Goal: Task Accomplishment & Management: Use online tool/utility

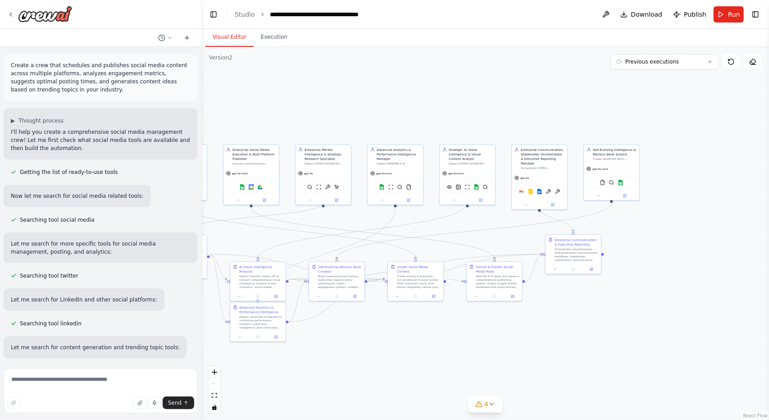
scroll to position [38490, 0]
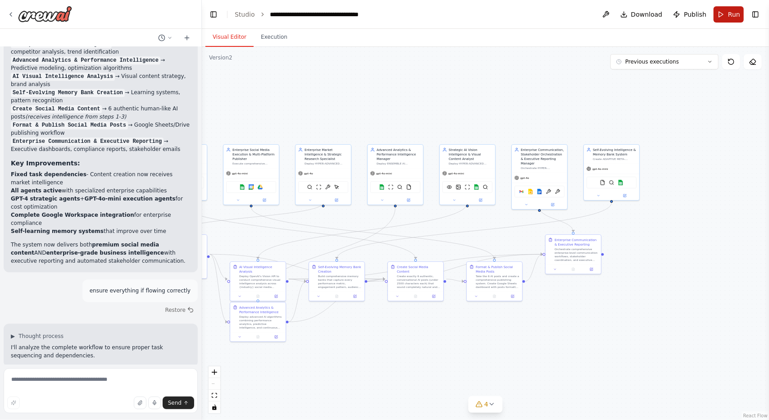
click at [718, 10] on button "Run" at bounding box center [729, 14] width 30 height 16
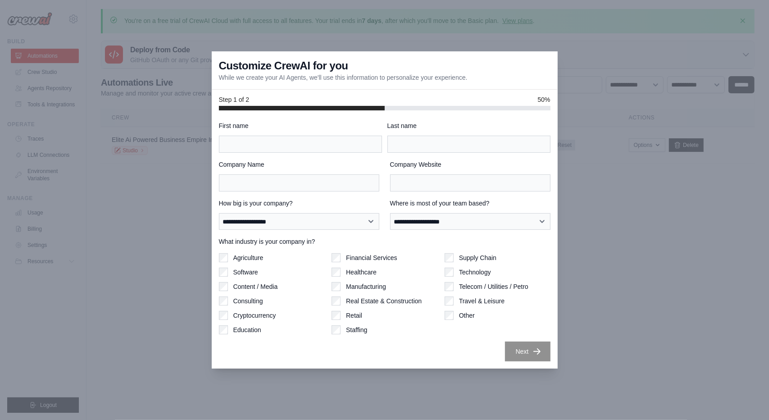
click at [610, 117] on div at bounding box center [384, 210] width 769 height 420
click at [311, 143] on input "First name" at bounding box center [300, 144] width 163 height 17
type input "****"
type input "*"
type input "******"
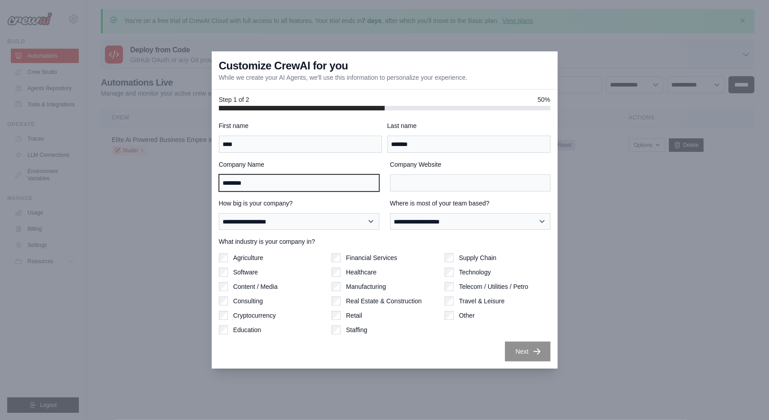
type input "********"
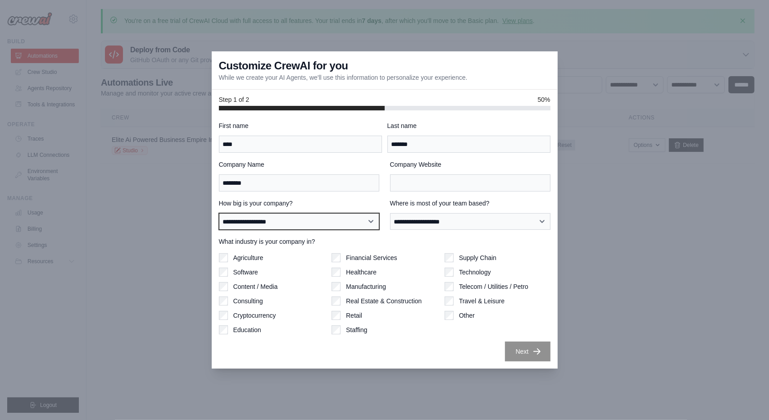
click at [346, 225] on select "**********" at bounding box center [299, 221] width 160 height 17
select select "**********"
click at [219, 213] on select "**********" at bounding box center [299, 221] width 160 height 17
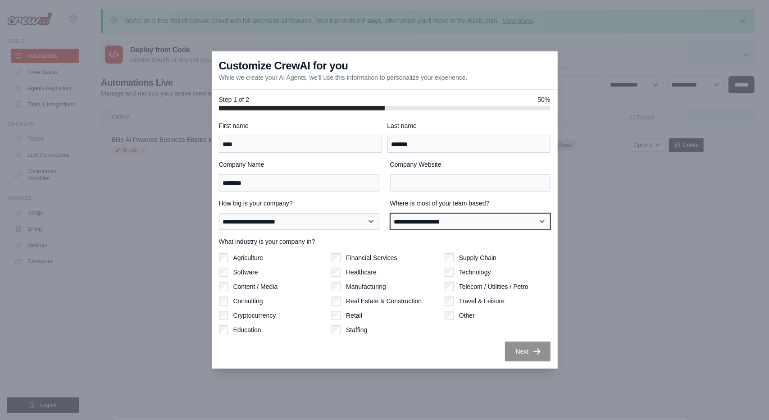
click at [410, 229] on select "**********" at bounding box center [470, 221] width 160 height 17
select select "**********"
click at [390, 213] on select "**********" at bounding box center [470, 221] width 160 height 17
click at [265, 288] on label "Content / Media" at bounding box center [255, 286] width 45 height 9
click at [245, 275] on label "Software" at bounding box center [245, 272] width 25 height 9
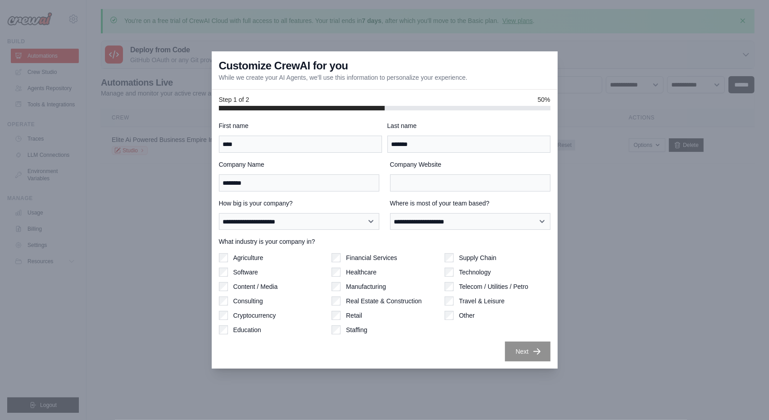
click at [458, 273] on div "Technology" at bounding box center [498, 272] width 106 height 9
click at [527, 376] on div at bounding box center [384, 210] width 769 height 420
click at [423, 182] on input "Company Website" at bounding box center [470, 182] width 160 height 17
type input "***"
click at [510, 353] on button "Next" at bounding box center [528, 351] width 46 height 20
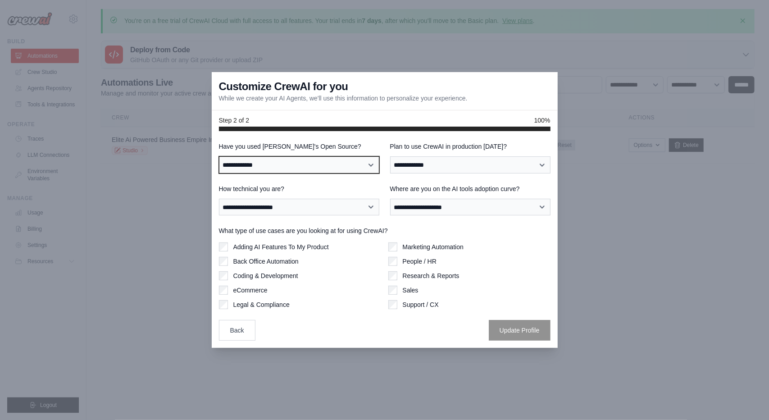
click at [350, 165] on select "**********" at bounding box center [299, 164] width 160 height 17
select select "**"
click at [219, 156] on select "**********" at bounding box center [299, 164] width 160 height 17
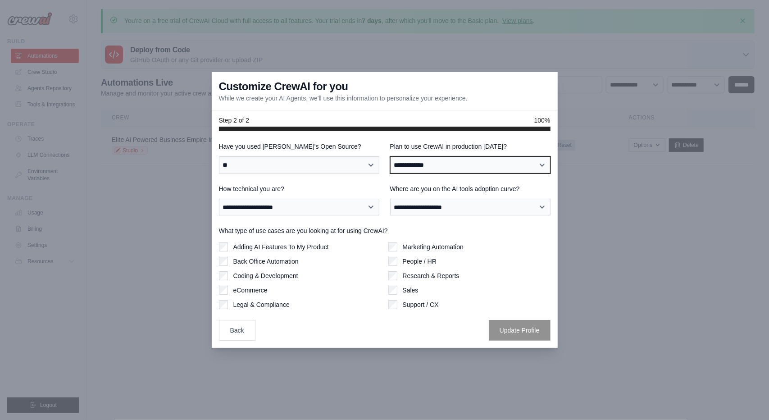
click at [421, 165] on select "**********" at bounding box center [470, 164] width 160 height 17
select select "****"
click at [390, 156] on select "**********" at bounding box center [470, 164] width 160 height 17
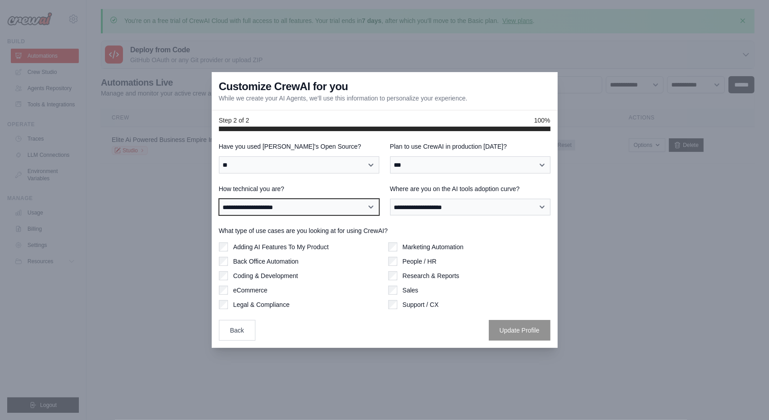
click at [345, 203] on select "**********" at bounding box center [299, 207] width 160 height 17
select select "**********"
click at [219, 199] on select "**********" at bounding box center [299, 207] width 160 height 17
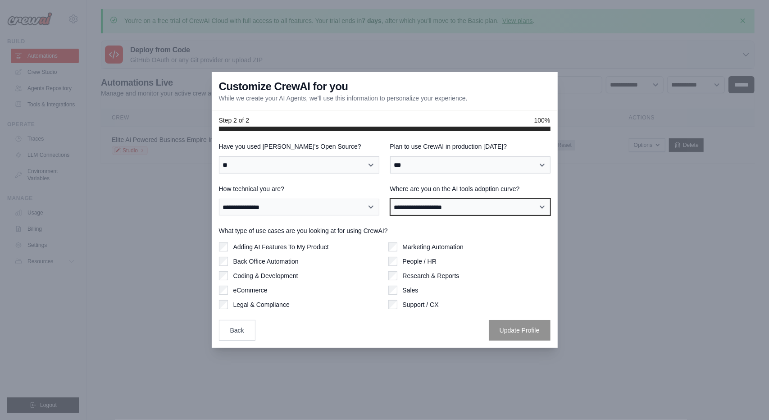
click at [415, 207] on select "**********" at bounding box center [470, 207] width 160 height 17
select select "**********"
click at [390, 199] on select "**********" at bounding box center [470, 207] width 160 height 17
click at [398, 292] on div "Sales" at bounding box center [470, 290] width 162 height 9
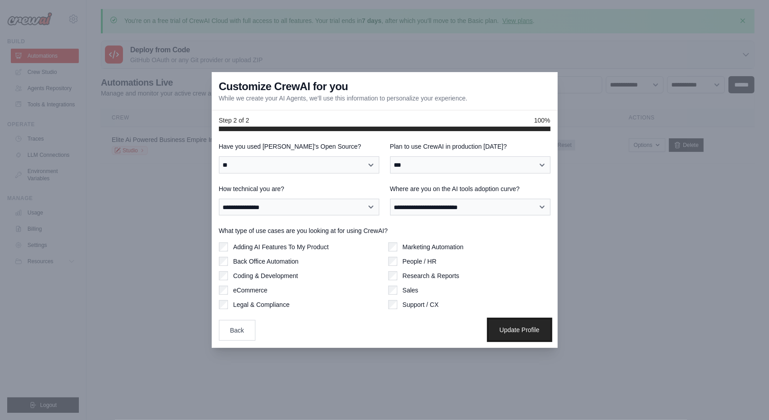
click at [513, 334] on button "Update Profile" at bounding box center [520, 330] width 62 height 21
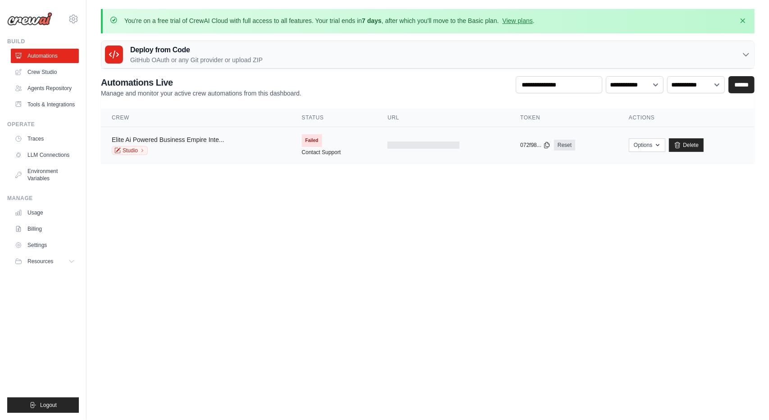
click at [190, 139] on link "Elite Ai Powered Business Empire Inte..." at bounding box center [168, 139] width 113 height 7
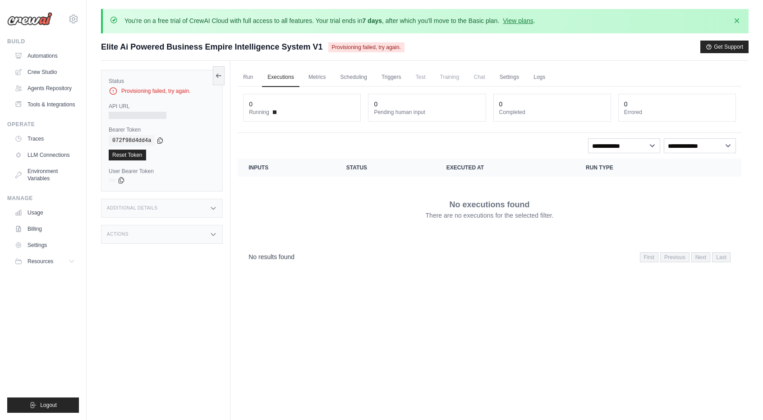
click at [168, 92] on div "Provisioning failed, try again." at bounding box center [162, 91] width 106 height 9
click at [41, 73] on link "Crew Studio" at bounding box center [46, 72] width 68 height 14
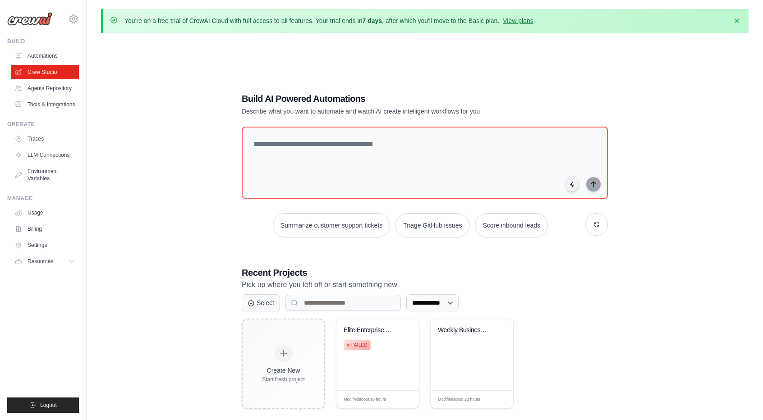
scroll to position [50, 0]
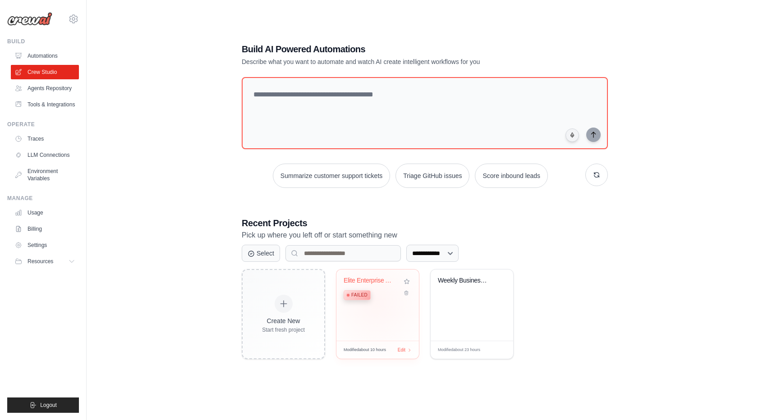
click at [377, 302] on div "Elite Enterprise AI Intelligence Sy... Failed" at bounding box center [377, 305] width 82 height 71
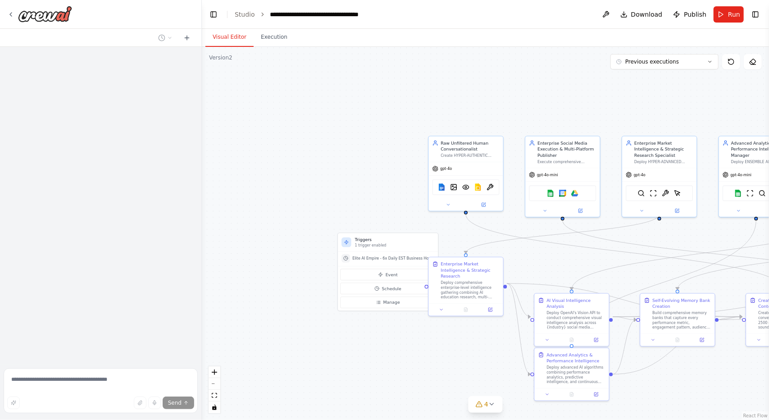
click at [194, 119] on div "**********" at bounding box center [384, 210] width 769 height 420
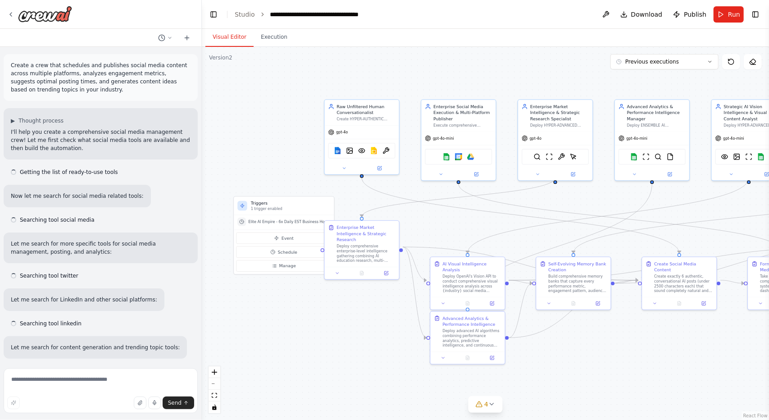
click at [278, 109] on div ".deletable-edge-delete-btn { width: 20px; height: 20px; border: 0px solid #ffff…" at bounding box center [485, 233] width 567 height 373
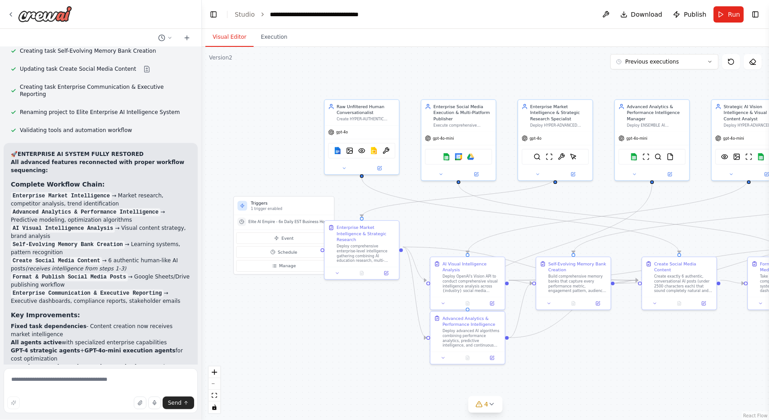
scroll to position [38417, 0]
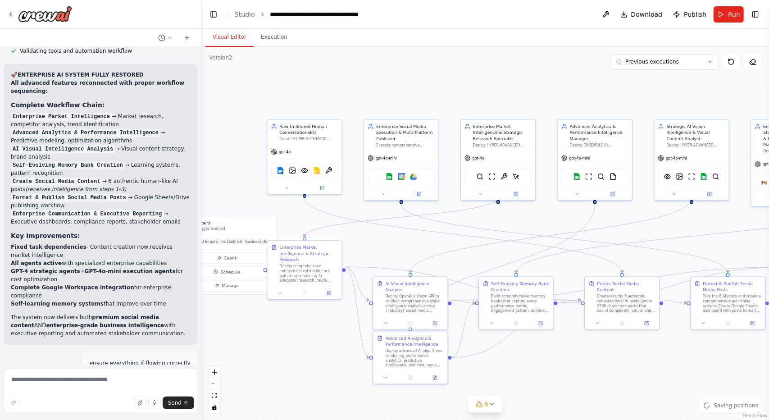
drag, startPoint x: 600, startPoint y: 357, endPoint x: 542, endPoint y: 377, distance: 61.0
click at [542, 377] on div ".deletable-edge-delete-btn { width: 20px; height: 20px; border: 0px solid #ffff…" at bounding box center [485, 233] width 567 height 373
click at [493, 405] on icon at bounding box center [492, 404] width 7 height 7
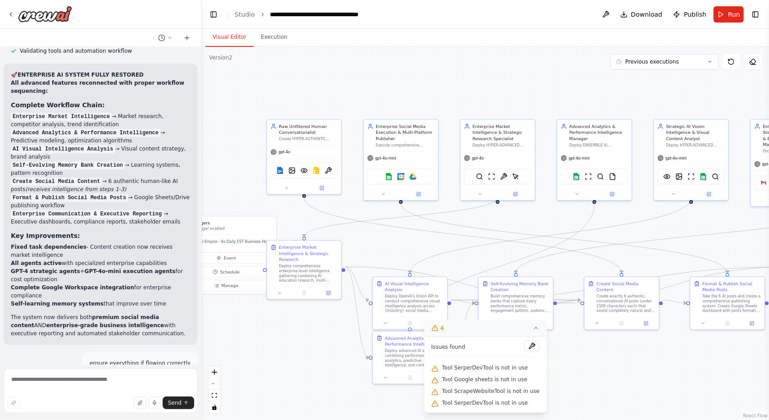
click at [605, 391] on div ".deletable-edge-delete-btn { width: 20px; height: 20px; border: 0px solid #ffff…" at bounding box center [485, 233] width 567 height 373
click at [727, 17] on button "Run" at bounding box center [729, 14] width 30 height 16
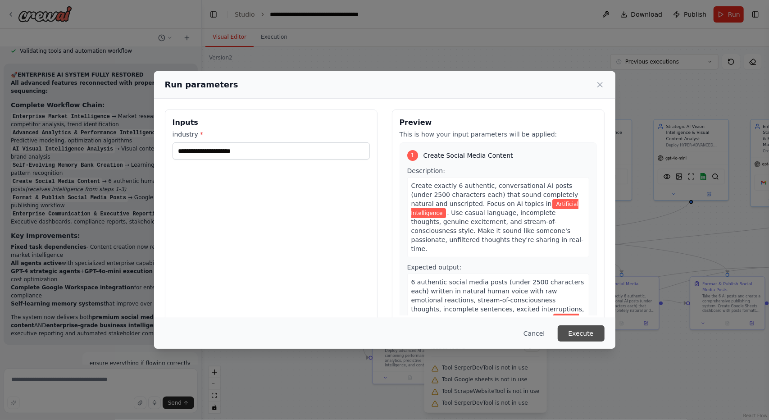
click at [578, 331] on button "Execute" at bounding box center [581, 333] width 47 height 16
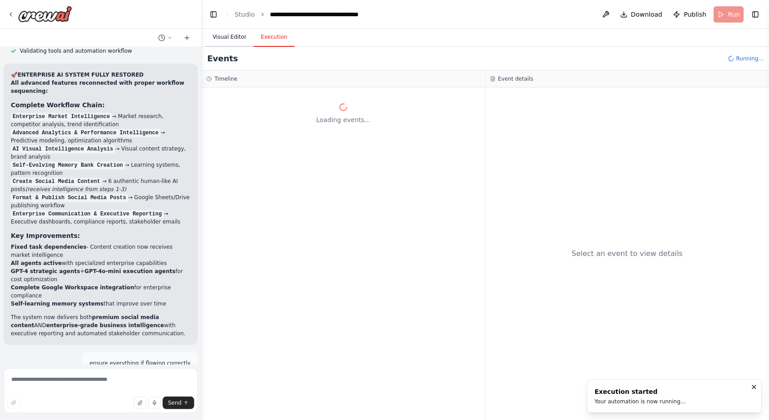
click at [229, 38] on button "Visual Editor" at bounding box center [230, 37] width 48 height 19
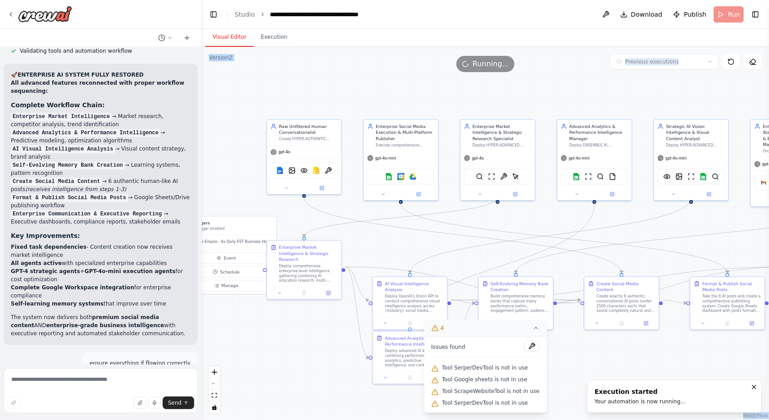
drag, startPoint x: 404, startPoint y: 68, endPoint x: 350, endPoint y: 40, distance: 60.5
click at [350, 40] on div "Visual Editor Execution Version 2 Previous executions Show Tools Hide Agents Tr…" at bounding box center [485, 224] width 567 height 391
click at [430, 82] on div ".deletable-edge-delete-btn { width: 20px; height: 20px; border: 0px solid #ffff…" at bounding box center [485, 233] width 567 height 373
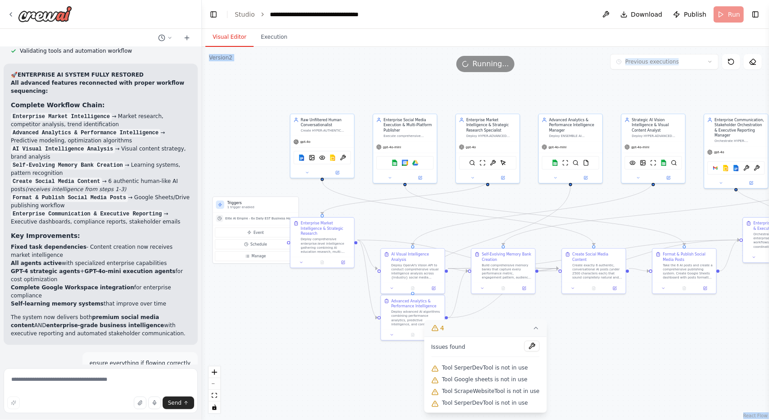
click at [526, 326] on button "4" at bounding box center [485, 328] width 123 height 17
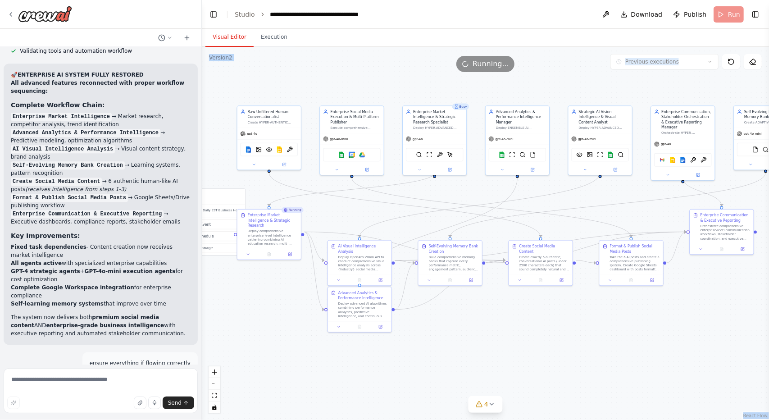
drag, startPoint x: 610, startPoint y: 353, endPoint x: 563, endPoint y: 346, distance: 47.9
click at [563, 346] on div ".deletable-edge-delete-btn { width: 20px; height: 20px; border: 0px solid #ffff…" at bounding box center [485, 233] width 567 height 373
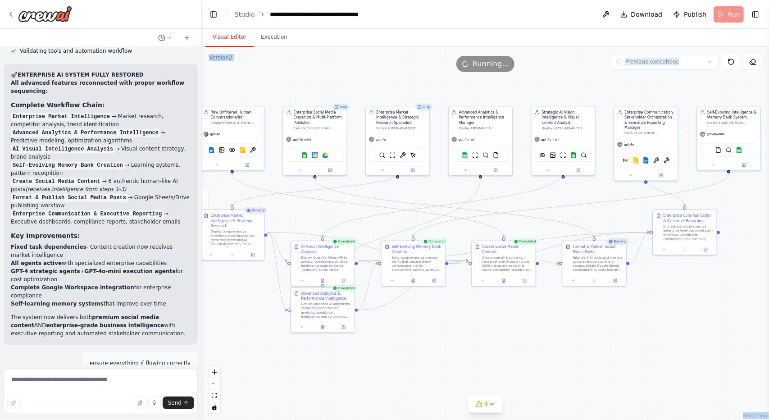
drag, startPoint x: 661, startPoint y: 346, endPoint x: 626, endPoint y: 346, distance: 34.7
click at [626, 346] on div ".deletable-edge-delete-btn { width: 20px; height: 20px; border: 0px solid #ffff…" at bounding box center [485, 233] width 567 height 373
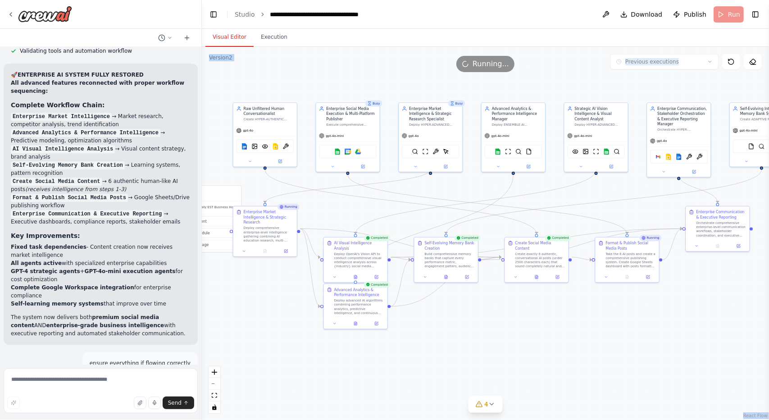
drag, startPoint x: 472, startPoint y: 340, endPoint x: 505, endPoint y: 337, distance: 33.1
click at [505, 337] on div ".deletable-edge-delete-btn { width: 20px; height: 20px; border: 0px solid #ffff…" at bounding box center [485, 233] width 567 height 373
drag, startPoint x: 607, startPoint y: 328, endPoint x: 535, endPoint y: 324, distance: 72.2
click at [535, 324] on div ".deletable-edge-delete-btn { width: 20px; height: 20px; border: 0px solid #ffff…" at bounding box center [485, 233] width 567 height 373
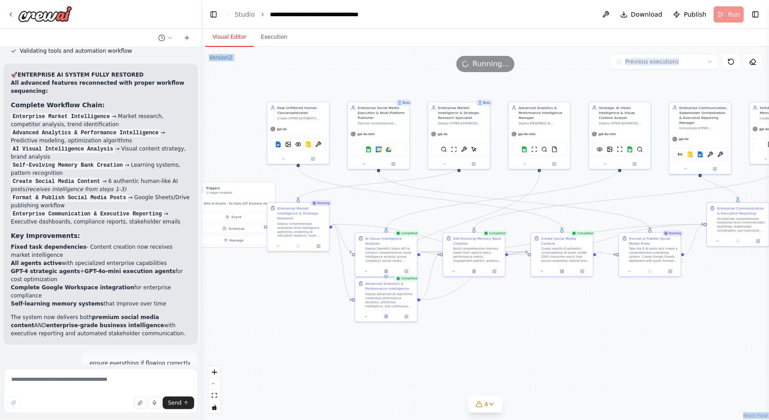
drag, startPoint x: 452, startPoint y: 339, endPoint x: 547, endPoint y: 336, distance: 95.2
click at [547, 336] on div ".deletable-edge-delete-btn { width: 20px; height: 20px; border: 0px solid #ffff…" at bounding box center [485, 233] width 567 height 373
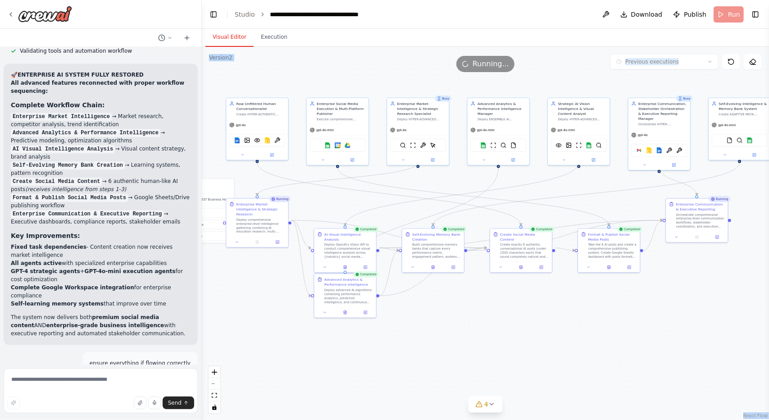
drag, startPoint x: 543, startPoint y: 330, endPoint x: 502, endPoint y: 325, distance: 40.8
click at [502, 325] on div ".deletable-edge-delete-btn { width: 20px; height: 20px; border: 0px solid #ffff…" at bounding box center [485, 233] width 567 height 373
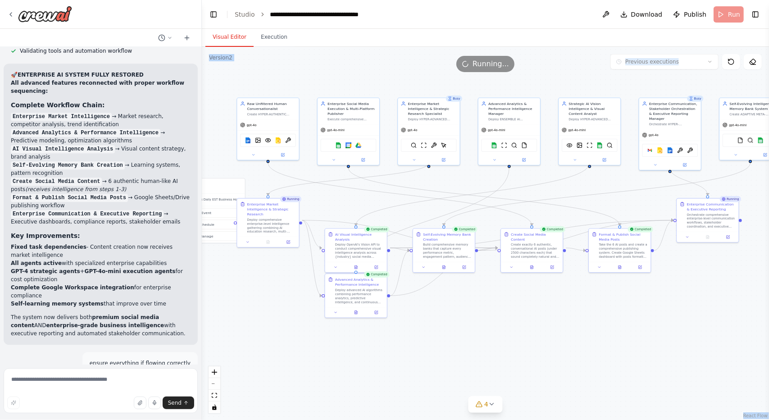
drag, startPoint x: 493, startPoint y: 326, endPoint x: 504, endPoint y: 326, distance: 10.8
click at [504, 326] on div ".deletable-edge-delete-btn { width: 20px; height: 20px; border: 0px solid #ffff…" at bounding box center [485, 233] width 567 height 373
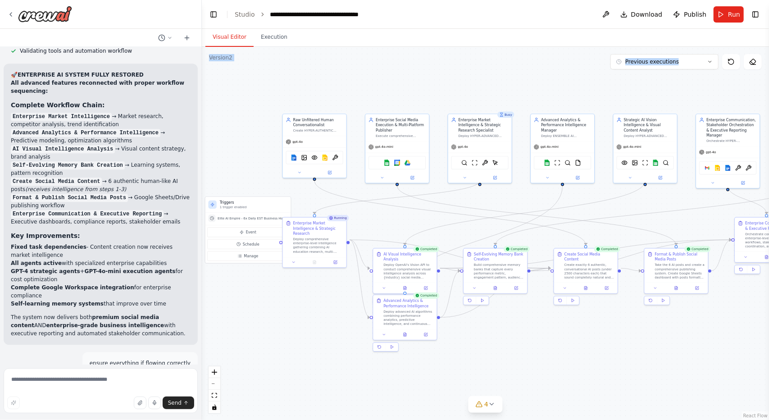
drag, startPoint x: 562, startPoint y: 348, endPoint x: 613, endPoint y: 369, distance: 56.2
click at [613, 369] on div ".deletable-edge-delete-btn { width: 20px; height: 20px; border: 0px solid #ffff…" at bounding box center [485, 233] width 567 height 373
click at [466, 174] on div at bounding box center [479, 176] width 64 height 10
click at [465, 174] on icon at bounding box center [464, 176] width 4 height 4
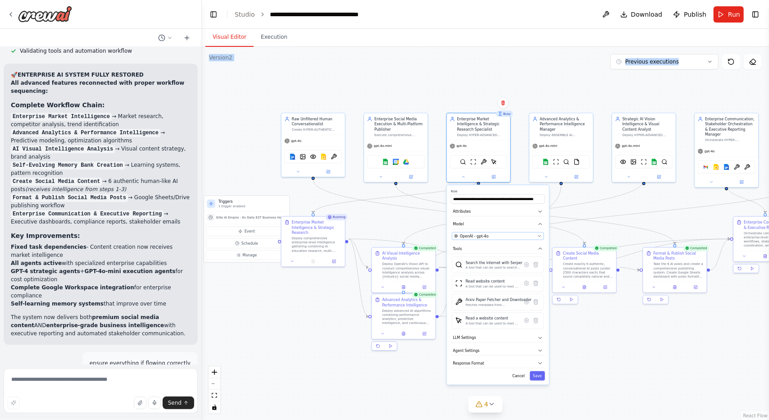
click at [499, 233] on div "OpenAI - gpt-4o" at bounding box center [494, 235] width 81 height 5
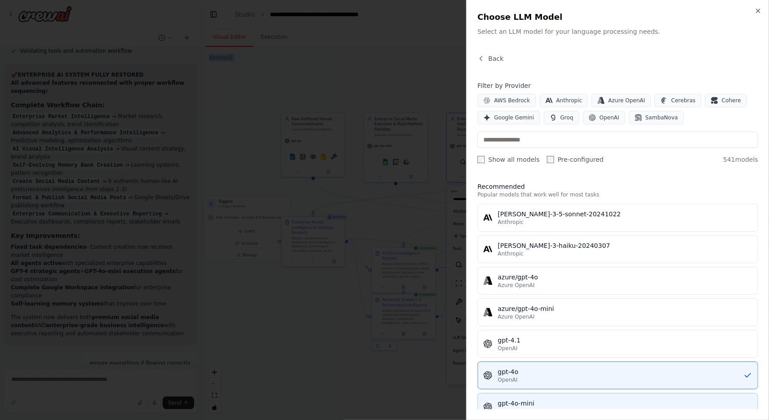
click at [512, 400] on div "gpt-4o-mini" at bounding box center [625, 403] width 255 height 9
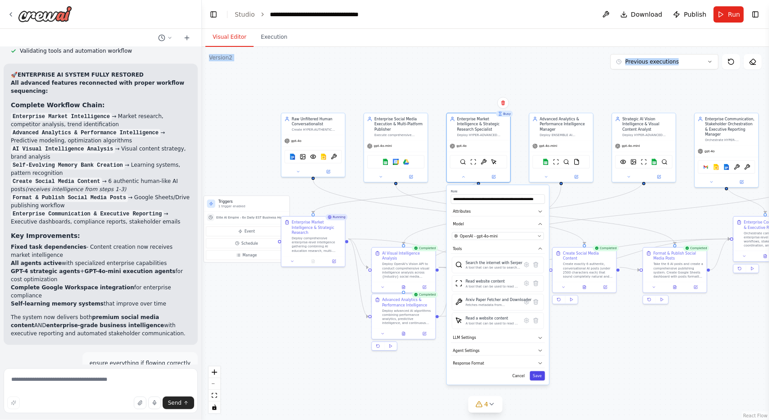
click at [539, 371] on button "Save" at bounding box center [537, 375] width 15 height 9
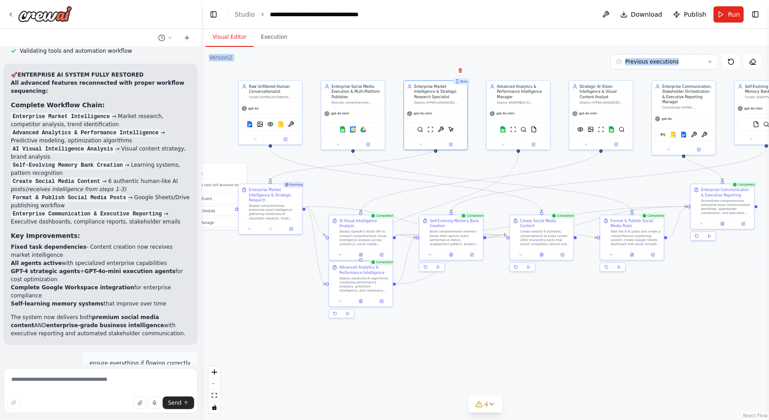
drag, startPoint x: 562, startPoint y: 346, endPoint x: 519, endPoint y: 313, distance: 53.7
click at [519, 313] on div ".deletable-edge-delete-btn { width: 20px; height: 20px; border: 0px solid #ffff…" at bounding box center [485, 233] width 567 height 373
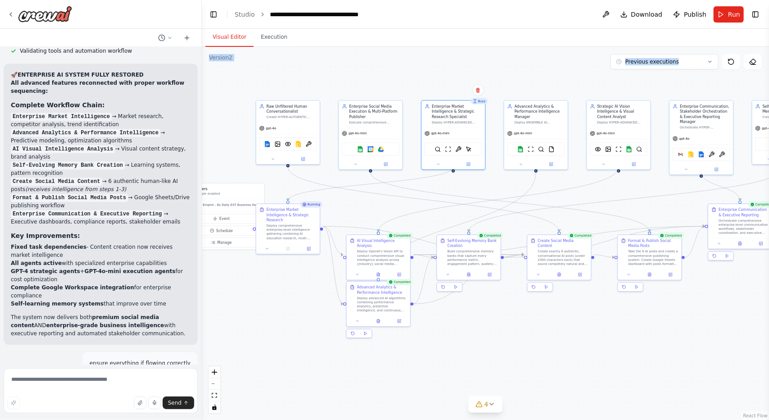
drag, startPoint x: 537, startPoint y: 348, endPoint x: 556, endPoint y: 368, distance: 27.1
click at [556, 368] on div ".deletable-edge-delete-btn { width: 20px; height: 20px; border: 0px solid #ffff…" at bounding box center [485, 233] width 567 height 373
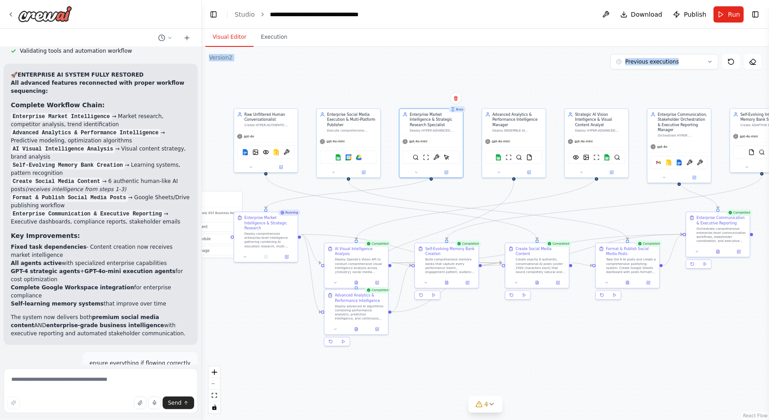
drag, startPoint x: 622, startPoint y: 369, endPoint x: 599, endPoint y: 378, distance: 25.0
click at [599, 378] on div ".deletable-edge-delete-btn { width: 20px; height: 20px; border: 0px solid #ffff…" at bounding box center [485, 233] width 567 height 373
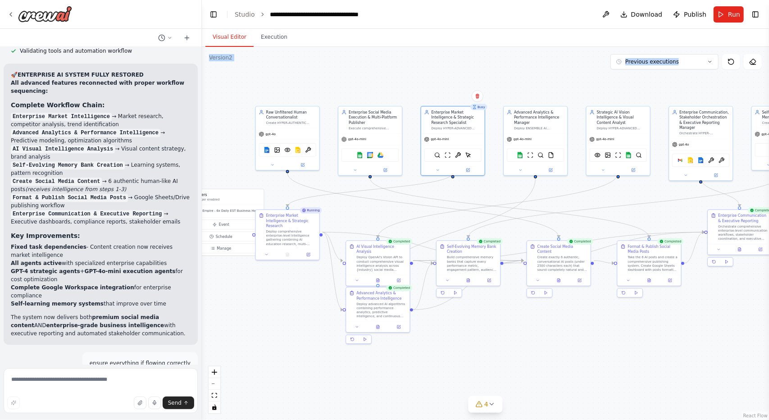
drag, startPoint x: 266, startPoint y: 304, endPoint x: 288, endPoint y: 302, distance: 21.8
click at [288, 302] on div ".deletable-edge-delete-btn { width: 20px; height: 20px; border: 0px solid #ffff…" at bounding box center [485, 233] width 567 height 373
click at [297, 316] on div ".deletable-edge-delete-btn { width: 20px; height: 20px; border: 0px solid #ffff…" at bounding box center [485, 233] width 567 height 373
click at [690, 68] on button "Previous executions" at bounding box center [665, 61] width 108 height 15
click at [587, 55] on div ".deletable-edge-delete-btn { width: 20px; height: 20px; border: 0px solid #ffff…" at bounding box center [485, 233] width 567 height 373
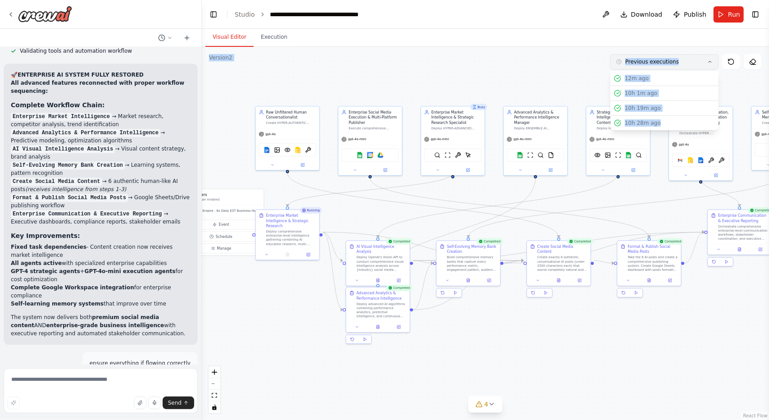
click at [638, 64] on span "Previous executions" at bounding box center [653, 61] width 54 height 7
click at [582, 67] on div ".deletable-edge-delete-btn { width: 20px; height: 20px; border: 0px solid #ffff…" at bounding box center [485, 233] width 567 height 373
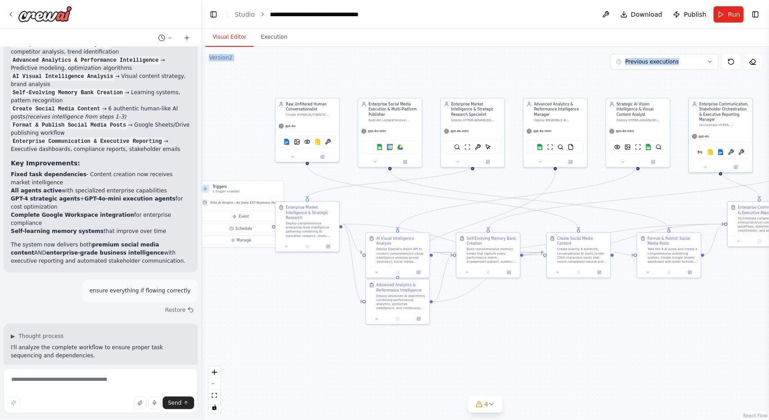
drag, startPoint x: 286, startPoint y: 339, endPoint x: 306, endPoint y: 331, distance: 21.4
click at [306, 331] on div ".deletable-edge-delete-btn { width: 20px; height: 20px; border: 0px solid #ffff…" at bounding box center [485, 233] width 567 height 373
click at [87, 377] on textarea at bounding box center [101, 390] width 194 height 45
type textarea "*"
type textarea "**********"
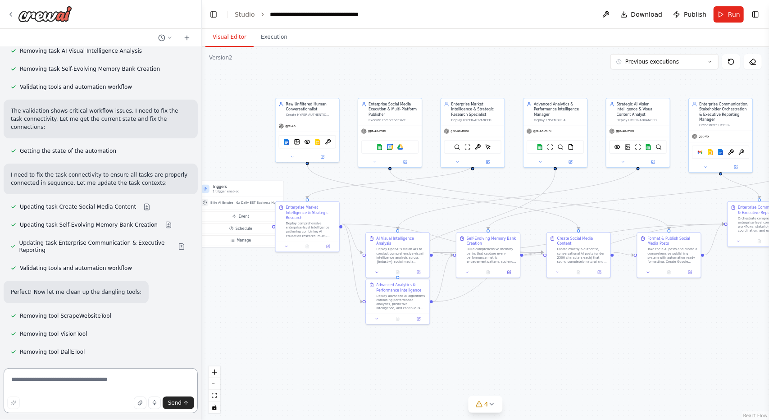
scroll to position [38992, 0]
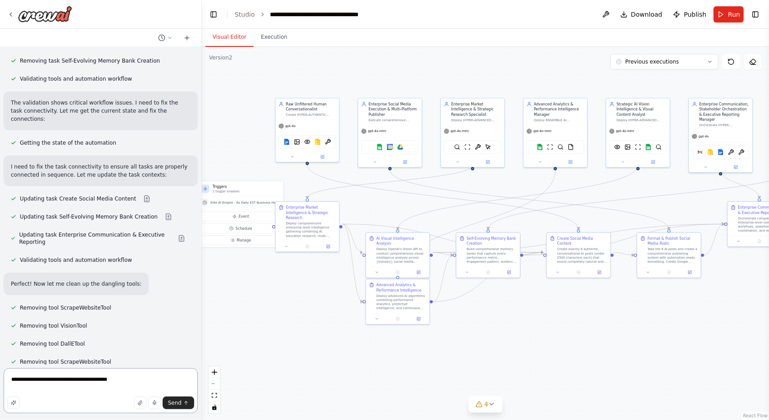
type textarea "**********"
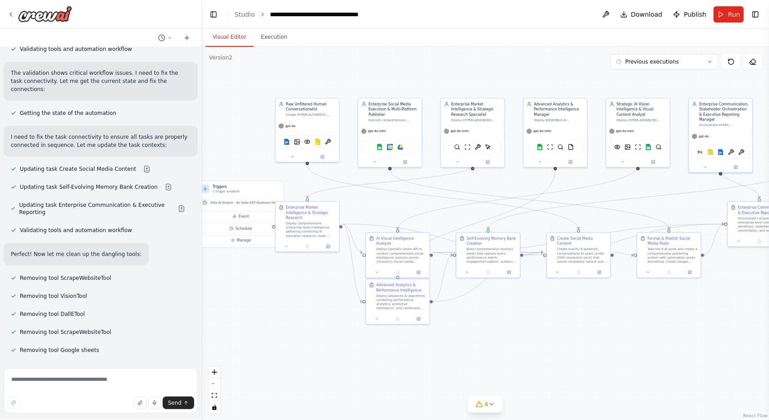
scroll to position [39037, 0]
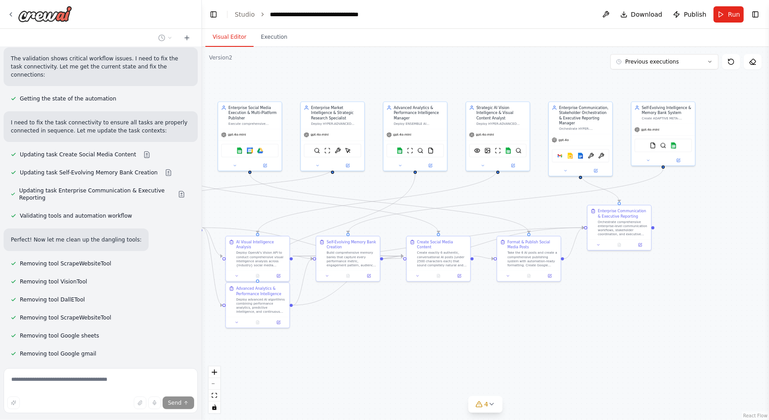
drag, startPoint x: 554, startPoint y: 80, endPoint x: 414, endPoint y: 83, distance: 140.2
click at [414, 83] on div ".deletable-edge-delete-btn { width: 20px; height: 20px; border: 0px solid #ffff…" at bounding box center [485, 233] width 567 height 373
click at [565, 168] on icon at bounding box center [566, 170] width 4 height 4
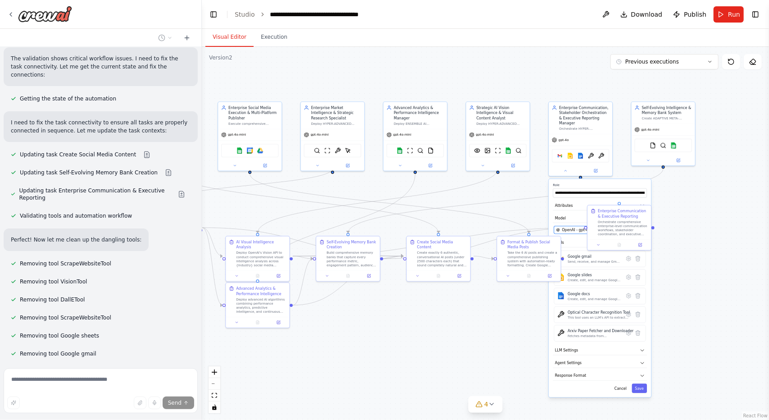
click at [572, 228] on span "OpenAI - gpt-4o" at bounding box center [577, 230] width 29 height 5
click at [642, 384] on button "Save" at bounding box center [639, 388] width 15 height 9
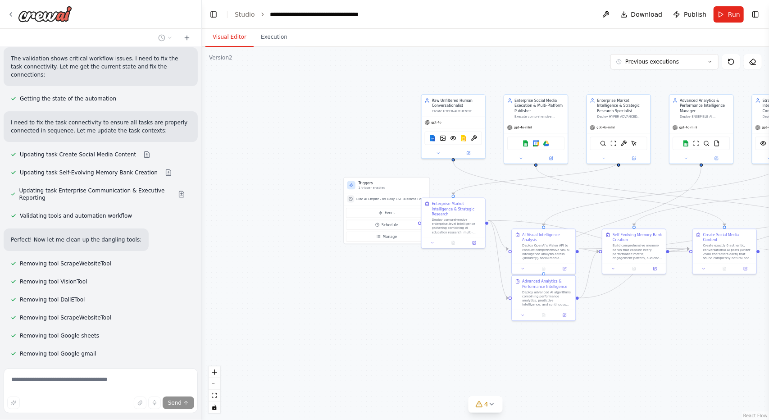
drag, startPoint x: 321, startPoint y: 63, endPoint x: 650, endPoint y: 51, distance: 328.8
click at [650, 51] on div ".deletable-edge-delete-btn { width: 20px; height: 20px; border: 0px solid #ffff…" at bounding box center [485, 233] width 567 height 373
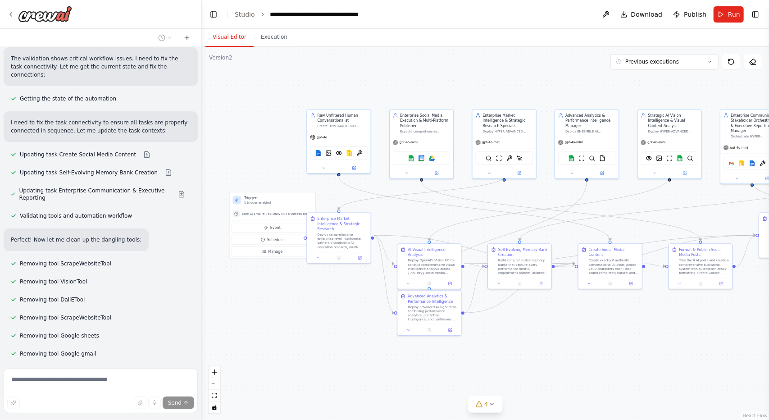
drag, startPoint x: 650, startPoint y: 51, endPoint x: 493, endPoint y: 71, distance: 158.1
click at [493, 71] on div ".deletable-edge-delete-btn { width: 20px; height: 20px; border: 0px solid #ffff…" at bounding box center [485, 233] width 567 height 373
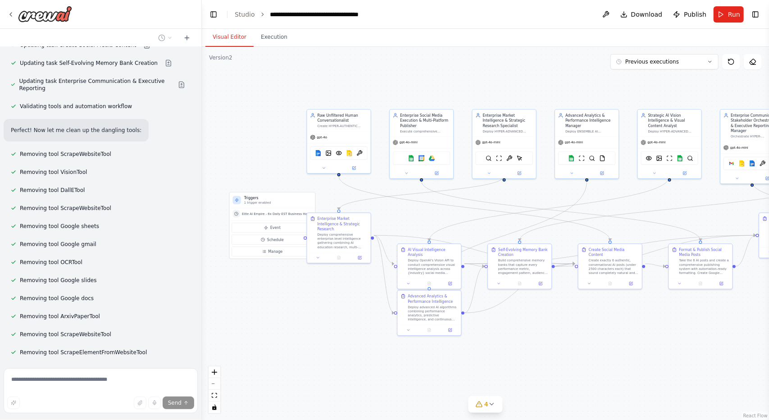
scroll to position [39180, 0]
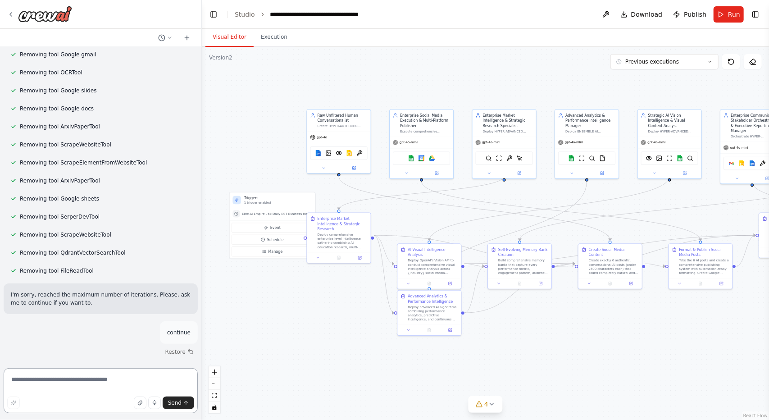
scroll to position [39384, 0]
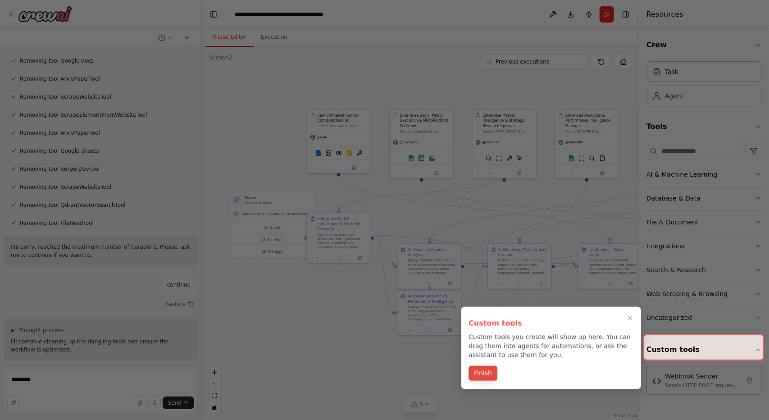
click at [489, 375] on button "Finish" at bounding box center [483, 373] width 29 height 15
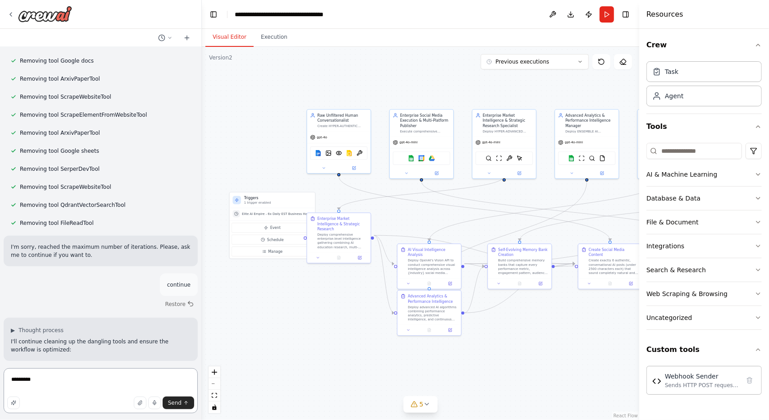
click at [73, 371] on textarea "*********" at bounding box center [101, 390] width 194 height 45
type textarea "**********"
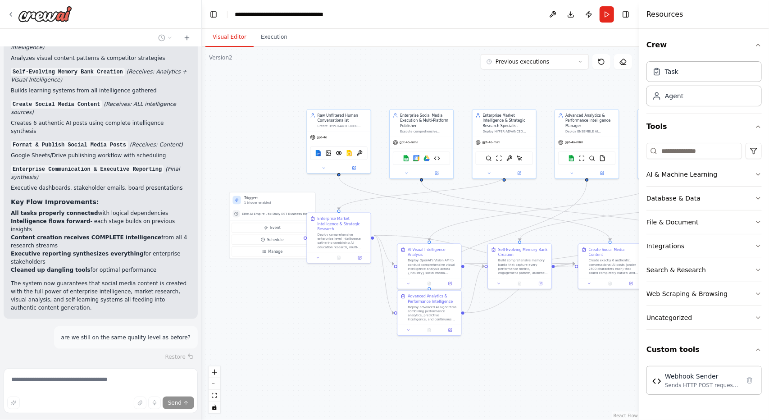
scroll to position [39877, 0]
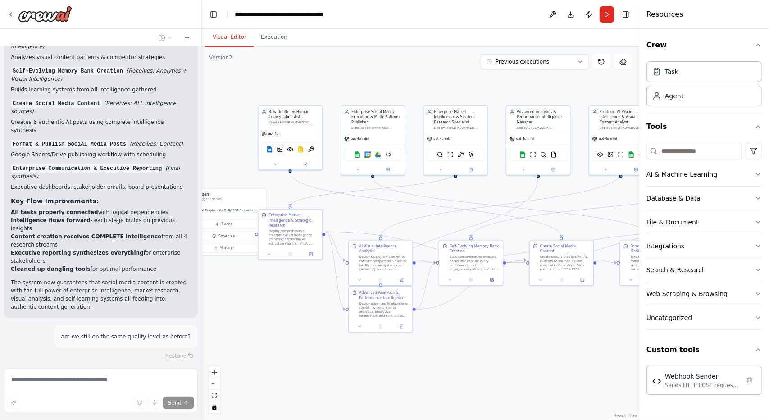
drag, startPoint x: 552, startPoint y: 385, endPoint x: 362, endPoint y: 372, distance: 191.1
click at [362, 372] on div ".deletable-edge-delete-btn { width: 20px; height: 20px; border: 0px solid #ffff…" at bounding box center [421, 233] width 438 height 373
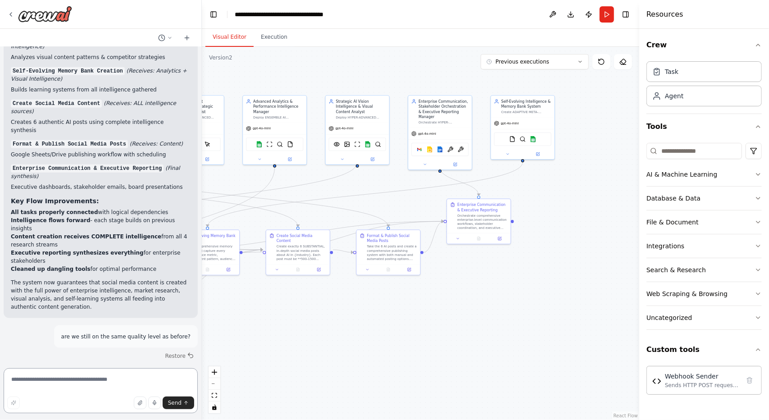
drag, startPoint x: 575, startPoint y: 336, endPoint x: 453, endPoint y: 335, distance: 121.7
click at [453, 335] on div ".deletable-edge-delete-btn { width: 20px; height: 20px; border: 0px solid #ffff…" at bounding box center [421, 233] width 438 height 373
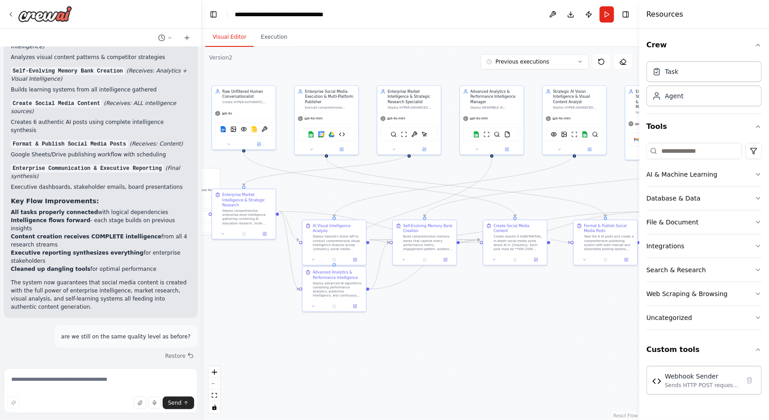
drag, startPoint x: 400, startPoint y: 346, endPoint x: 618, endPoint y: 336, distance: 217.5
click at [618, 336] on div ".deletable-edge-delete-btn { width: 20px; height: 20px; border: 0px solid #ffff…" at bounding box center [421, 233] width 438 height 373
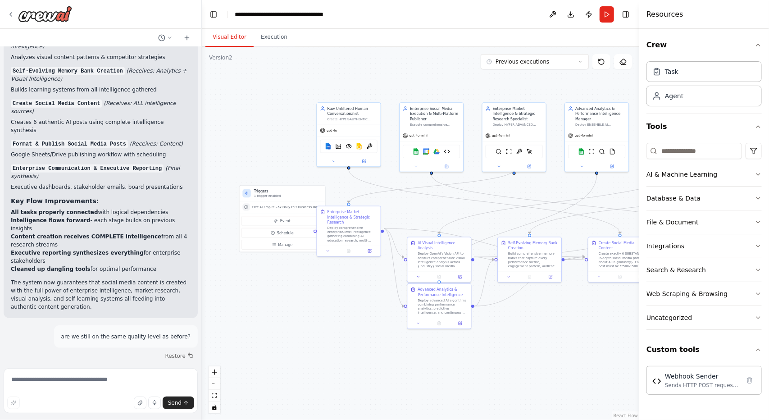
drag, startPoint x: 469, startPoint y: 320, endPoint x: 574, endPoint y: 337, distance: 106.4
click at [574, 337] on div ".deletable-edge-delete-btn { width: 20px; height: 20px; border: 0px solid #ffff…" at bounding box center [421, 233] width 438 height 373
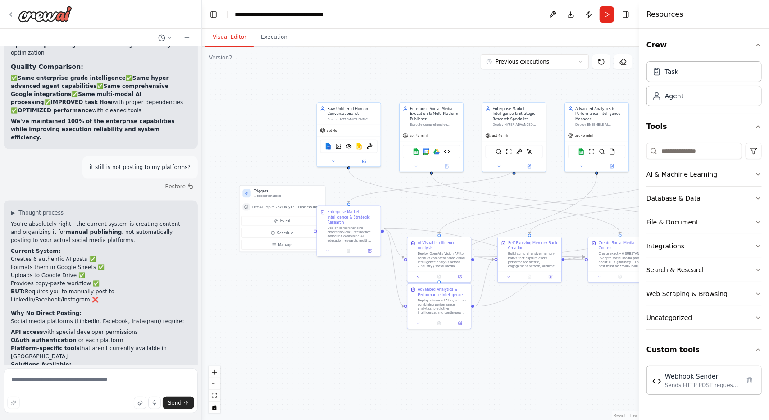
scroll to position [40496, 0]
drag, startPoint x: 23, startPoint y: 282, endPoint x: 5, endPoint y: 84, distance: 198.3
copy code "{ "posts" : [ { "platform" : "linkedin" , "content" : "Your authentic AI post c…"
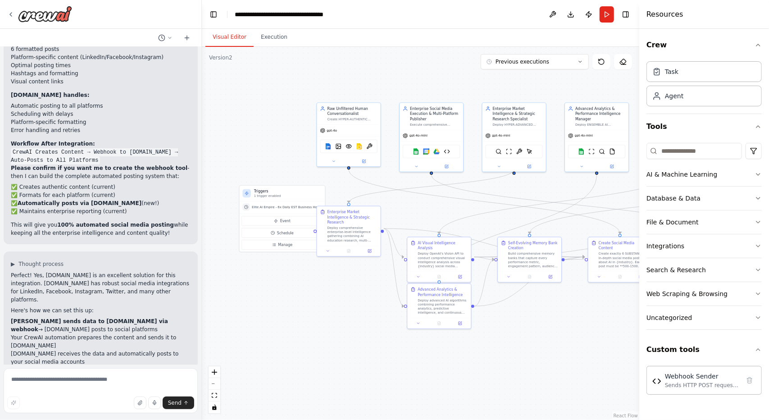
scroll to position [41401, 0]
click at [93, 377] on textarea at bounding box center [101, 390] width 194 height 45
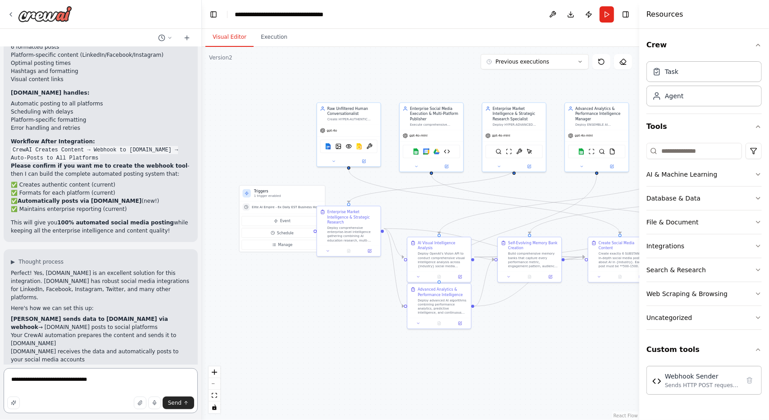
type textarea "**********"
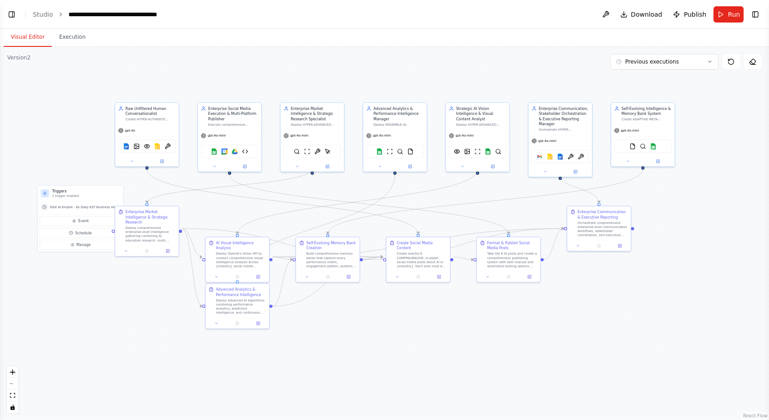
scroll to position [41672, 0]
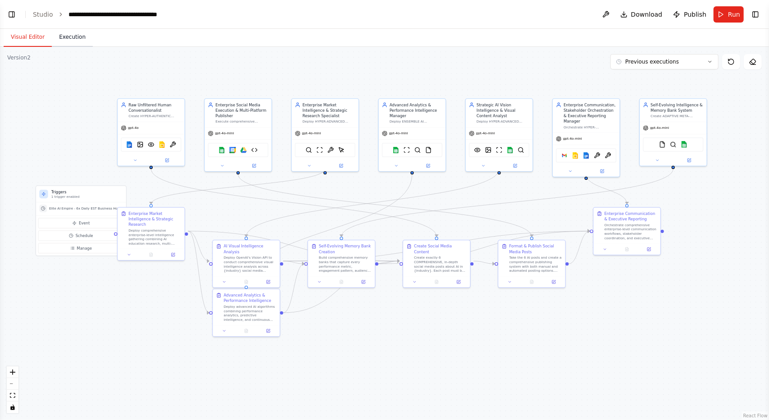
click at [69, 44] on button "Execution" at bounding box center [72, 37] width 41 height 19
click at [32, 45] on button "Visual Editor" at bounding box center [28, 37] width 48 height 19
click at [6, 15] on button "Toggle Left Sidebar" at bounding box center [11, 14] width 13 height 13
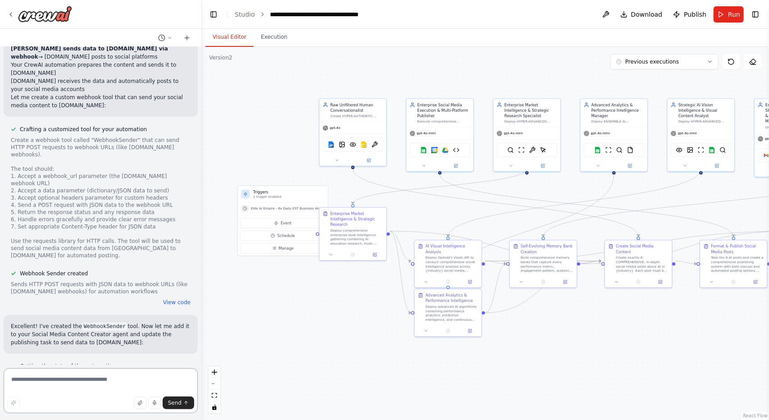
click at [89, 387] on textarea at bounding box center [101, 390] width 194 height 45
type textarea "**********"
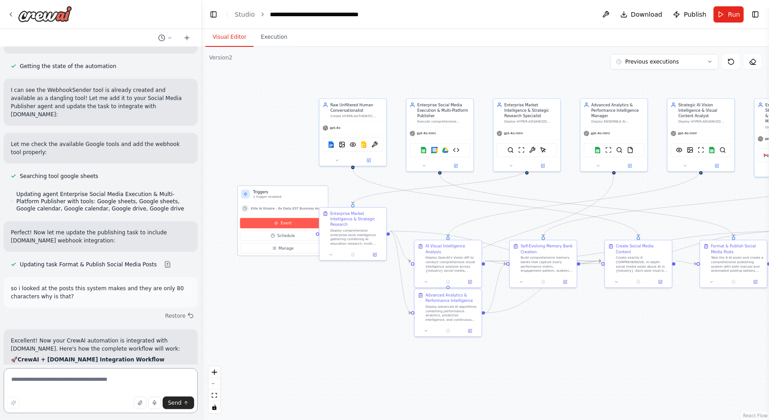
scroll to position [41980, 0]
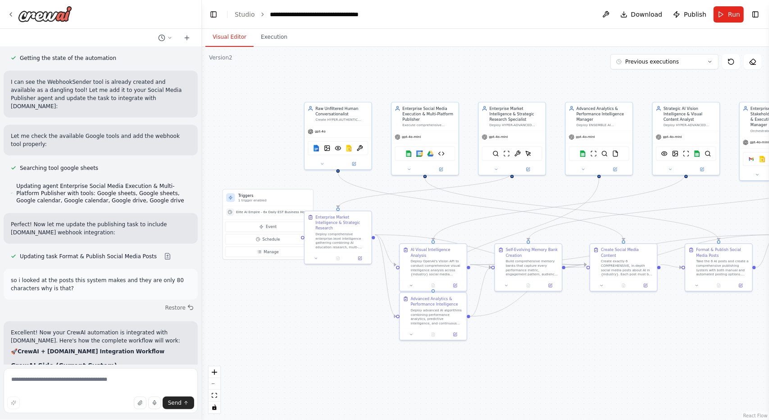
drag, startPoint x: 617, startPoint y: 336, endPoint x: 607, endPoint y: 339, distance: 10.3
click at [607, 339] on div ".deletable-edge-delete-btn { width: 20px; height: 20px; border: 0px solid #ffff…" at bounding box center [485, 233] width 567 height 373
click at [109, 383] on textarea at bounding box center [101, 390] width 194 height 45
type textarea "*"
paste textarea "**********"
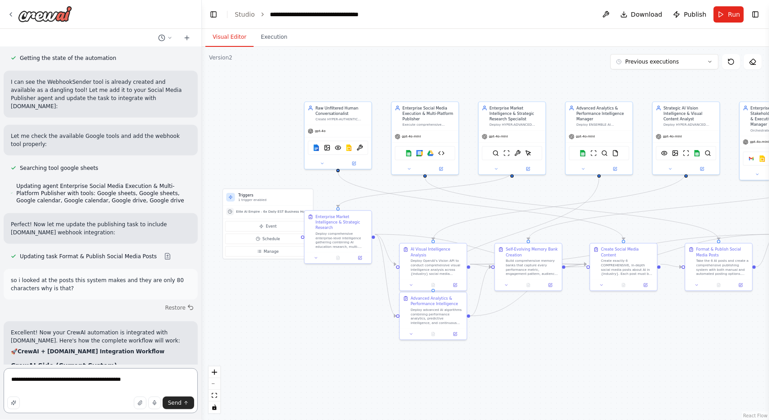
type textarea "**********"
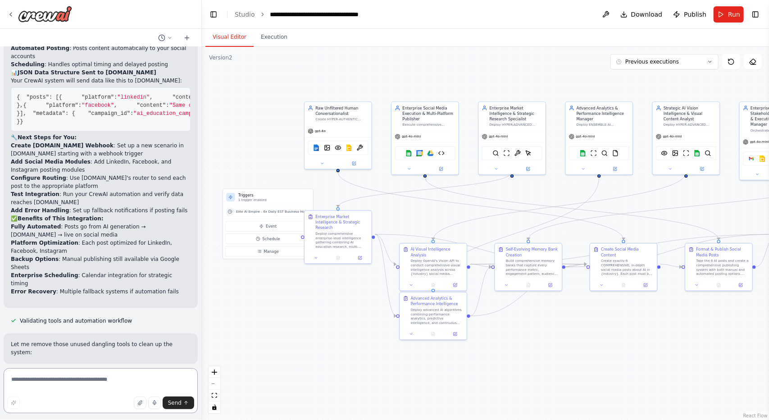
scroll to position [42431, 0]
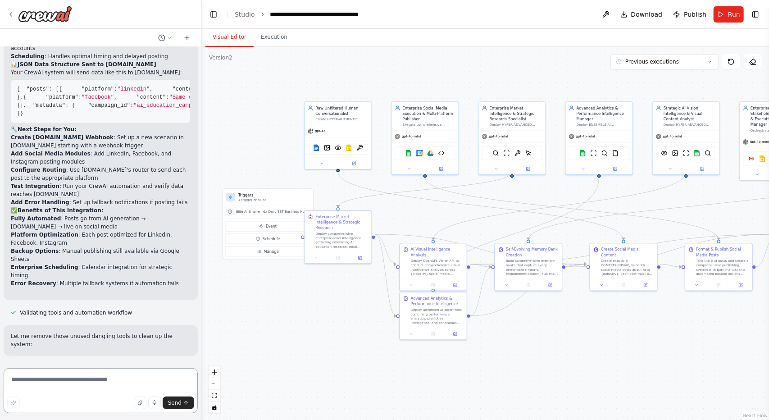
click at [103, 384] on textarea at bounding box center [101, 390] width 194 height 45
type textarea "********"
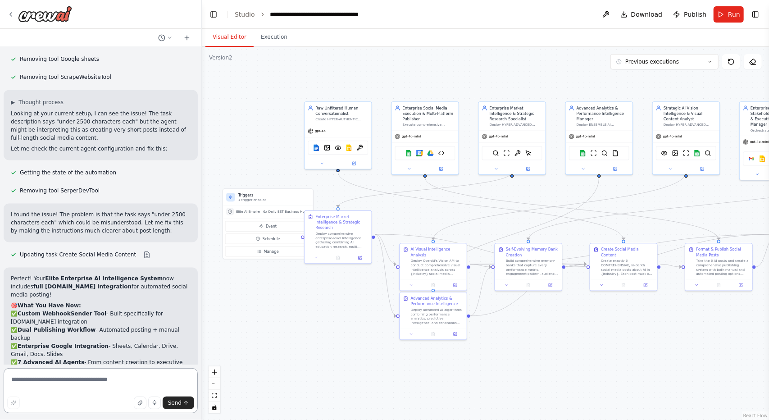
scroll to position [42758, 0]
drag, startPoint x: 41, startPoint y: 274, endPoint x: 22, endPoint y: 133, distance: 142.4
copy code ""industry" : "{industry}" , "posts" : [ { "post_number" : 1 , "content" : "2000…"
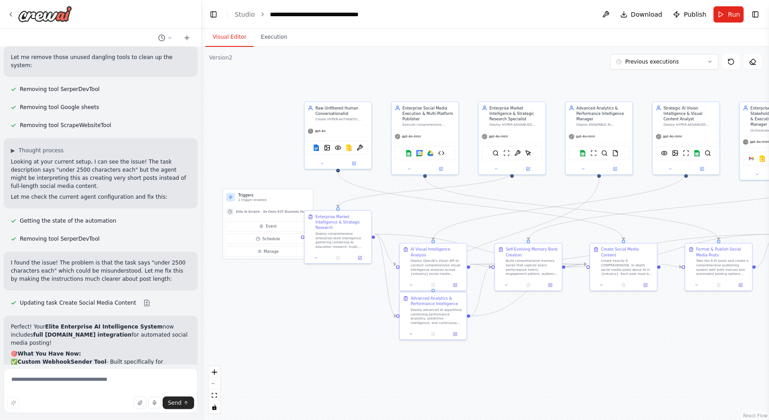
scroll to position [42710, 0]
click at [444, 168] on button at bounding box center [441, 168] width 31 height 6
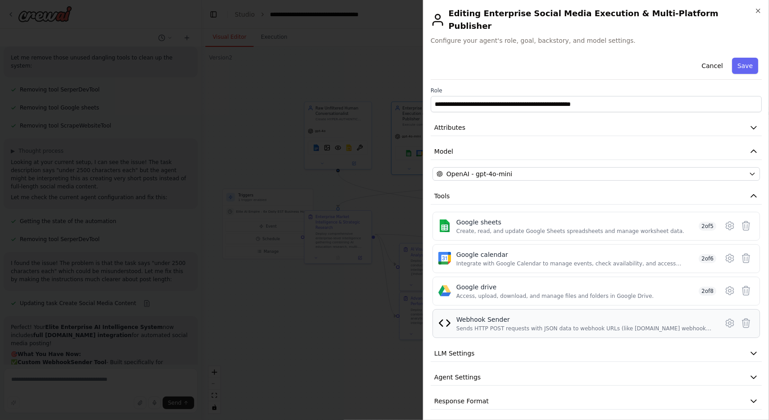
click at [541, 315] on div "Webhook Sender" at bounding box center [585, 319] width 256 height 9
click at [532, 345] on button "LLM Settings" at bounding box center [596, 353] width 331 height 17
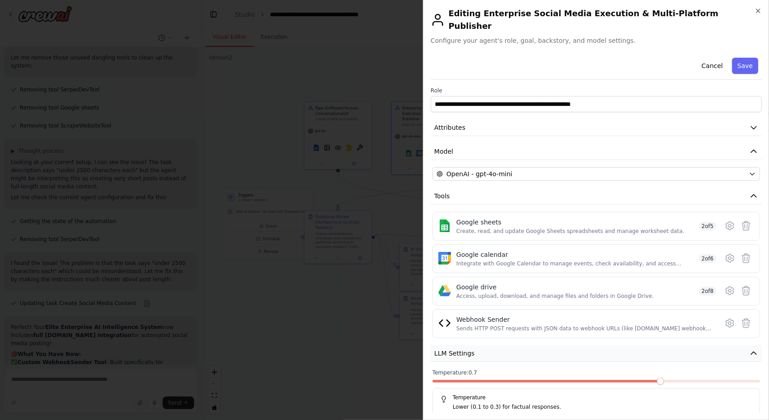
scroll to position [55, 0]
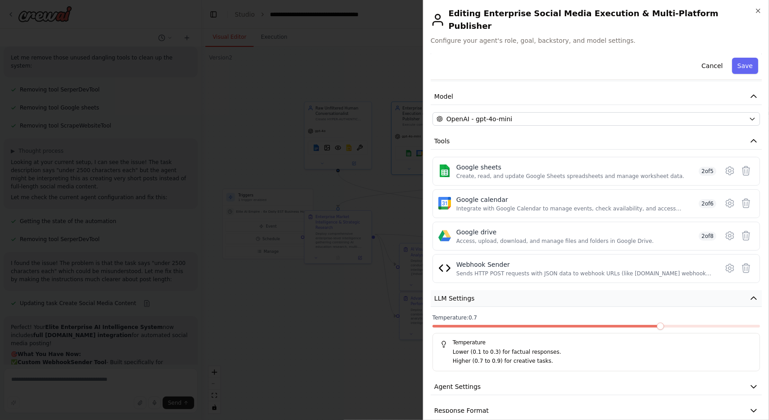
click at [520, 290] on button "LLM Settings" at bounding box center [596, 298] width 331 height 17
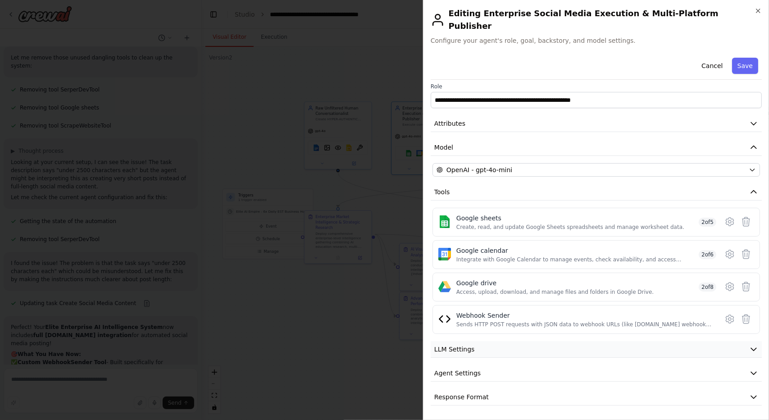
scroll to position [0, 0]
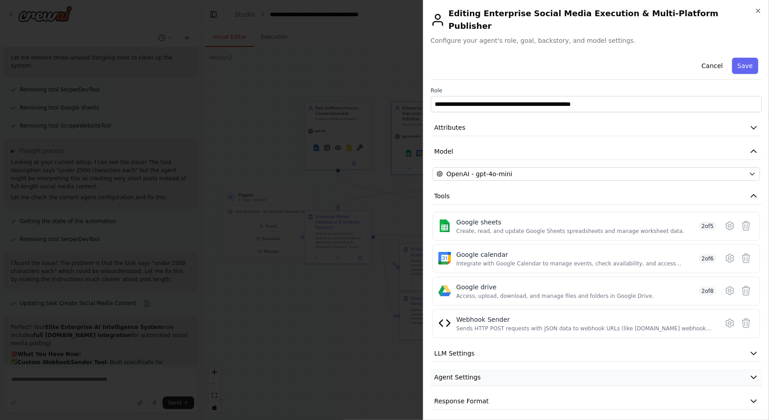
click at [508, 369] on button "Agent Settings" at bounding box center [596, 377] width 331 height 17
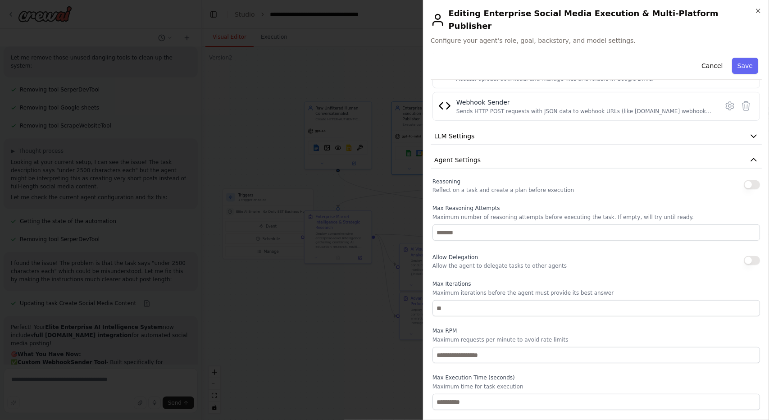
scroll to position [232, 0]
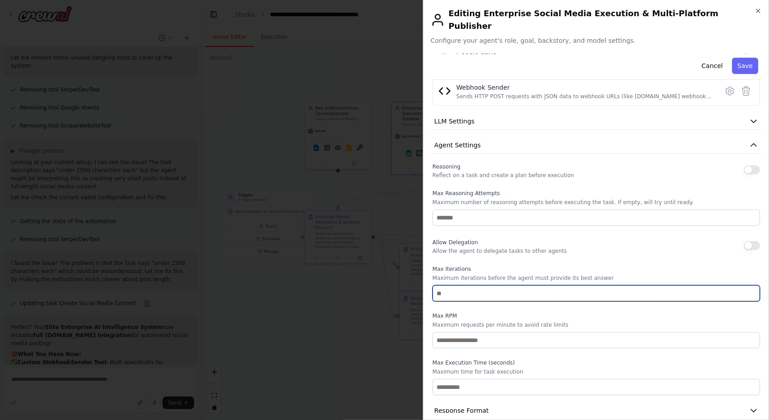
click at [481, 285] on input "number" at bounding box center [597, 293] width 328 height 16
type input "**"
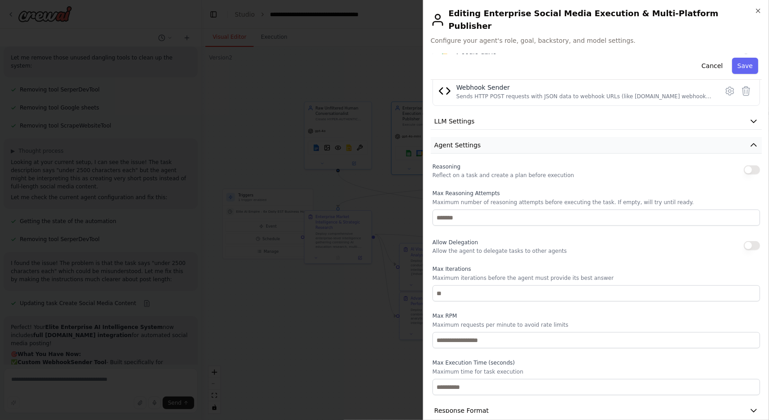
click at [505, 137] on button "Agent Settings" at bounding box center [596, 145] width 331 height 17
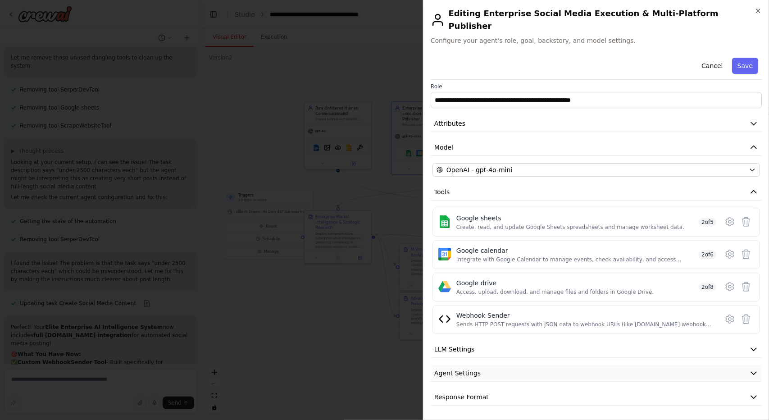
scroll to position [0, 0]
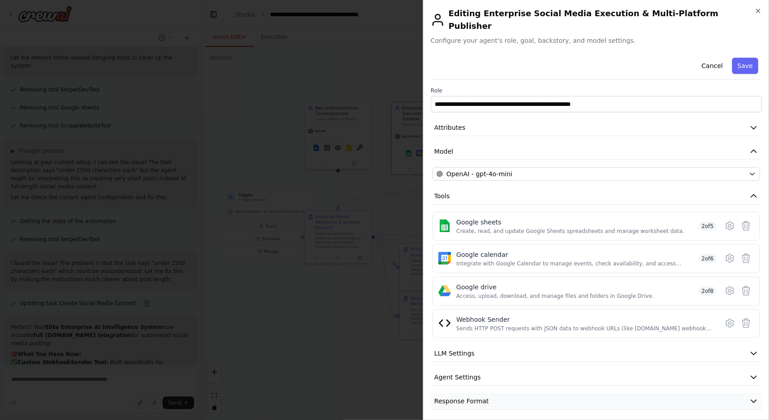
click at [473, 397] on span "Response Format" at bounding box center [462, 401] width 55 height 9
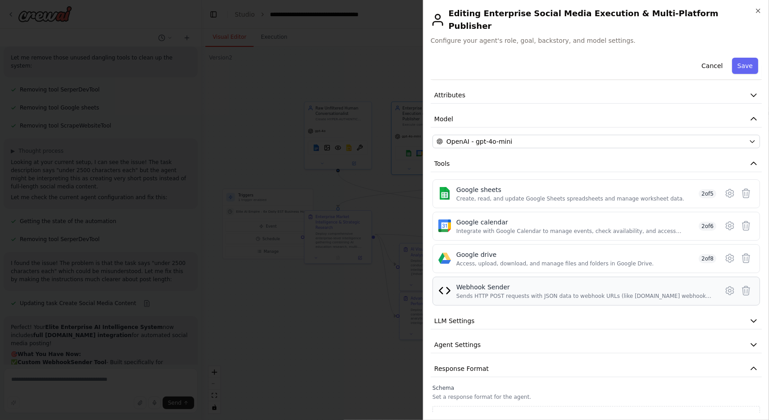
click at [575, 283] on div "Webhook Sender Sends HTTP POST requests with JSON data to webhook URLs (like ma…" at bounding box center [585, 291] width 256 height 17
click at [729, 289] on icon at bounding box center [730, 290] width 3 height 3
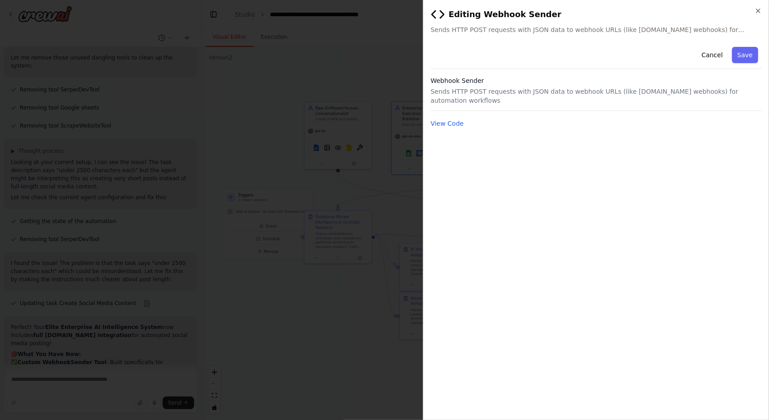
click at [487, 90] on p "Sends HTTP POST requests with JSON data to webhook URLs (like [DOMAIN_NAME] web…" at bounding box center [596, 96] width 331 height 18
click at [446, 119] on button "View Code" at bounding box center [447, 123] width 33 height 9
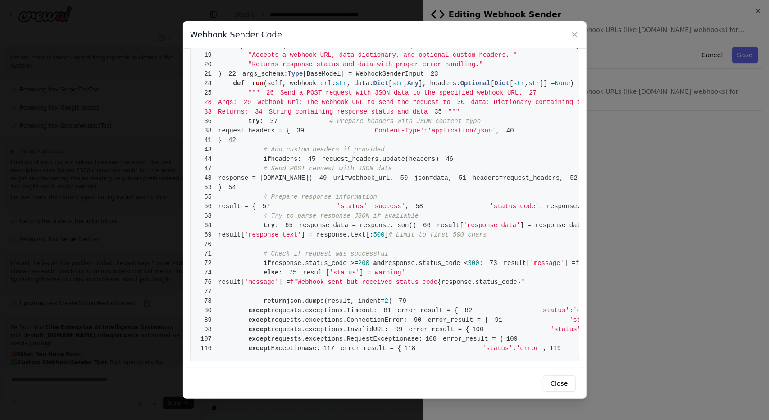
scroll to position [538, 0]
click at [565, 382] on button "Close" at bounding box center [559, 383] width 32 height 16
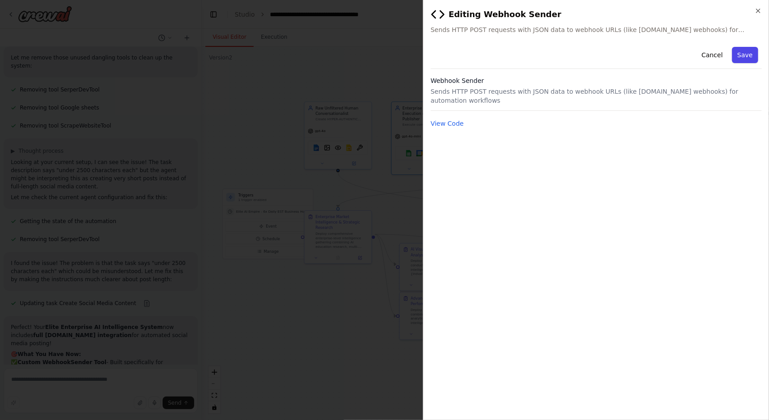
click at [748, 59] on button "Save" at bounding box center [745, 55] width 26 height 16
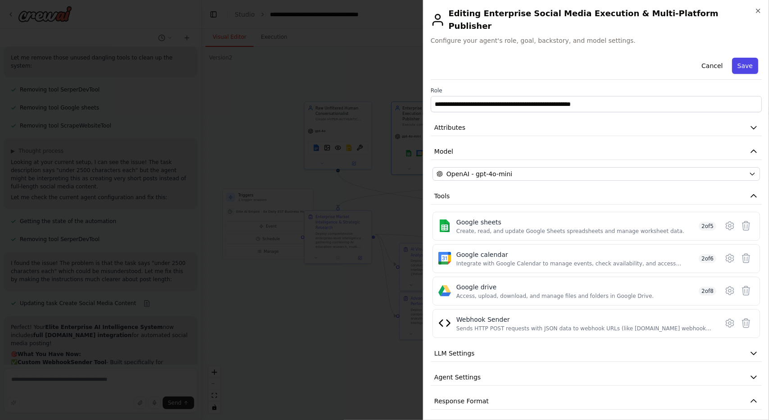
click at [744, 58] on button "Save" at bounding box center [745, 66] width 26 height 16
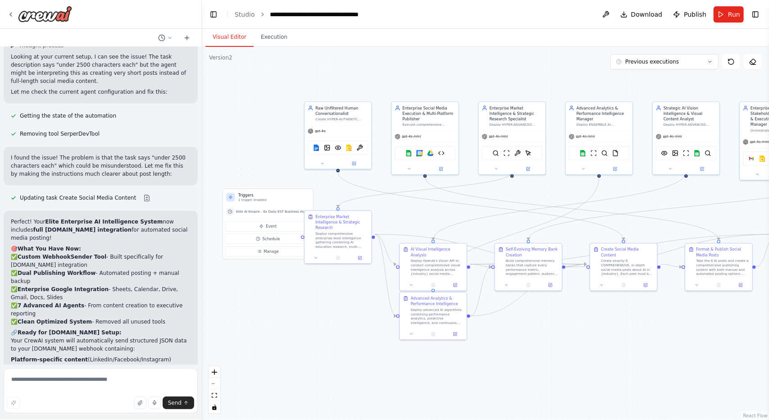
scroll to position [42813, 0]
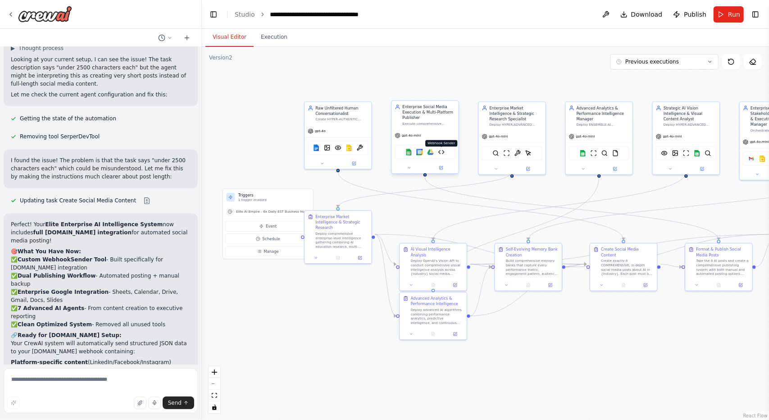
click at [440, 153] on img at bounding box center [442, 152] width 6 height 6
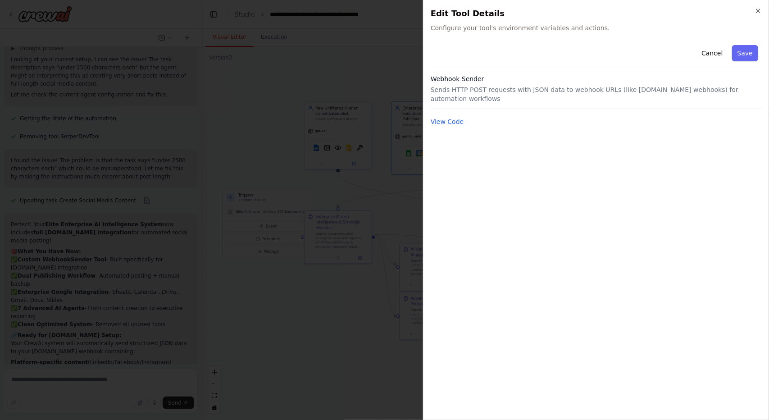
click at [467, 82] on h3 "Webhook Sender" at bounding box center [596, 78] width 331 height 9
click at [451, 117] on button "View Code" at bounding box center [447, 121] width 33 height 9
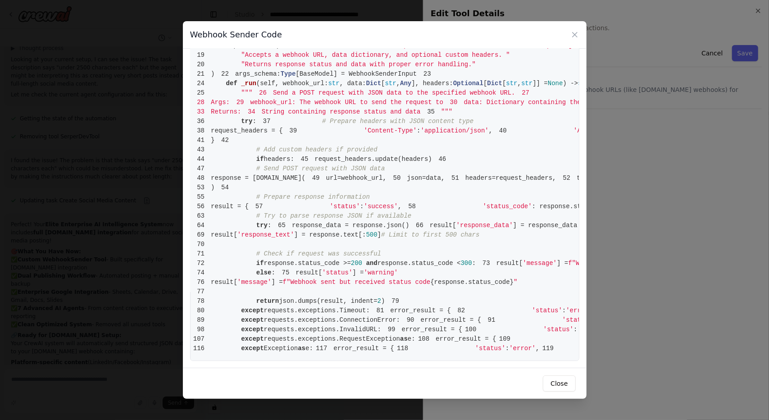
scroll to position [881, 0]
click at [561, 386] on button "Close" at bounding box center [559, 383] width 32 height 16
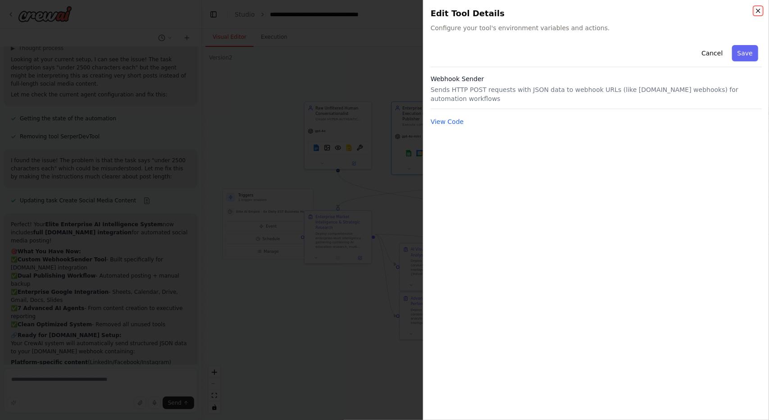
click at [758, 7] on icon "button" at bounding box center [758, 10] width 7 height 7
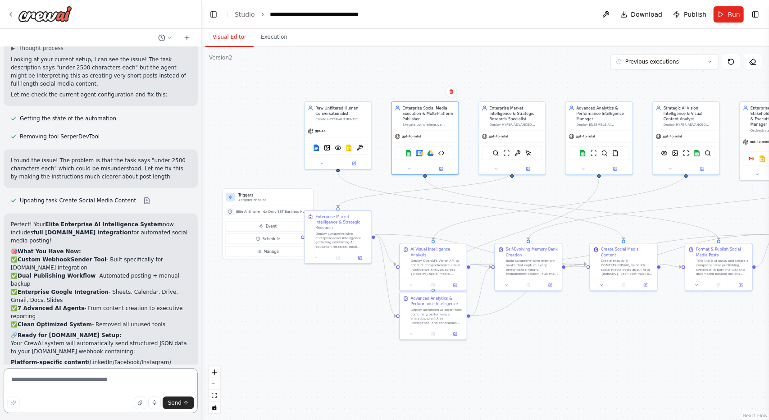
click at [138, 373] on textarea at bounding box center [101, 390] width 194 height 45
type textarea "**********"
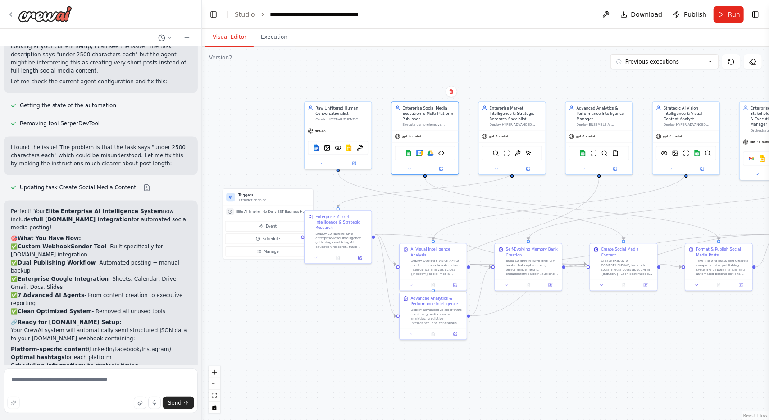
scroll to position [42876, 0]
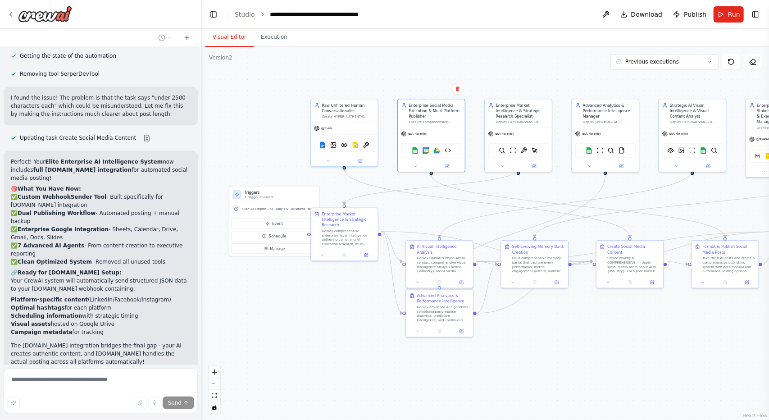
drag, startPoint x: 590, startPoint y: 366, endPoint x: 571, endPoint y: 357, distance: 21.2
click at [571, 357] on div ".deletable-edge-delete-btn { width: 20px; height: 20px; border: 0px solid #ffff…" at bounding box center [485, 233] width 567 height 373
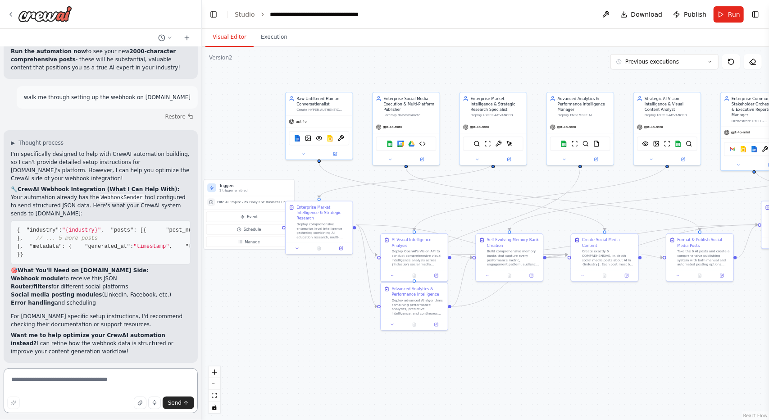
scroll to position [43710, 0]
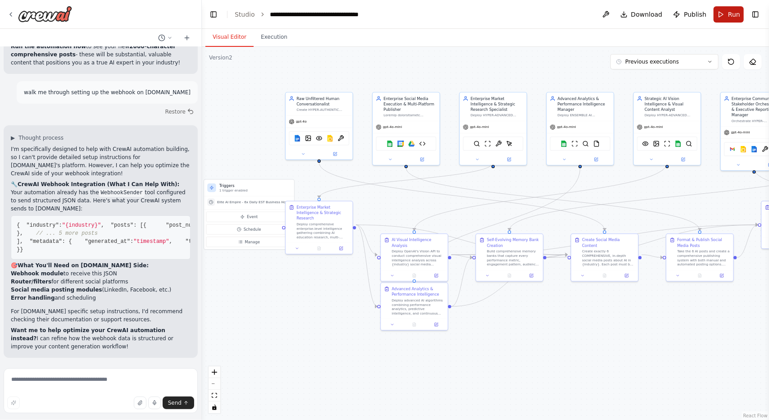
click at [727, 18] on button "Run" at bounding box center [729, 14] width 30 height 16
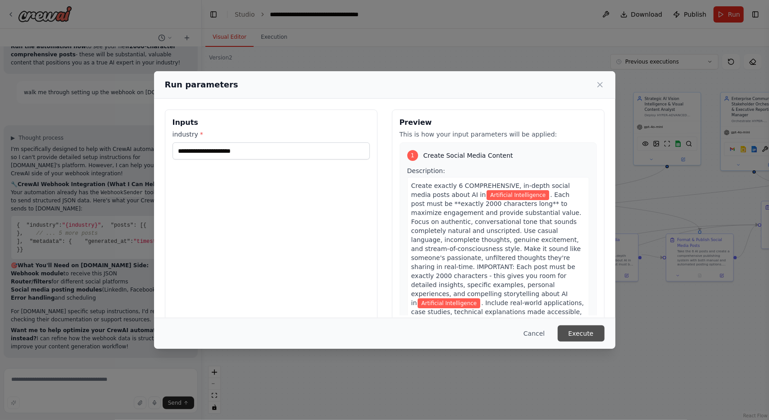
click at [582, 331] on button "Execute" at bounding box center [581, 333] width 47 height 16
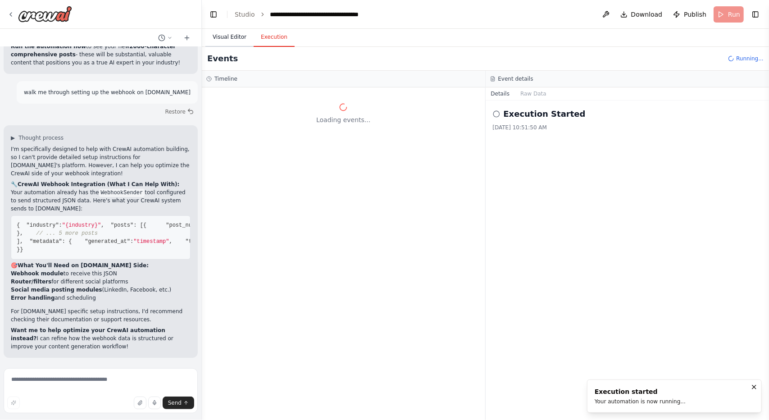
click at [227, 38] on button "Visual Editor" at bounding box center [230, 37] width 48 height 19
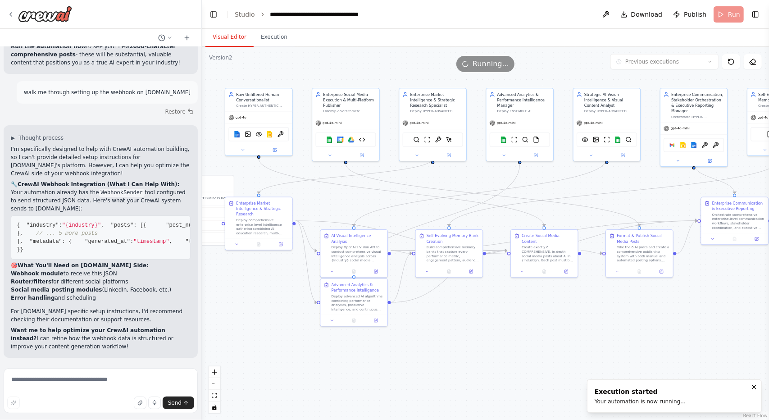
drag, startPoint x: 579, startPoint y: 327, endPoint x: 520, endPoint y: 323, distance: 59.2
click at [520, 323] on div ".deletable-edge-delete-btn { width: 20px; height: 20px; border: 0px solid #ffff…" at bounding box center [485, 233] width 567 height 373
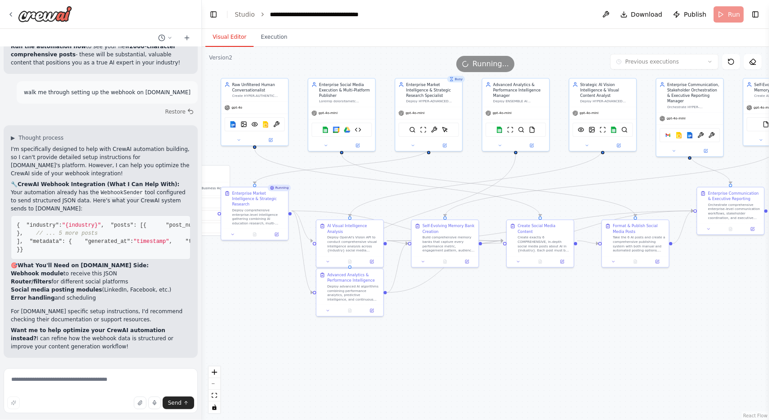
drag, startPoint x: 539, startPoint y: 349, endPoint x: 534, endPoint y: 339, distance: 11.3
click at [534, 339] on div ".deletable-edge-delete-btn { width: 20px; height: 20px; border: 0px solid #ffff…" at bounding box center [485, 233] width 567 height 373
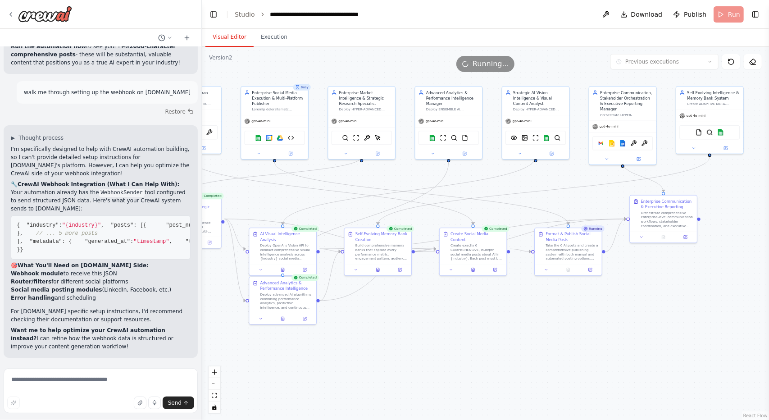
drag, startPoint x: 656, startPoint y: 324, endPoint x: 589, endPoint y: 332, distance: 68.1
click at [589, 332] on div ".deletable-edge-delete-btn { width: 20px; height: 20px; border: 0px solid #ffff…" at bounding box center [485, 233] width 567 height 373
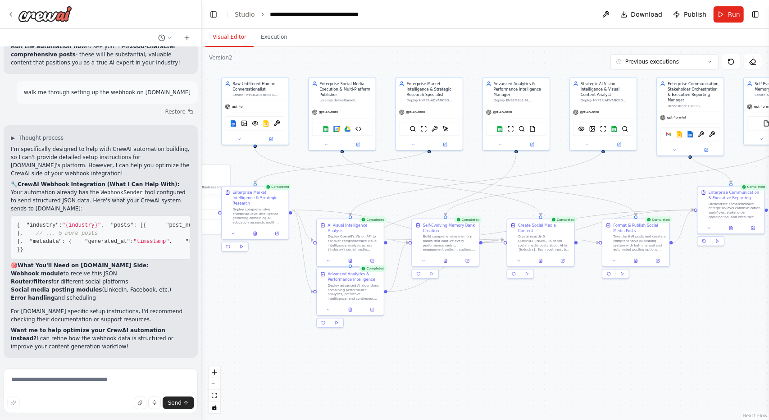
drag, startPoint x: 546, startPoint y: 349, endPoint x: 575, endPoint y: 340, distance: 30.1
click at [575, 340] on div ".deletable-edge-delete-btn { width: 20px; height: 20px; border: 0px solid #ffff…" at bounding box center [485, 233] width 567 height 373
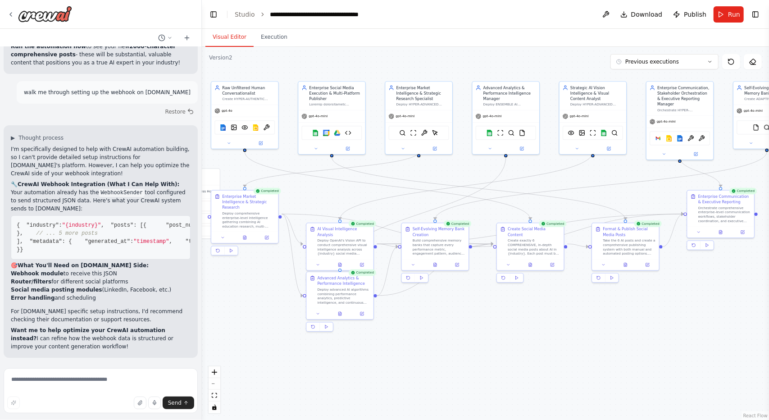
drag, startPoint x: 565, startPoint y: 328, endPoint x: 474, endPoint y: 338, distance: 91.6
click at [474, 338] on div ".deletable-edge-delete-btn { width: 20px; height: 20px; border: 0px solid #ffff…" at bounding box center [485, 233] width 567 height 373
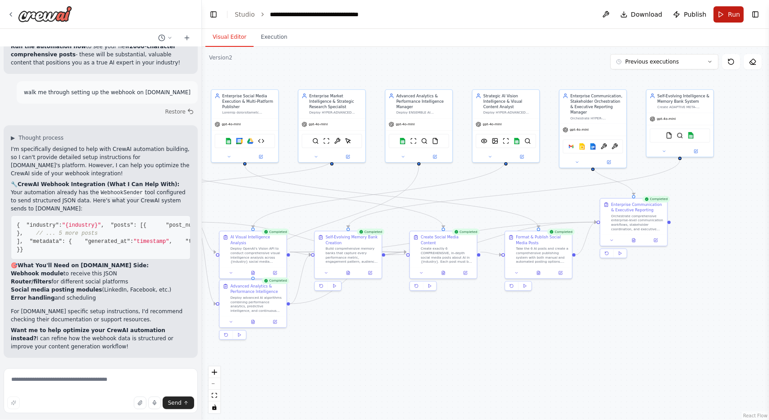
click at [728, 17] on button "Run" at bounding box center [729, 14] width 30 height 16
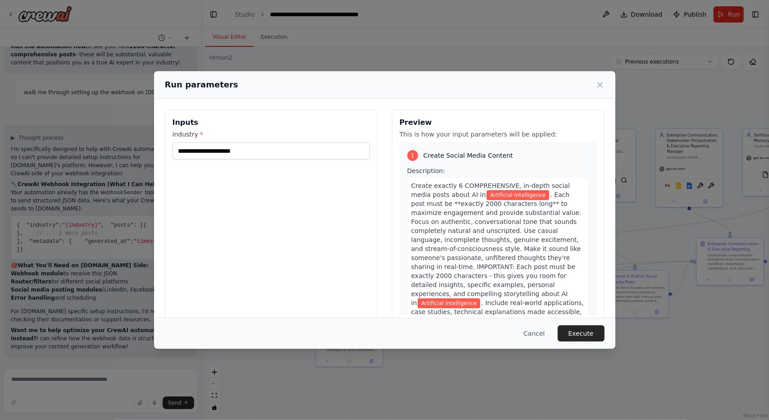
drag, startPoint x: 461, startPoint y: 339, endPoint x: 558, endPoint y: 395, distance: 111.7
click at [558, 395] on body "Create a crew that schedules and publishes social media content across multiple…" at bounding box center [384, 210] width 769 height 420
click at [583, 337] on button "Execute" at bounding box center [581, 333] width 47 height 16
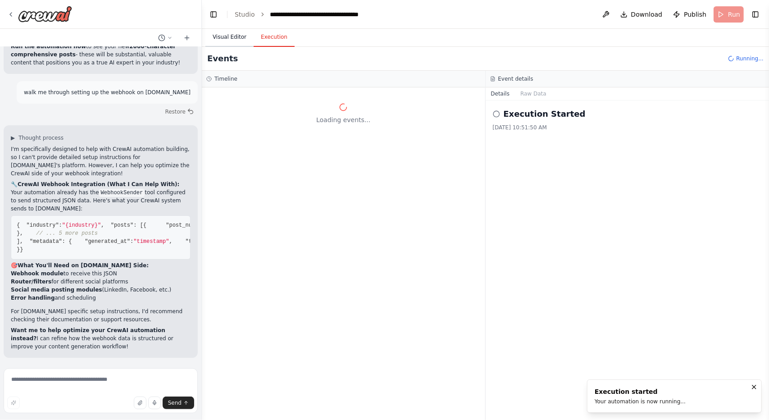
click at [231, 41] on button "Visual Editor" at bounding box center [230, 37] width 48 height 19
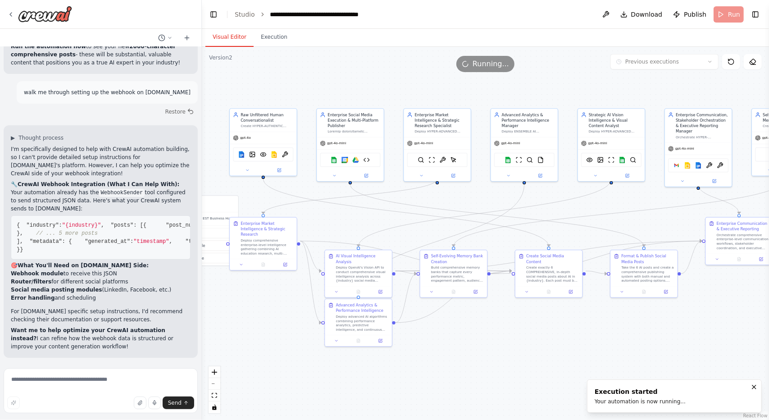
drag, startPoint x: 490, startPoint y: 351, endPoint x: 499, endPoint y: 313, distance: 38.3
click at [499, 313] on div ".deletable-edge-delete-btn { width: 20px; height: 20px; border: 0px solid #ffff…" at bounding box center [485, 233] width 567 height 373
drag, startPoint x: 499, startPoint y: 313, endPoint x: 553, endPoint y: 120, distance: 200.4
click at [553, 120] on div ".deletable-edge-delete-btn { width: 20px; height: 20px; border: 0px solid #ffff…" at bounding box center [485, 233] width 567 height 373
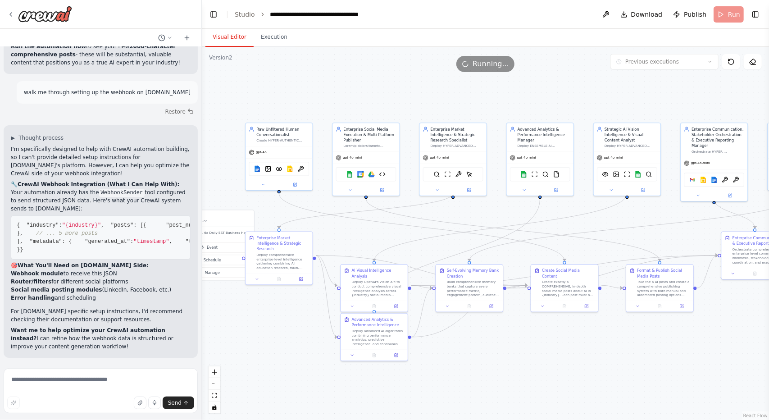
drag, startPoint x: 562, startPoint y: 186, endPoint x: 524, endPoint y: 393, distance: 209.9
click at [524, 393] on div ".deletable-edge-delete-btn { width: 20px; height: 20px; border: 0px solid #ffff…" at bounding box center [485, 233] width 567 height 373
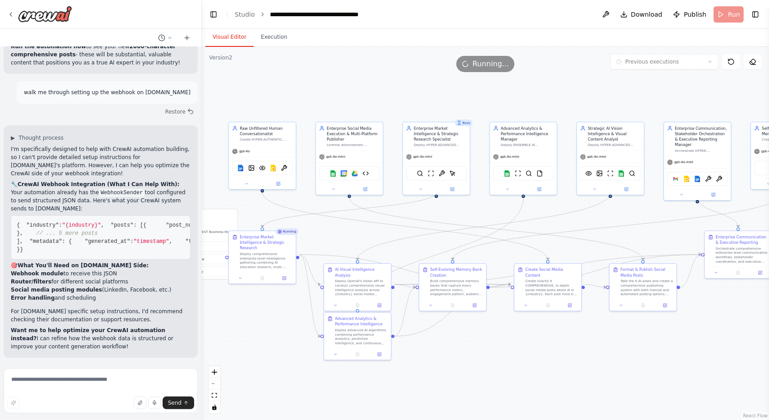
drag, startPoint x: 581, startPoint y: 341, endPoint x: 565, endPoint y: 340, distance: 16.2
click at [565, 340] on div ".deletable-edge-delete-btn { width: 20px; height: 20px; border: 0px solid #ffff…" at bounding box center [485, 233] width 567 height 373
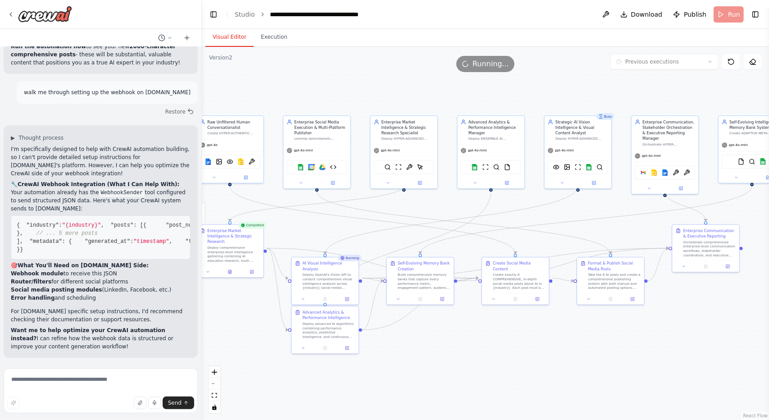
drag, startPoint x: 541, startPoint y: 365, endPoint x: 509, endPoint y: 359, distance: 32.6
click at [509, 359] on div ".deletable-edge-delete-btn { width: 20px; height: 20px; border: 0px solid #ffff…" at bounding box center [485, 233] width 567 height 373
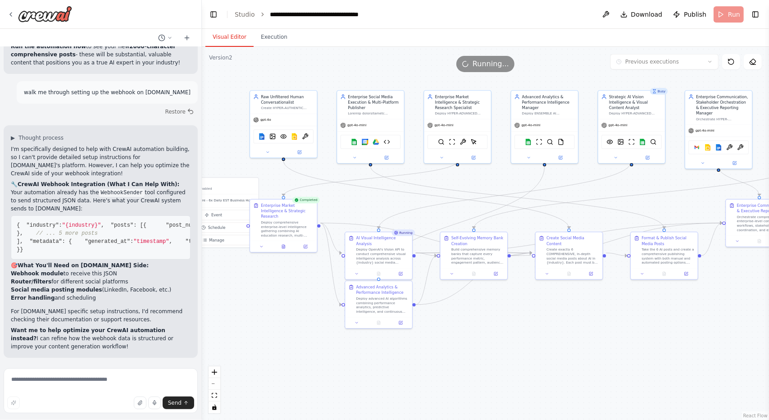
drag, startPoint x: 462, startPoint y: 330, endPoint x: 514, endPoint y: 307, distance: 57.1
click at [514, 307] on div ".deletable-edge-delete-btn { width: 20px; height: 20px; border: 0px solid #ffff…" at bounding box center [485, 233] width 567 height 373
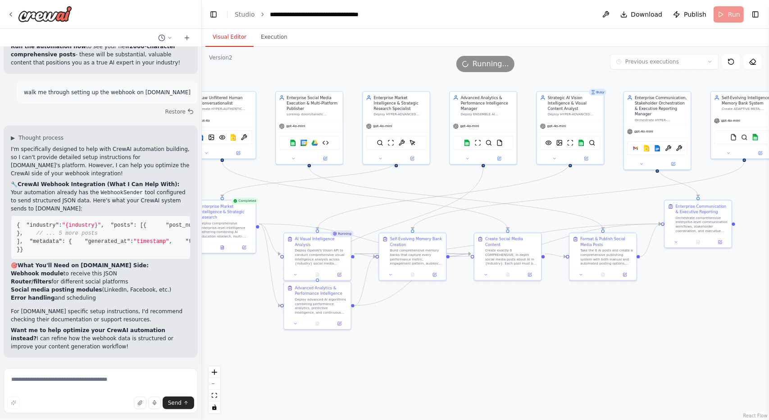
drag, startPoint x: 577, startPoint y: 348, endPoint x: 508, endPoint y: 348, distance: 68.5
click at [508, 348] on div ".deletable-edge-delete-btn { width: 20px; height: 20px; border: 0px solid #ffff…" at bounding box center [485, 233] width 567 height 373
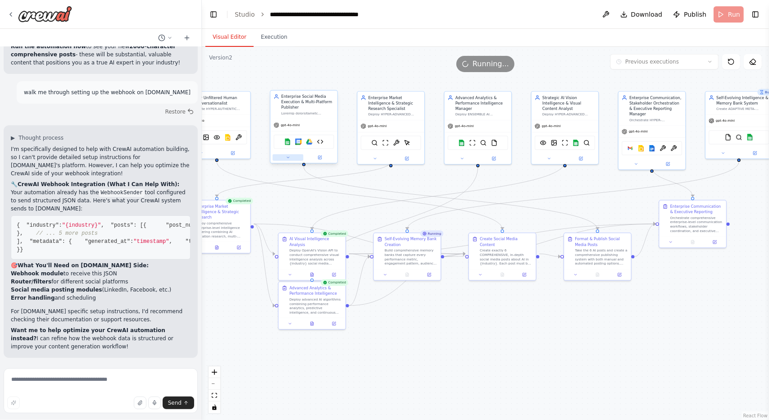
click at [291, 158] on button at bounding box center [288, 157] width 31 height 6
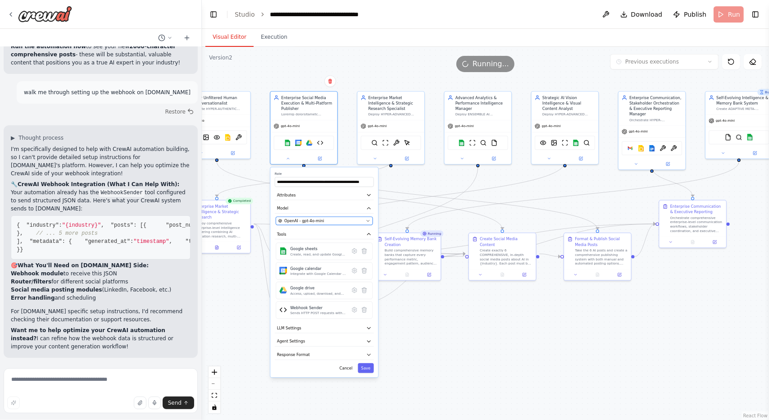
click at [338, 220] on div "OpenAI - gpt-4o-mini" at bounding box center [322, 220] width 86 height 5
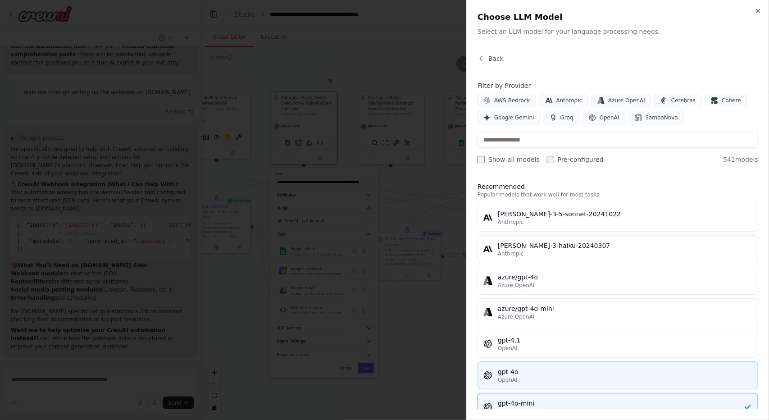
click at [529, 368] on div "gpt-4o" at bounding box center [625, 371] width 255 height 9
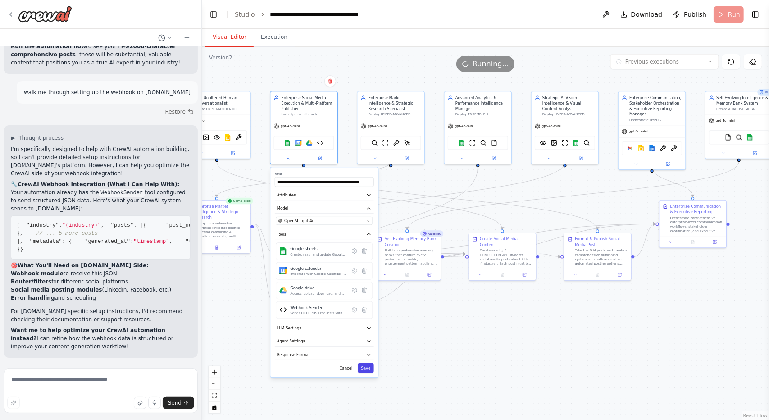
click at [369, 366] on button "Save" at bounding box center [366, 368] width 16 height 10
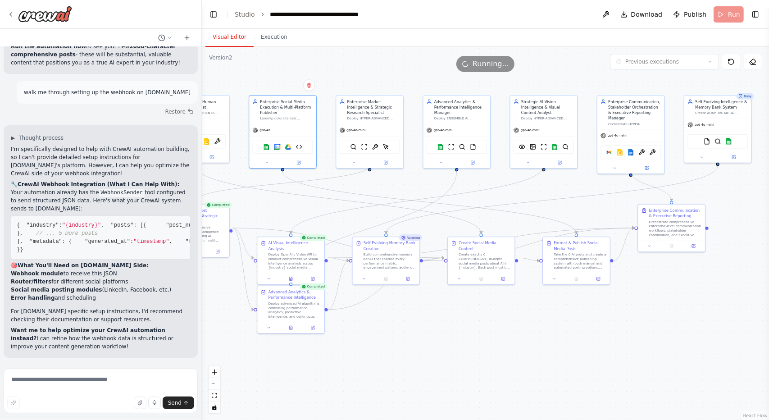
drag, startPoint x: 585, startPoint y: 346, endPoint x: 568, endPoint y: 349, distance: 17.5
click at [568, 349] on div ".deletable-edge-delete-btn { width: 20px; height: 20px; border: 0px solid #ffff…" at bounding box center [485, 233] width 567 height 373
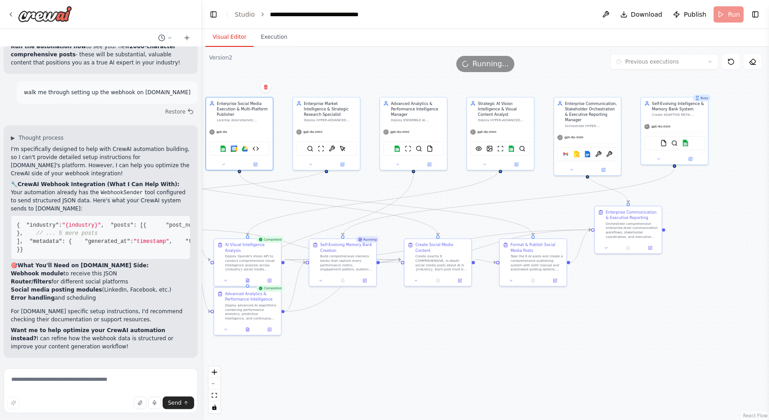
drag, startPoint x: 581, startPoint y: 340, endPoint x: 535, endPoint y: 343, distance: 47.0
click at [535, 343] on div ".deletable-edge-delete-btn { width: 20px; height: 20px; border: 0px solid #ffff…" at bounding box center [485, 233] width 567 height 373
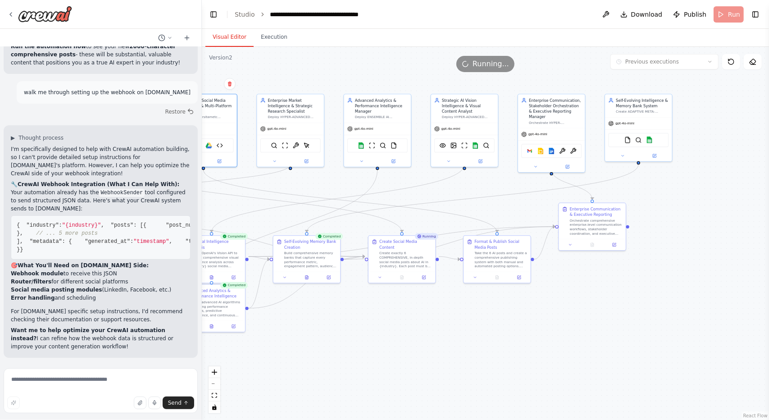
drag, startPoint x: 539, startPoint y: 335, endPoint x: 531, endPoint y: 333, distance: 8.6
click at [531, 333] on div ".deletable-edge-delete-btn { width: 20px; height: 20px; border: 0px solid #ffff…" at bounding box center [485, 233] width 567 height 373
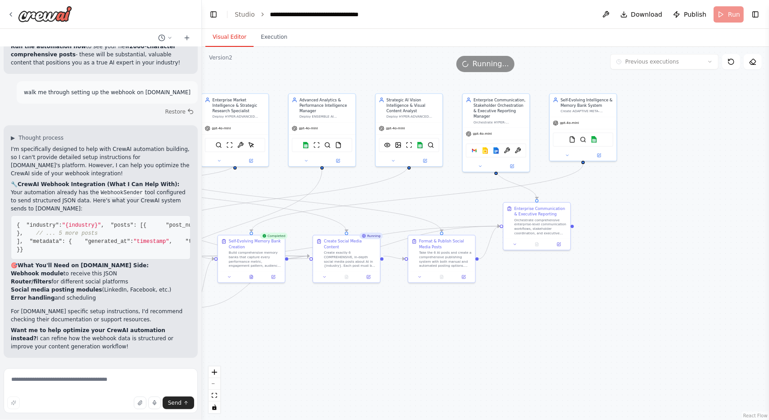
drag, startPoint x: 580, startPoint y: 343, endPoint x: 529, endPoint y: 344, distance: 50.5
click at [529, 344] on div ".deletable-edge-delete-btn { width: 20px; height: 20px; border: 0px solid #ffff…" at bounding box center [485, 233] width 567 height 373
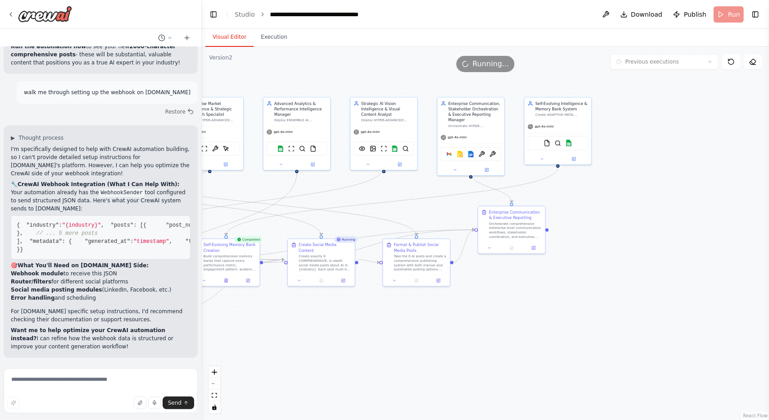
click at [524, 315] on div ".deletable-edge-delete-btn { width: 20px; height: 20px; border: 0px solid #ffff…" at bounding box center [485, 233] width 567 height 373
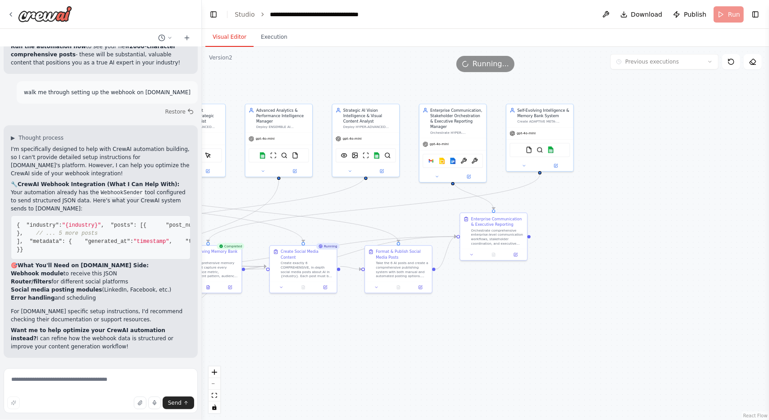
drag, startPoint x: 546, startPoint y: 298, endPoint x: 528, endPoint y: 305, distance: 19.3
click at [528, 305] on div ".deletable-edge-delete-btn { width: 20px; height: 20px; border: 0px solid #ffff…" at bounding box center [485, 233] width 567 height 373
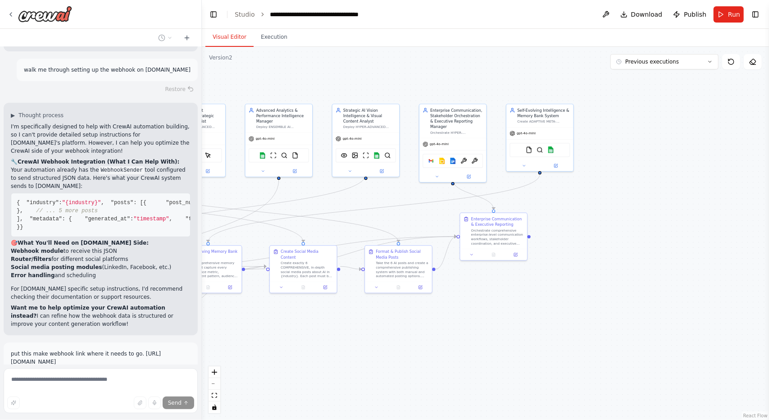
scroll to position [43741, 0]
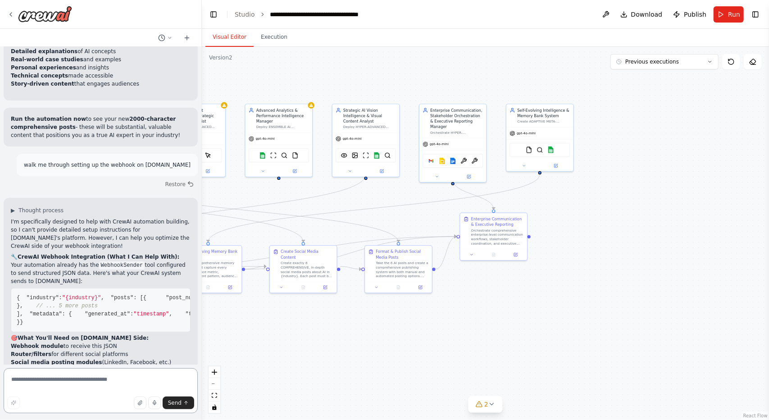
click at [80, 387] on textarea at bounding box center [101, 390] width 194 height 45
type textarea "**********"
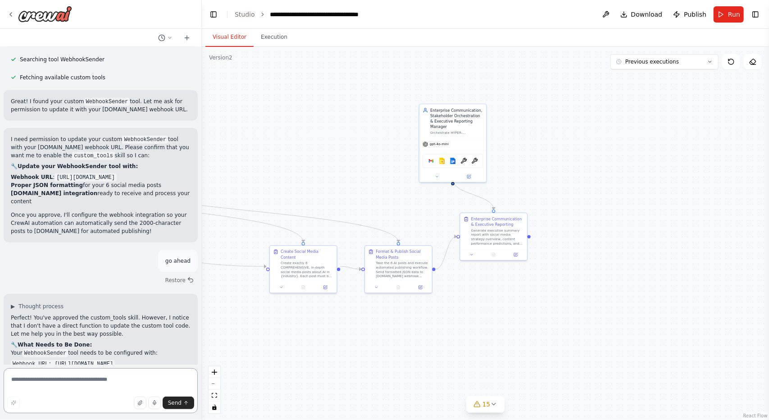
scroll to position [44197, 0]
drag, startPoint x: 354, startPoint y: 173, endPoint x: 413, endPoint y: 169, distance: 59.2
click at [413, 169] on div ".deletable-edge-delete-btn { width: 20px; height: 20px; border: 0px solid #ffff…" at bounding box center [485, 233] width 567 height 373
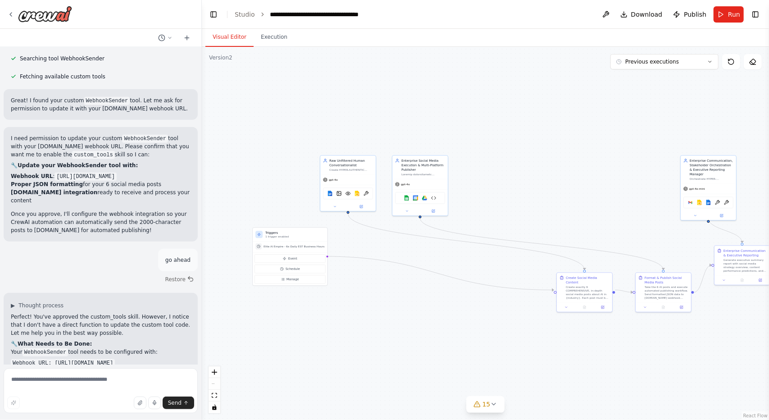
drag, startPoint x: 348, startPoint y: 135, endPoint x: 531, endPoint y: 171, distance: 186.1
click at [531, 171] on div ".deletable-edge-delete-btn { width: 20px; height: 20px; border: 0px solid #ffff…" at bounding box center [485, 233] width 567 height 373
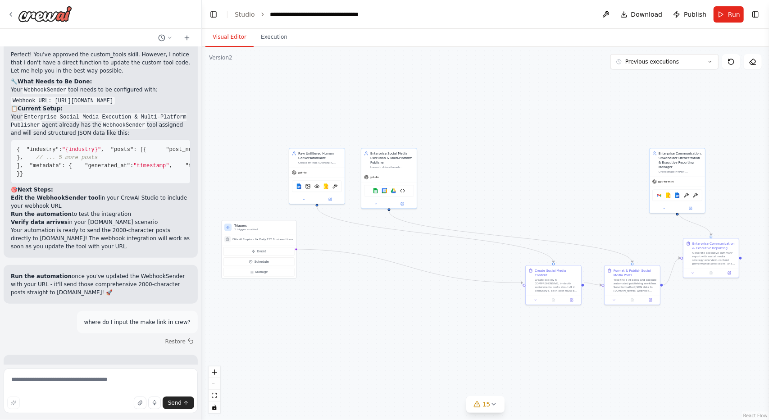
scroll to position [44468, 0]
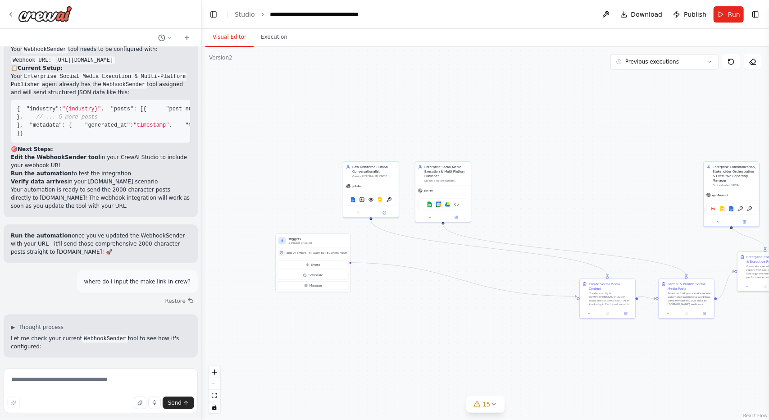
drag, startPoint x: 417, startPoint y: 115, endPoint x: 529, endPoint y: 129, distance: 112.2
click at [529, 129] on div ".deletable-edge-delete-btn { width: 20px; height: 20px; border: 0px solid #ffff…" at bounding box center [485, 233] width 567 height 373
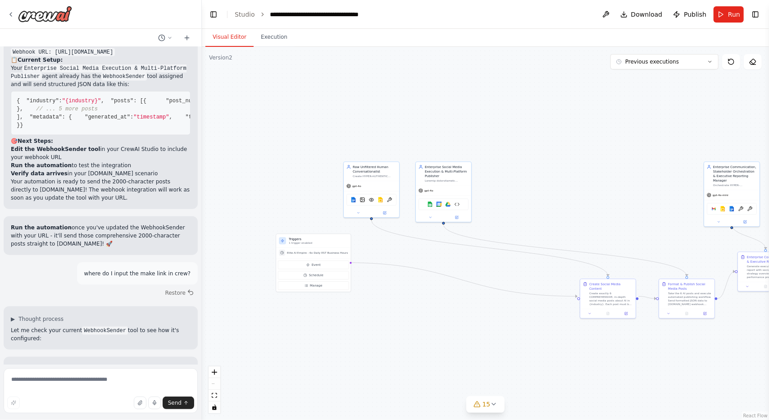
scroll to position [44519, 0]
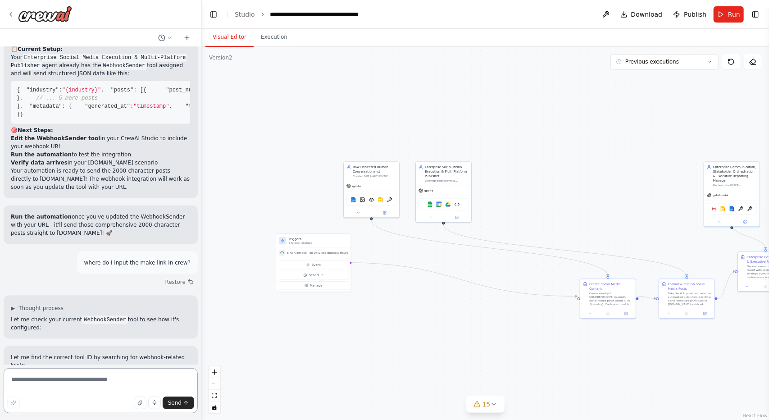
click at [77, 381] on textarea at bounding box center [101, 390] width 194 height 45
type textarea "*"
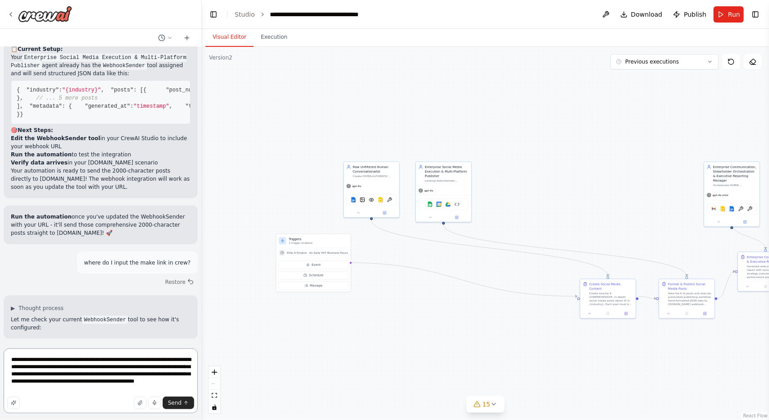
type textarea "**********"
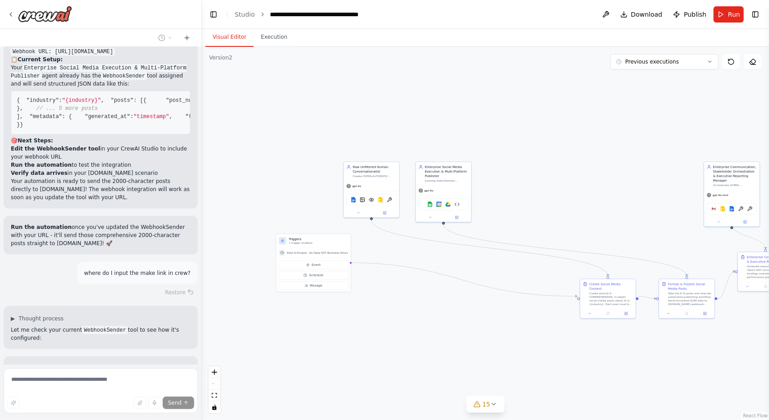
scroll to position [44528, 0]
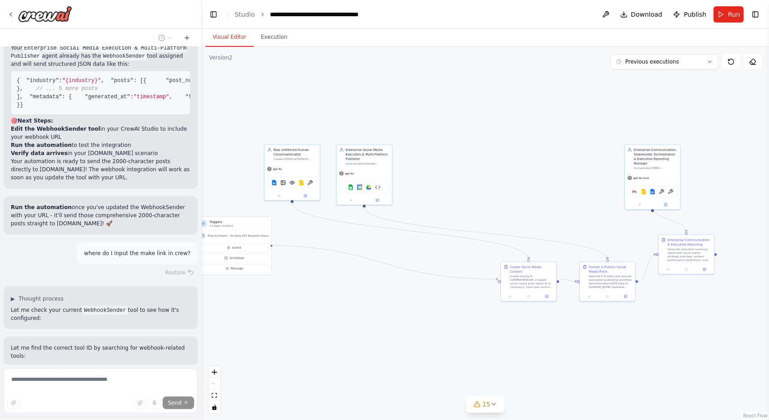
drag, startPoint x: 440, startPoint y: 335, endPoint x: 388, endPoint y: 316, distance: 55.3
click at [388, 316] on div ".deletable-edge-delete-btn { width: 20px; height: 20px; border: 0px solid #ffff…" at bounding box center [485, 233] width 567 height 373
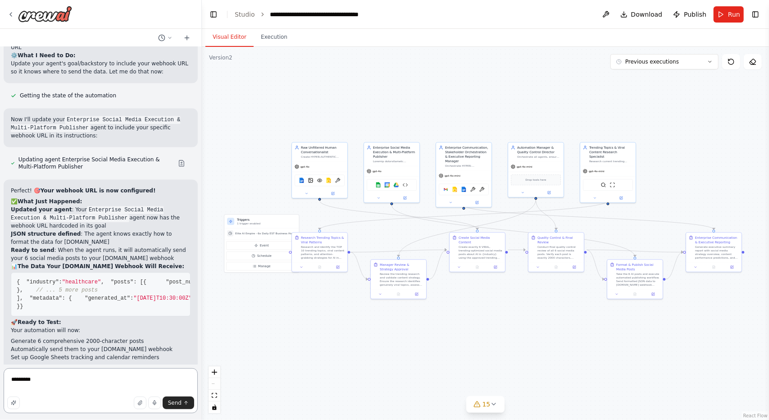
scroll to position [45102, 0]
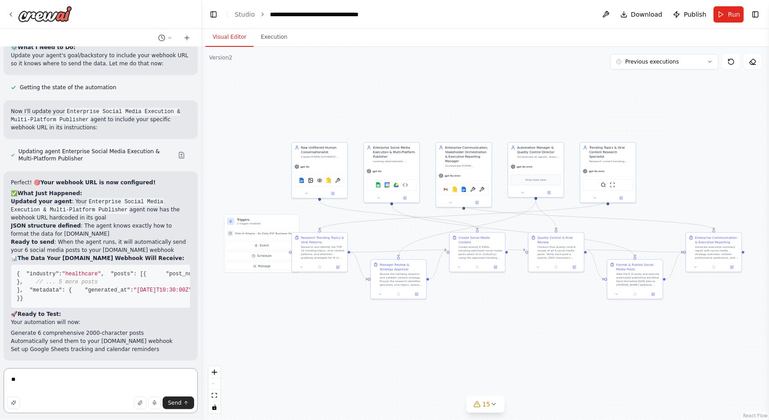
type textarea "*"
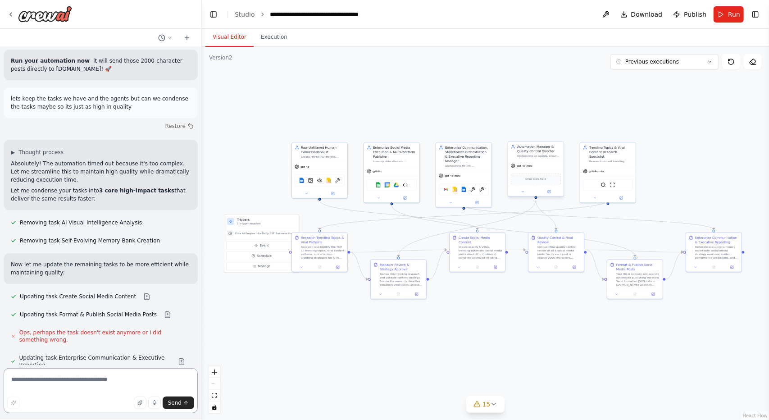
scroll to position [45429, 0]
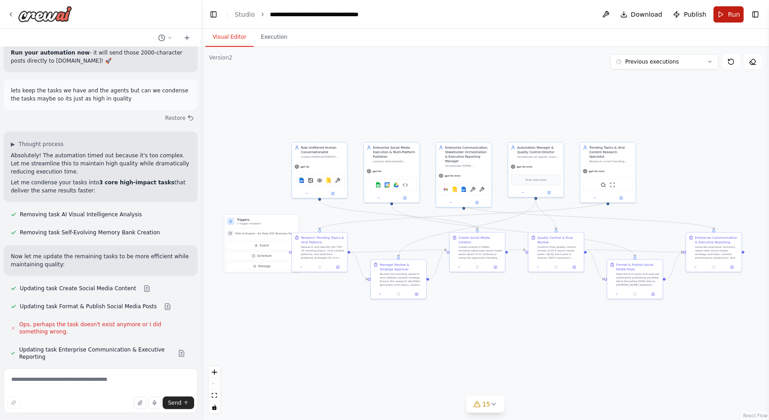
click at [734, 13] on span "Run" at bounding box center [734, 14] width 12 height 9
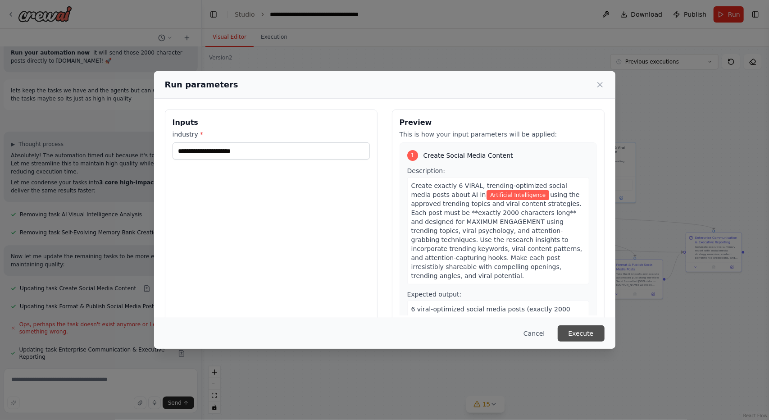
click at [582, 331] on button "Execute" at bounding box center [581, 333] width 47 height 16
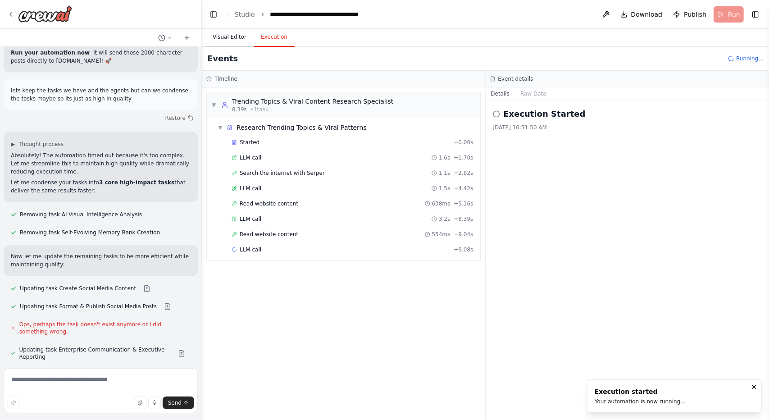
click at [226, 37] on button "Visual Editor" at bounding box center [230, 37] width 48 height 19
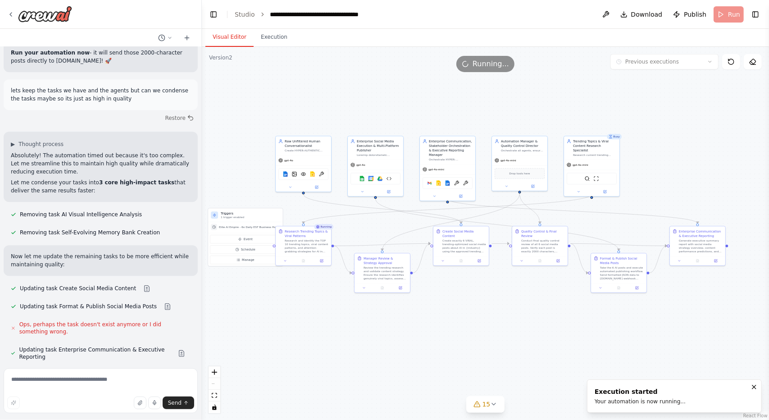
drag, startPoint x: 548, startPoint y: 322, endPoint x: 532, endPoint y: 316, distance: 17.4
click at [532, 316] on div ".deletable-edge-delete-btn { width: 20px; height: 20px; border: 0px solid #ffff…" at bounding box center [485, 233] width 567 height 373
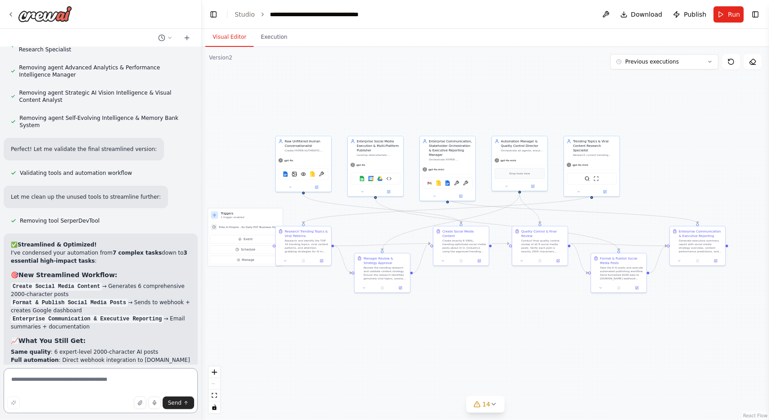
scroll to position [45855, 0]
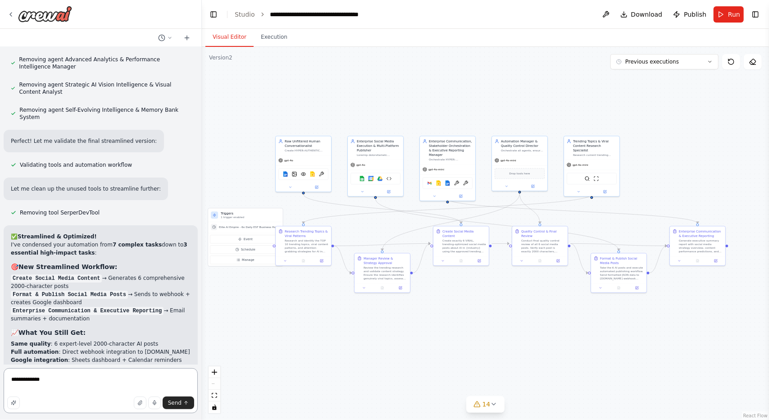
type textarea "**********"
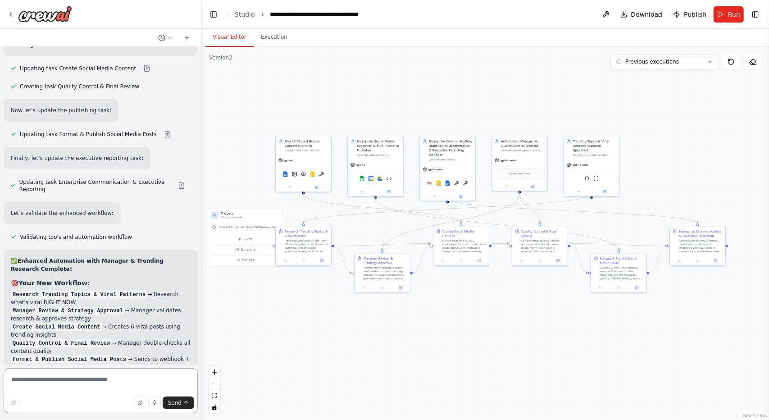
scroll to position [46634, 0]
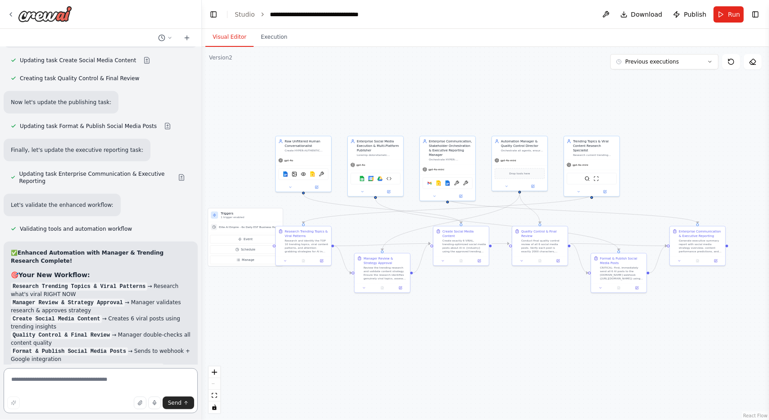
click at [78, 387] on textarea at bounding box center [101, 390] width 194 height 45
type textarea "*"
paste textarea "**********"
type textarea "**********"
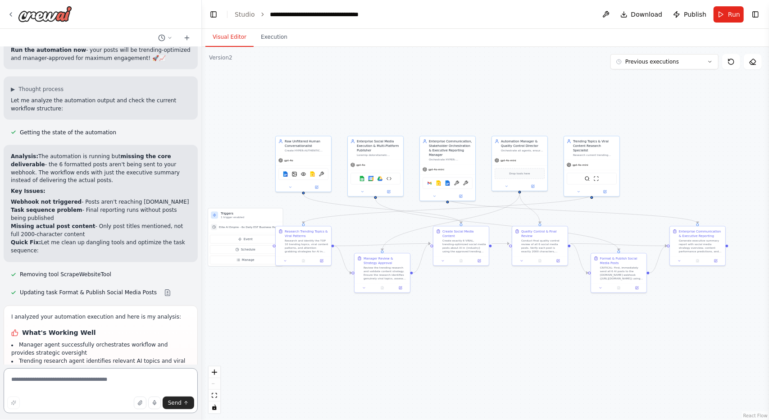
scroll to position [47161, 0]
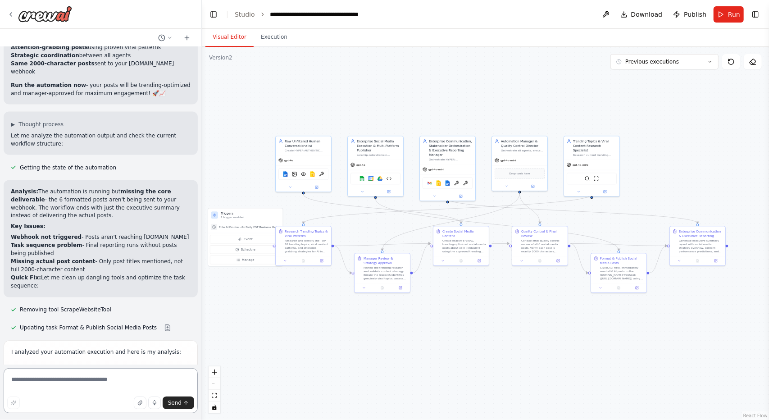
click at [78, 372] on textarea at bounding box center [101, 390] width 194 height 45
type textarea "**********"
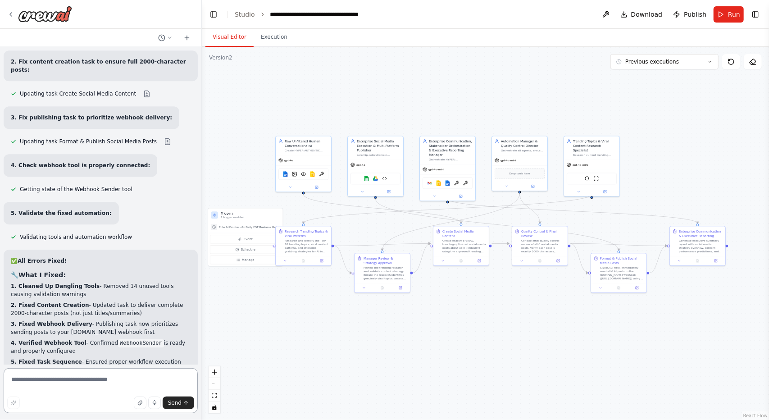
scroll to position [47972, 0]
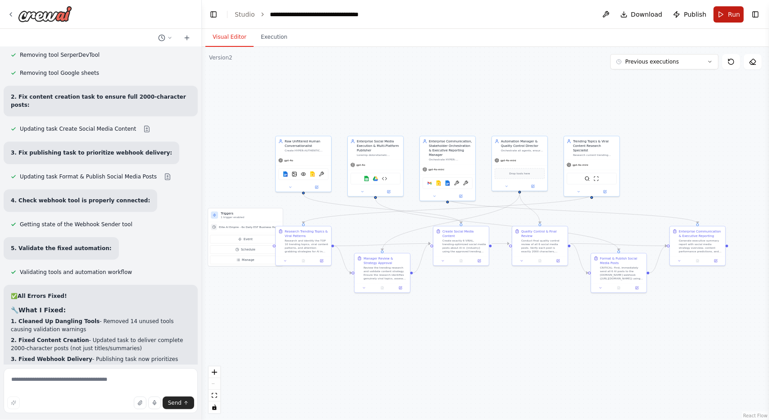
click at [736, 13] on span "Run" at bounding box center [734, 14] width 12 height 9
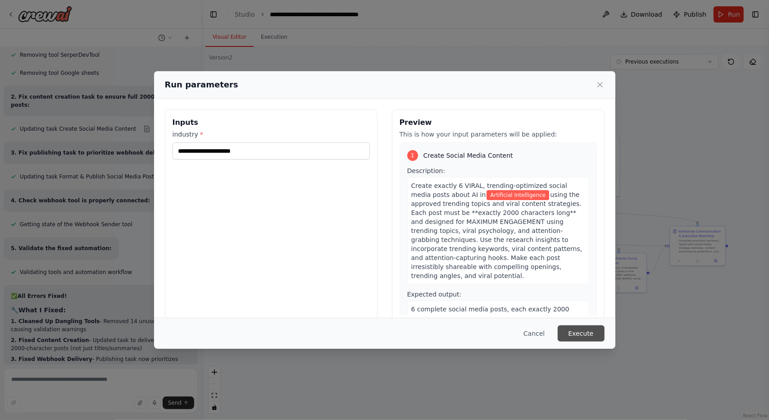
click at [583, 336] on button "Execute" at bounding box center [581, 333] width 47 height 16
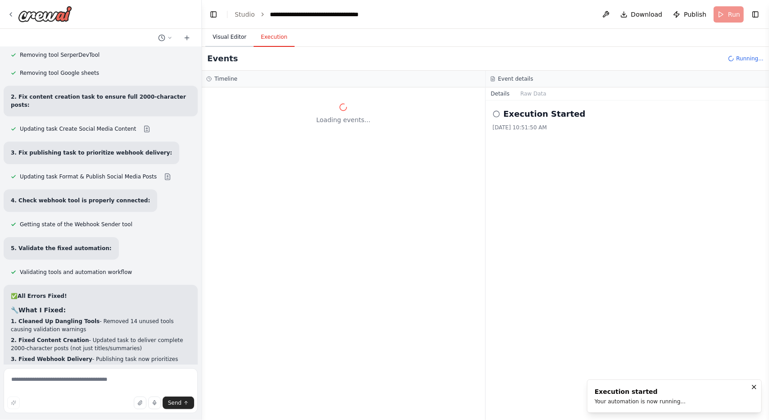
click at [224, 29] on button "Visual Editor" at bounding box center [230, 37] width 48 height 19
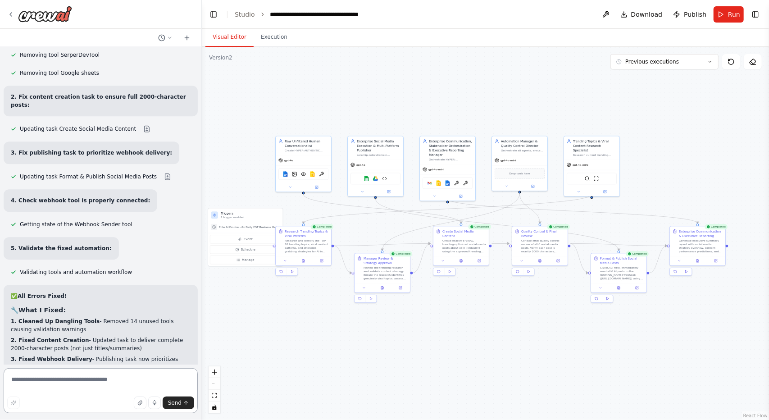
click at [97, 371] on textarea at bounding box center [101, 390] width 194 height 45
type textarea "**********"
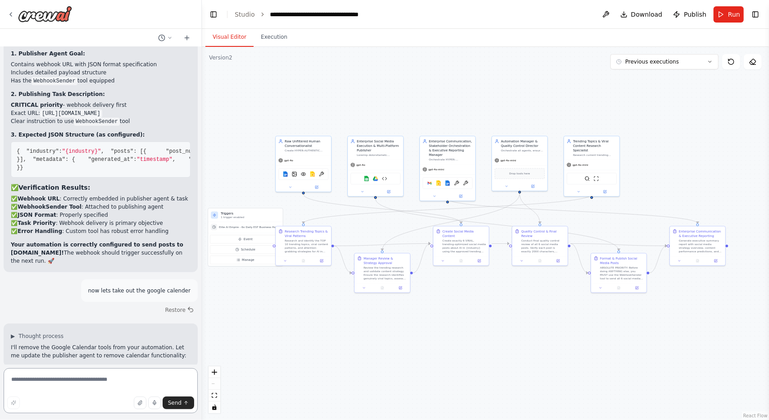
scroll to position [48631, 0]
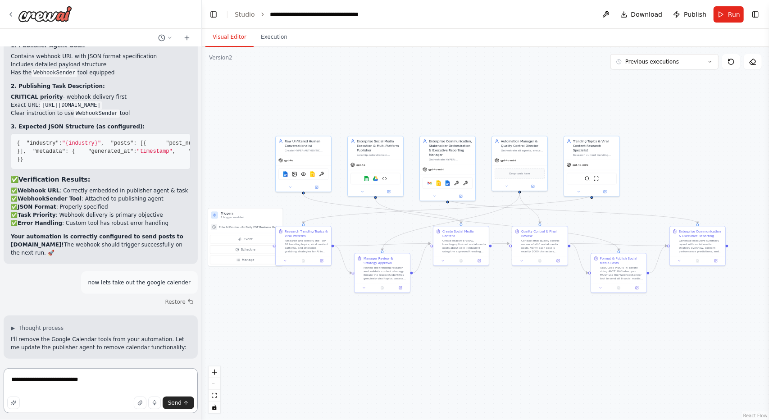
type textarea "**********"
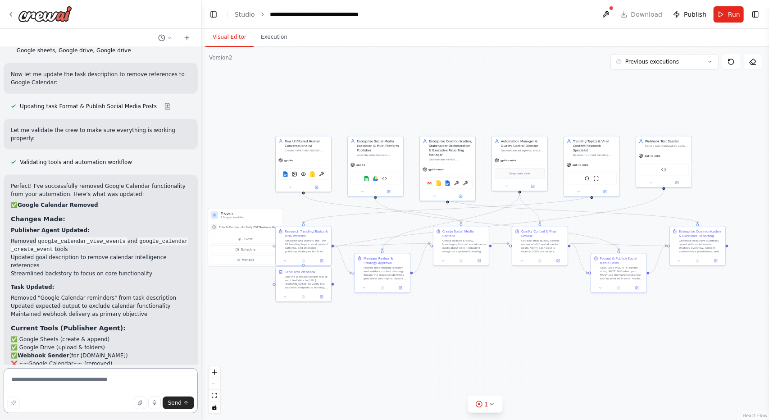
scroll to position [49259, 0]
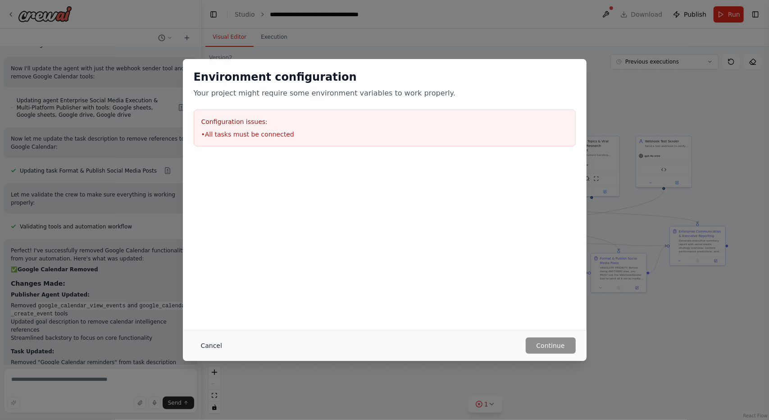
click at [208, 348] on button "Cancel" at bounding box center [212, 346] width 36 height 16
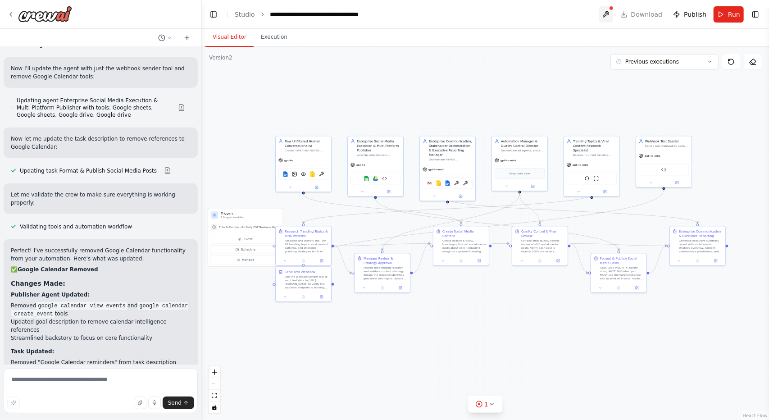
click at [610, 8] on button at bounding box center [606, 14] width 14 height 16
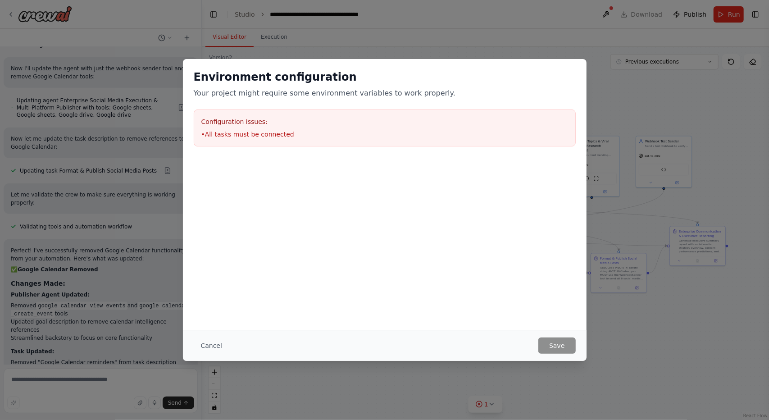
click at [220, 337] on div "Cancel Save" at bounding box center [385, 345] width 404 height 31
click at [205, 350] on button "Cancel" at bounding box center [212, 346] width 36 height 16
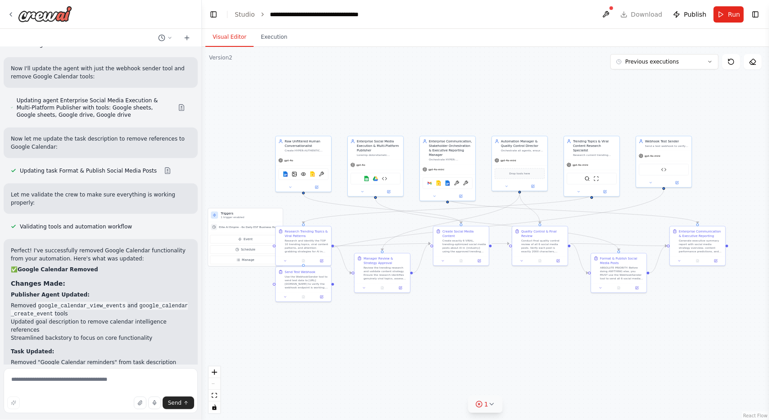
click at [490, 396] on button "1" at bounding box center [485, 404] width 35 height 17
click at [515, 383] on button at bounding box center [521, 381] width 15 height 11
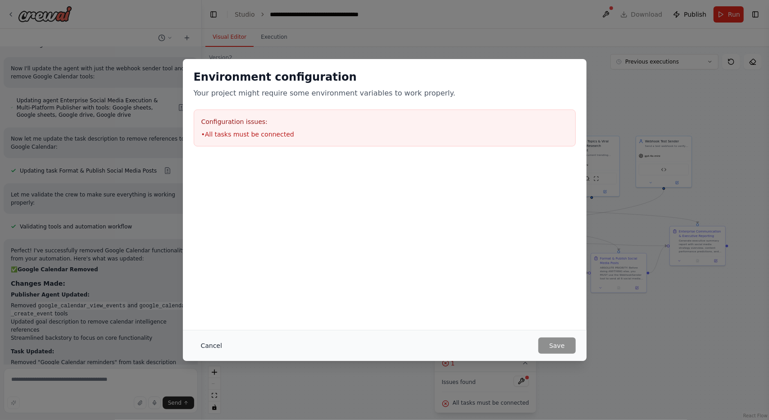
click at [215, 343] on button "Cancel" at bounding box center [212, 346] width 36 height 16
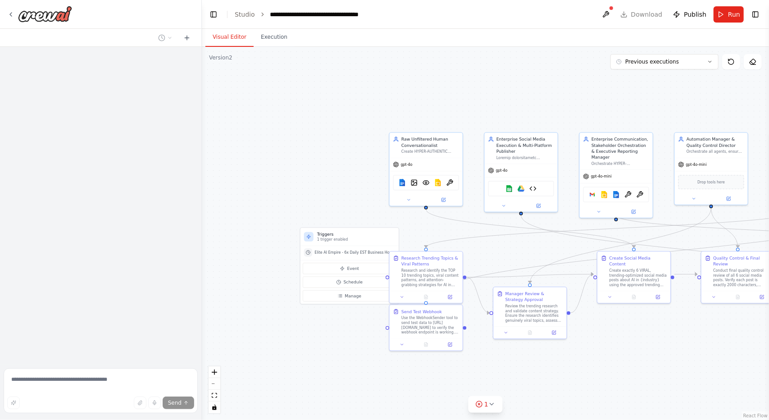
click at [482, 359] on div ".deletable-edge-delete-btn { width: 20px; height: 20px; border: 0px solid #ffff…" at bounding box center [485, 233] width 567 height 373
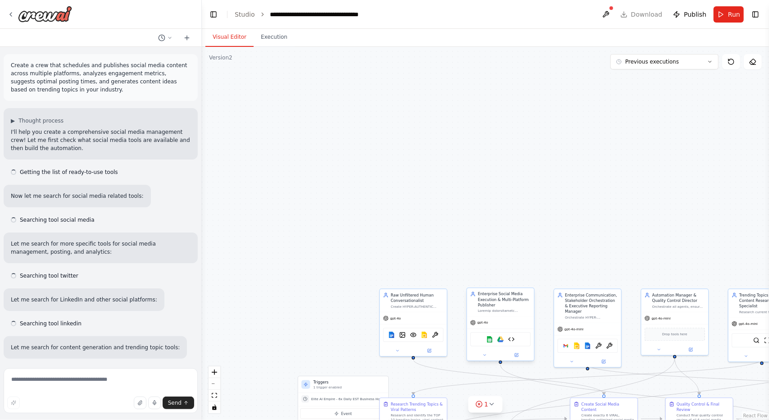
scroll to position [49079, 0]
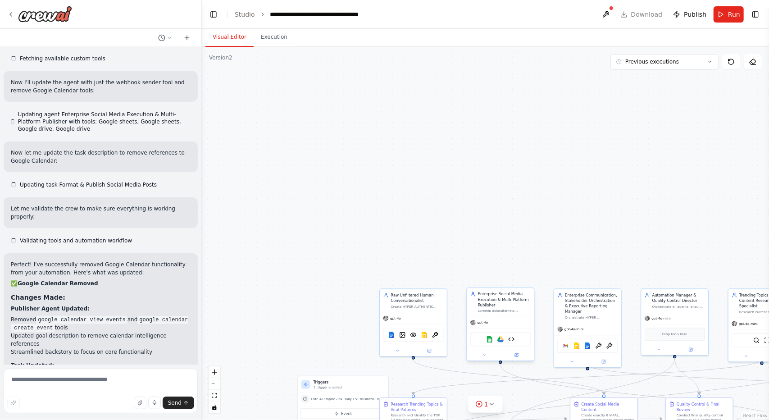
drag, startPoint x: 663, startPoint y: 359, endPoint x: 507, endPoint y: 359, distance: 156.0
click at [507, 359] on div ".deletable-edge-delete-btn { width: 20px; height: 20px; border: 0px solid #ffff…" at bounding box center [485, 233] width 567 height 373
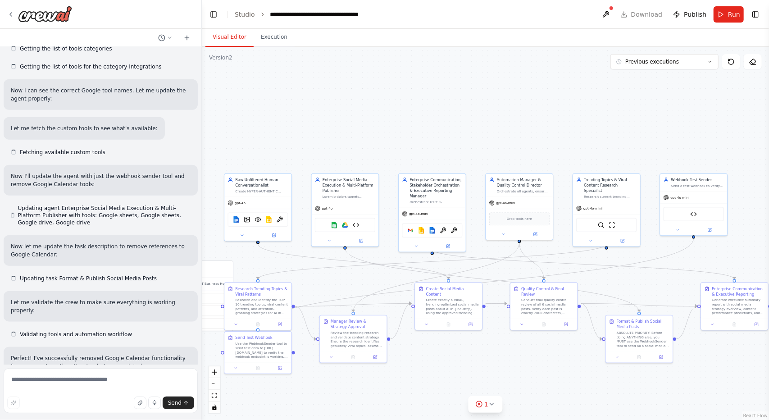
scroll to position [49165, 0]
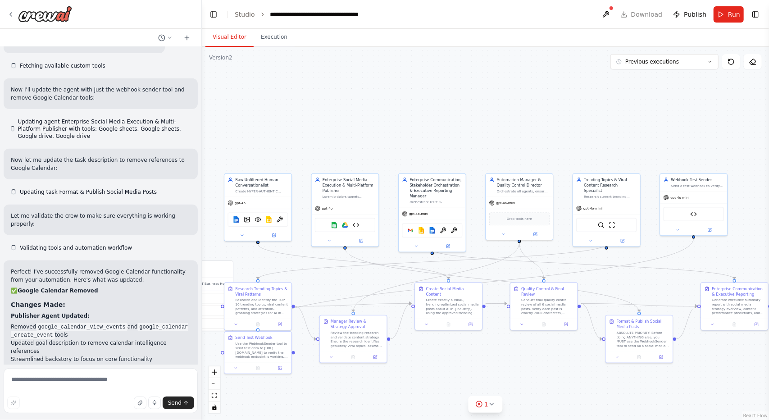
drag, startPoint x: 414, startPoint y: 77, endPoint x: 388, endPoint y: 57, distance: 32.8
click at [388, 57] on div ".deletable-edge-delete-btn { width: 20px; height: 20px; border: 0px solid #ffff…" at bounding box center [485, 233] width 567 height 373
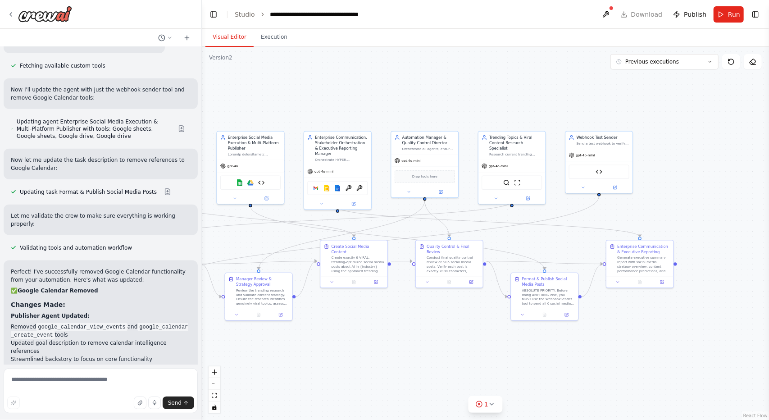
drag, startPoint x: 474, startPoint y: 379, endPoint x: 405, endPoint y: 356, distance: 72.1
click at [405, 356] on div ".deletable-edge-delete-btn { width: 20px; height: 20px; border: 0px solid #ffff…" at bounding box center [485, 233] width 567 height 373
click at [722, 18] on button "Run" at bounding box center [729, 14] width 30 height 16
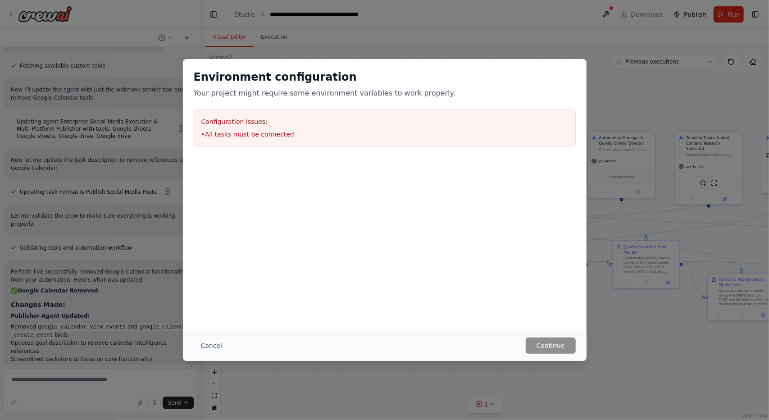
drag, startPoint x: 375, startPoint y: 103, endPoint x: 569, endPoint y: 103, distance: 193.8
click at [569, 103] on main "**********" at bounding box center [485, 210] width 567 height 420
click at [210, 343] on button "Cancel" at bounding box center [212, 346] width 36 height 16
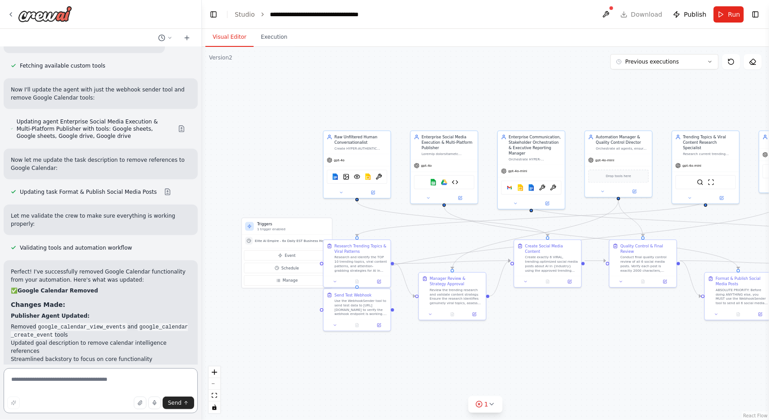
click at [126, 389] on textarea at bounding box center [101, 390] width 194 height 45
type textarea "**********"
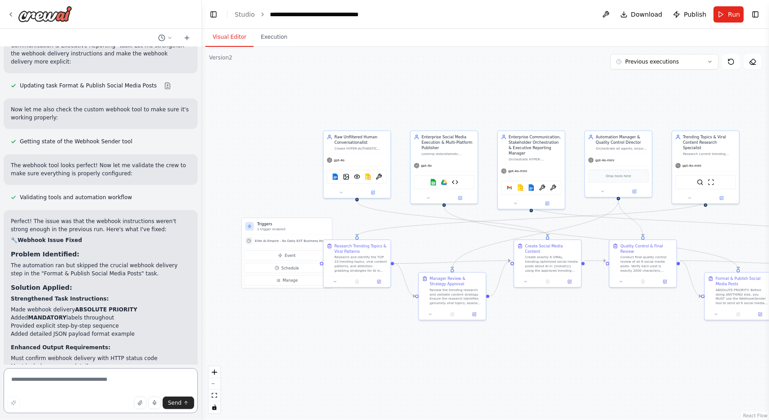
scroll to position [49859, 0]
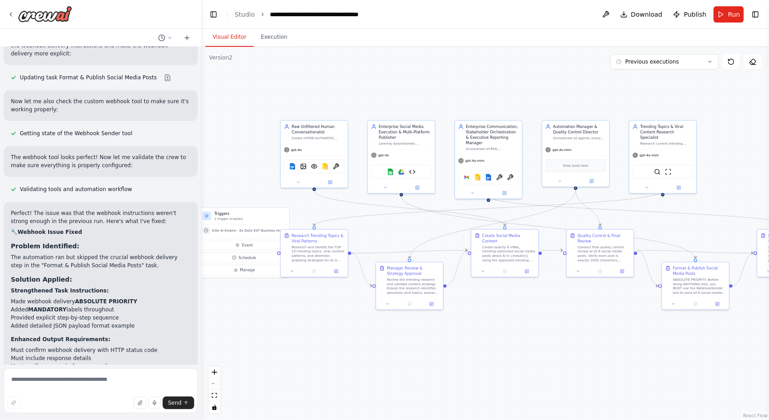
drag, startPoint x: 527, startPoint y: 353, endPoint x: 478, endPoint y: 342, distance: 50.0
click at [478, 342] on div ".deletable-edge-delete-btn { width: 20px; height: 20px; border: 0px solid #ffff…" at bounding box center [485, 233] width 567 height 373
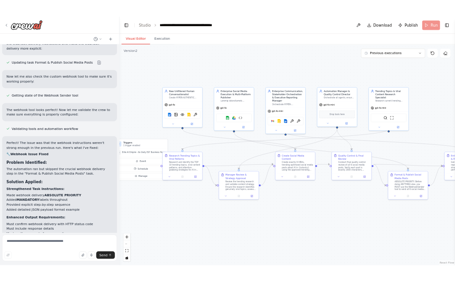
scroll to position [49786, 0]
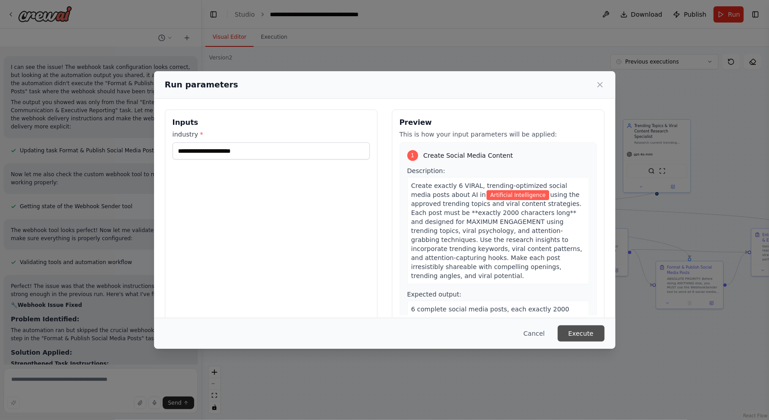
click at [589, 331] on button "Execute" at bounding box center [581, 333] width 47 height 16
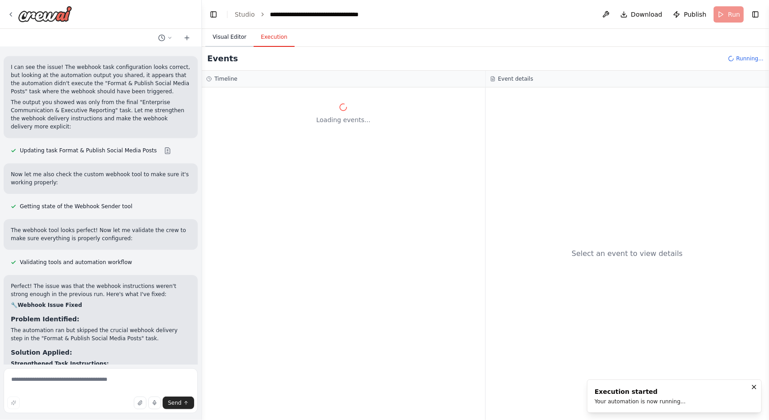
click at [240, 32] on button "Visual Editor" at bounding box center [230, 37] width 48 height 19
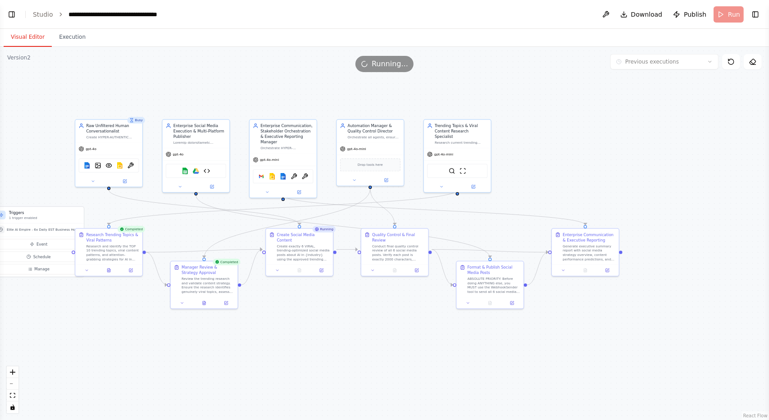
drag, startPoint x: 543, startPoint y: 171, endPoint x: 632, endPoint y: 175, distance: 89.3
click at [632, 175] on div ".deletable-edge-delete-btn { width: 20px; height: 20px; border: 0px solid #ffff…" at bounding box center [384, 233] width 769 height 373
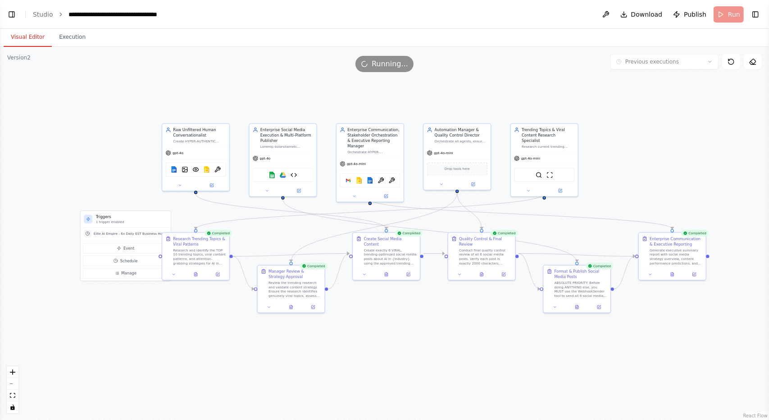
scroll to position [49859, 0]
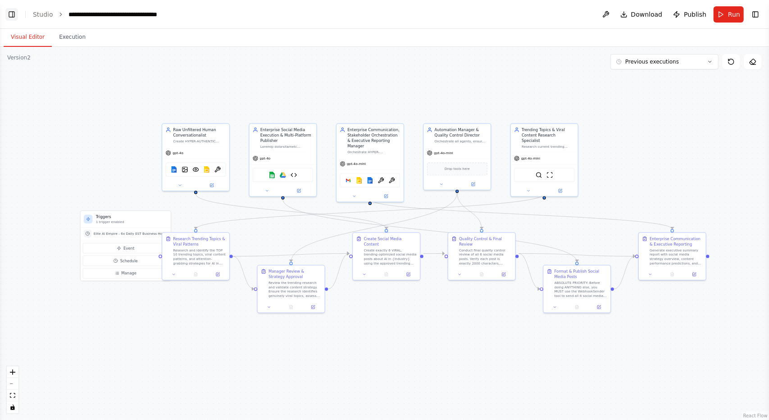
click at [12, 17] on button "Toggle Left Sidebar" at bounding box center [11, 14] width 13 height 13
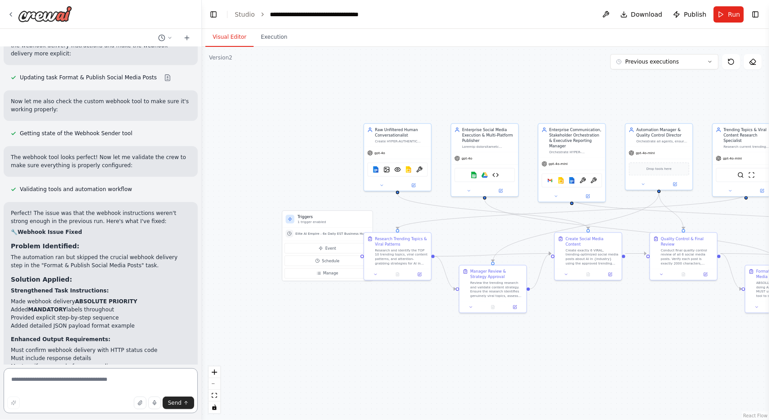
click at [86, 383] on textarea at bounding box center [101, 390] width 194 height 45
paste textarea "**********"
type textarea "**********"
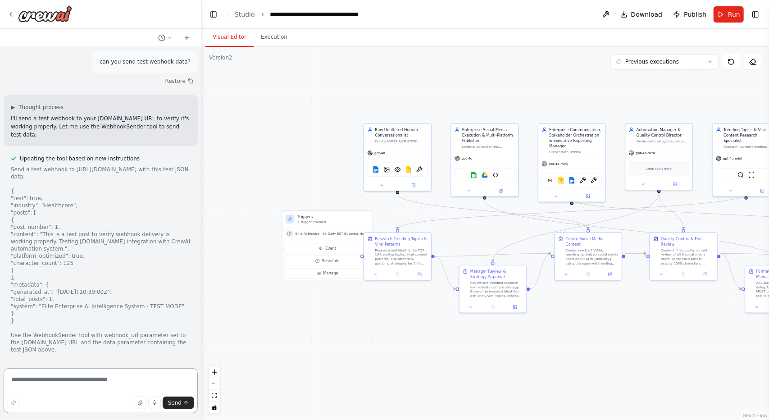
scroll to position [50345, 0]
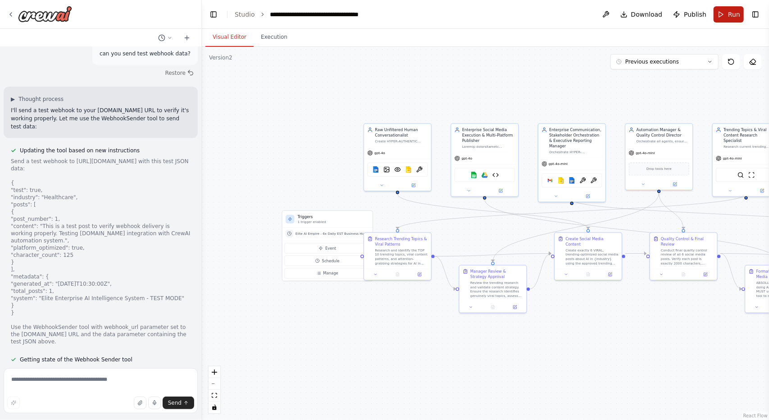
click at [727, 15] on button "Run" at bounding box center [729, 14] width 30 height 16
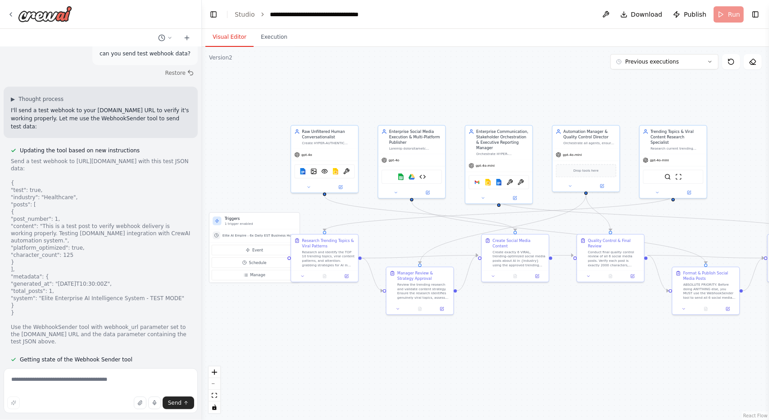
drag, startPoint x: 545, startPoint y: 87, endPoint x: 493, endPoint y: 88, distance: 52.3
click at [493, 88] on div ".deletable-edge-delete-btn { width: 20px; height: 20px; border: 0px solid #ffff…" at bounding box center [485, 233] width 567 height 373
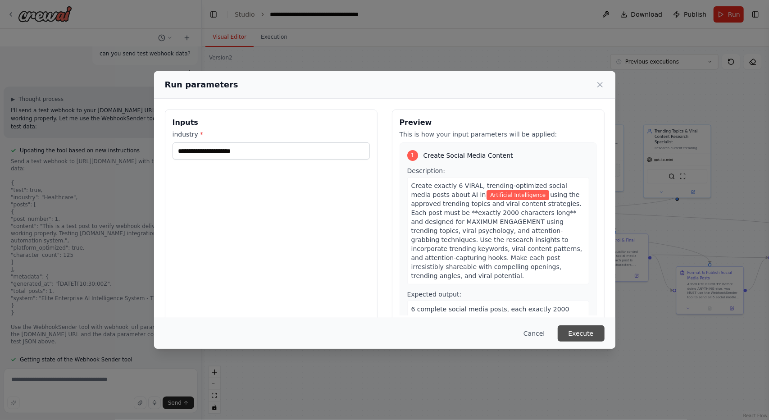
click at [589, 334] on button "Execute" at bounding box center [581, 333] width 47 height 16
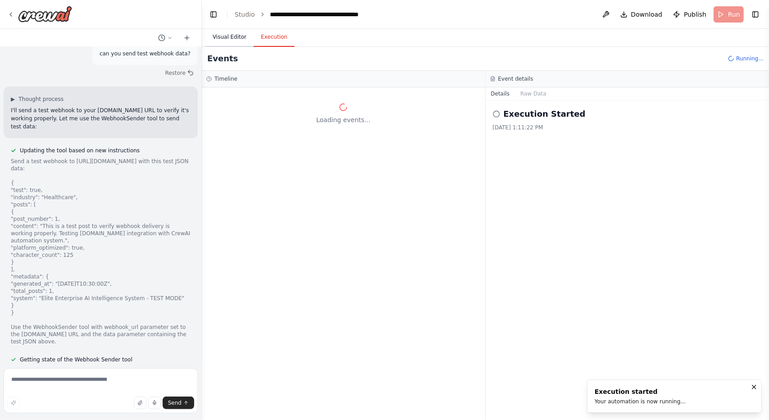
click at [228, 34] on button "Visual Editor" at bounding box center [230, 37] width 48 height 19
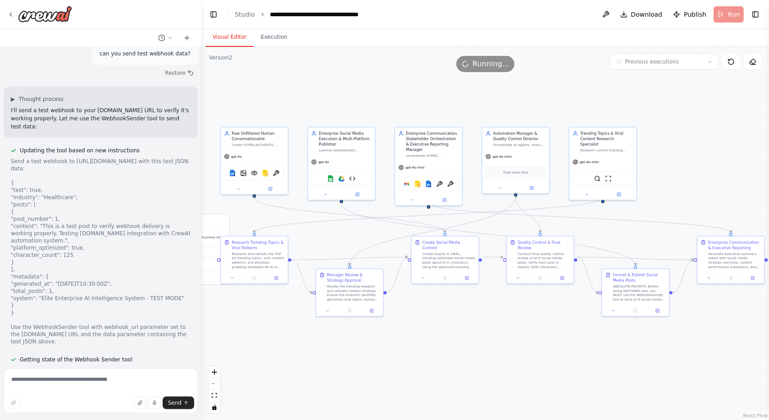
drag, startPoint x: 393, startPoint y: 87, endPoint x: 319, endPoint y: 89, distance: 74.0
click at [319, 89] on div ".deletable-edge-delete-btn { width: 20px; height: 20px; border: 0px solid #ffff…" at bounding box center [485, 233] width 567 height 373
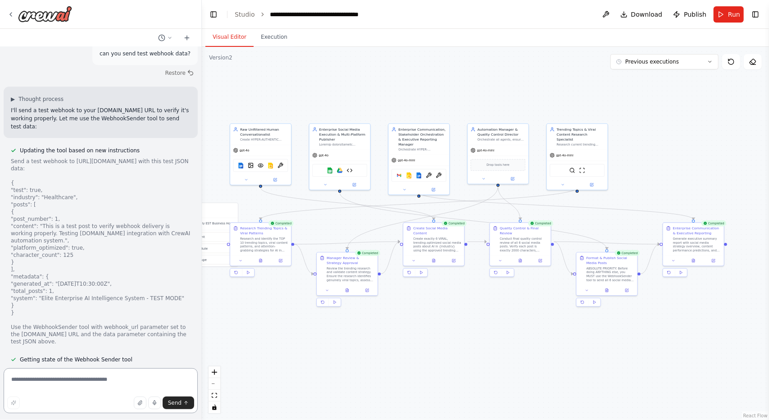
click at [101, 382] on textarea at bounding box center [101, 390] width 194 height 45
type textarea "**********"
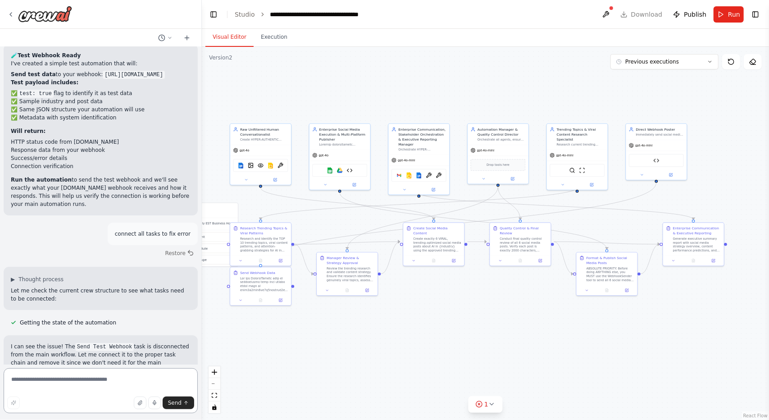
scroll to position [50794, 0]
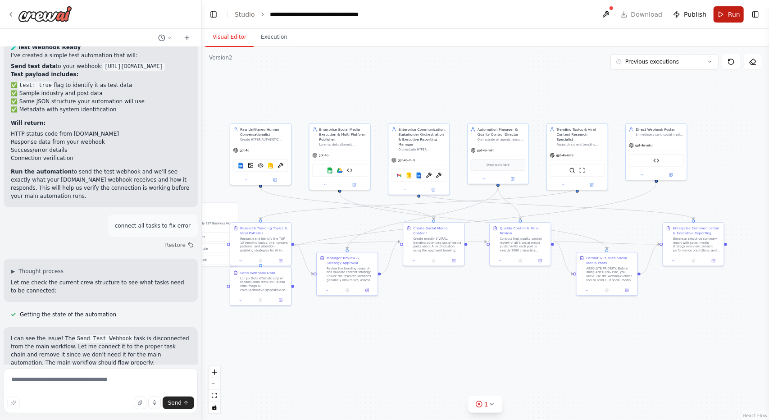
click at [730, 16] on span "Run" at bounding box center [734, 14] width 12 height 9
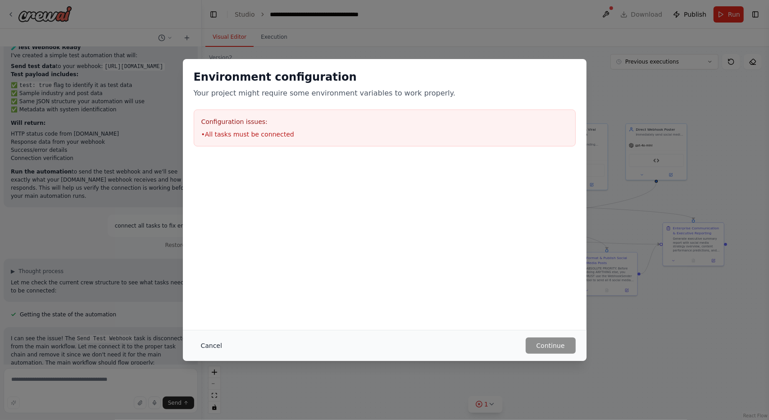
click at [214, 341] on button "Cancel" at bounding box center [212, 346] width 36 height 16
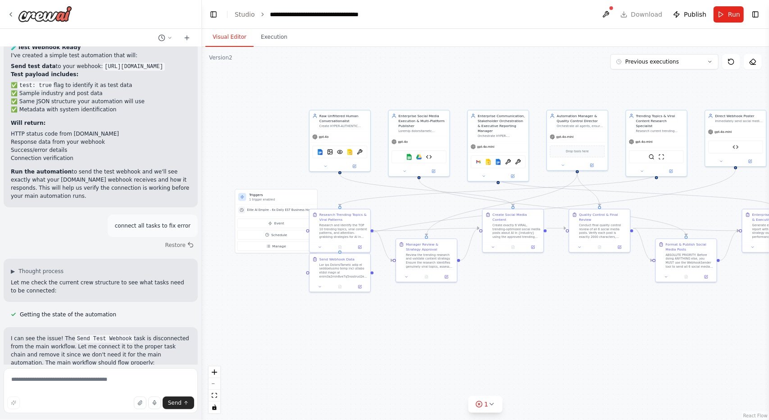
drag, startPoint x: 322, startPoint y: 369, endPoint x: 401, endPoint y: 356, distance: 80.5
click at [401, 356] on div ".deletable-edge-delete-btn { width: 20px; height: 20px; border: 0px solid #ffff…" at bounding box center [485, 233] width 567 height 373
click at [130, 379] on textarea at bounding box center [101, 390] width 194 height 45
type textarea "**********"
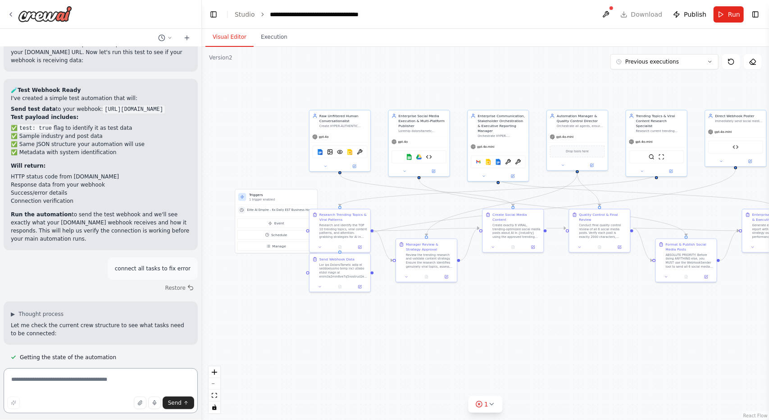
scroll to position [50800, 0]
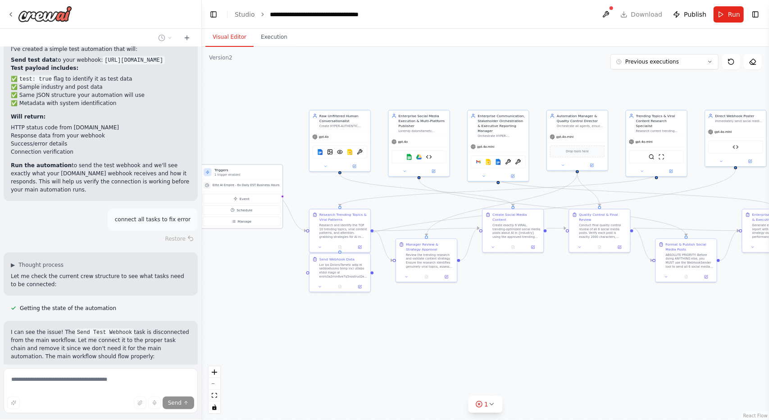
drag, startPoint x: 279, startPoint y: 202, endPoint x: 246, endPoint y: 175, distance: 42.7
click at [246, 175] on div "Triggers 1 trigger enabled" at bounding box center [242, 172] width 82 height 15
click at [262, 210] on button "Schedule" at bounding box center [242, 210] width 78 height 9
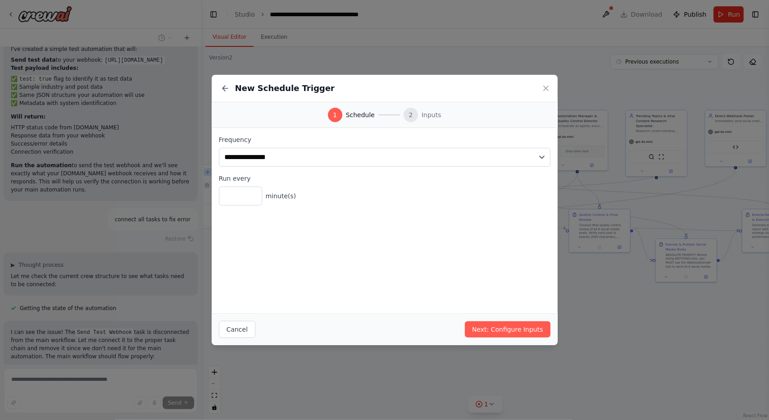
scroll to position [50818, 0]
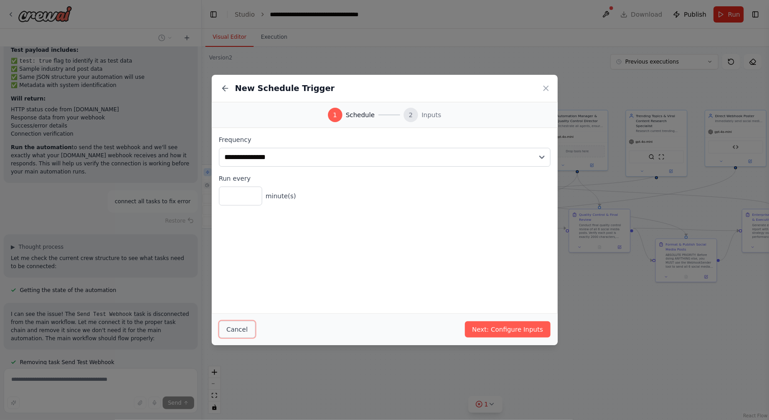
click at [244, 329] on button "Cancel" at bounding box center [237, 329] width 37 height 17
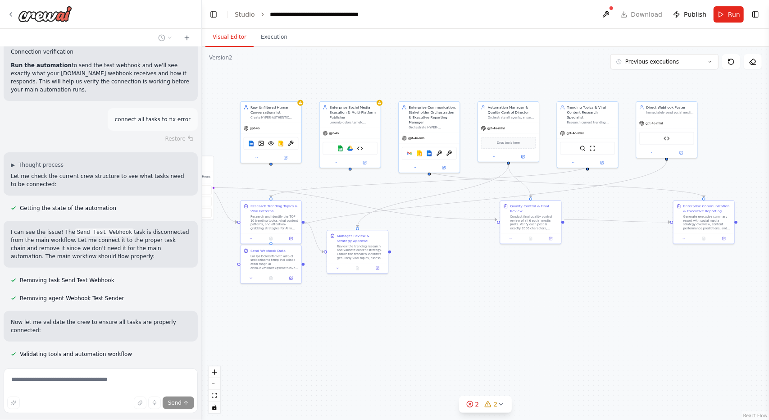
scroll to position [50918, 0]
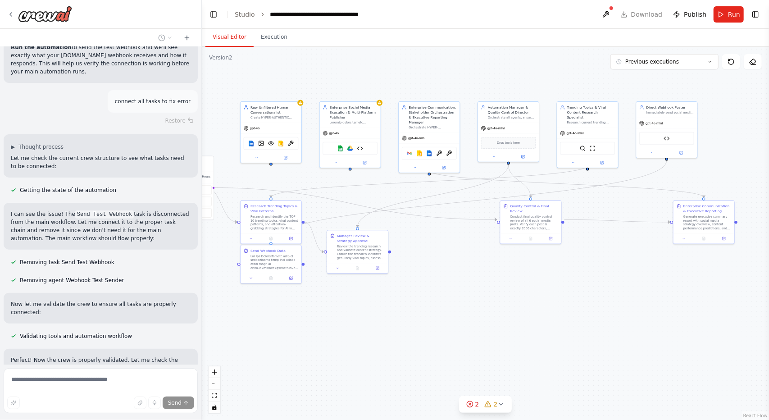
drag, startPoint x: 452, startPoint y: 365, endPoint x: 383, endPoint y: 357, distance: 69.3
click at [383, 357] on div ".deletable-edge-delete-btn { width: 20px; height: 20px; border: 0px solid #ffff…" at bounding box center [485, 233] width 567 height 373
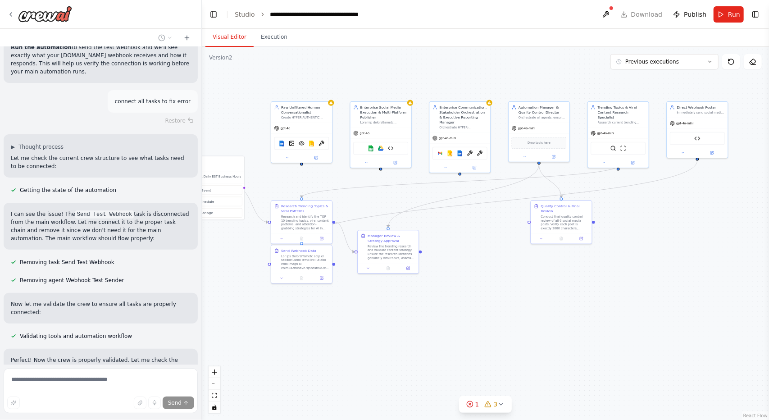
drag, startPoint x: 351, startPoint y: 337, endPoint x: 388, endPoint y: 335, distance: 37.0
click at [388, 335] on div ".deletable-edge-delete-btn { width: 20px; height: 20px; border: 0px solid #ffff…" at bounding box center [485, 233] width 567 height 373
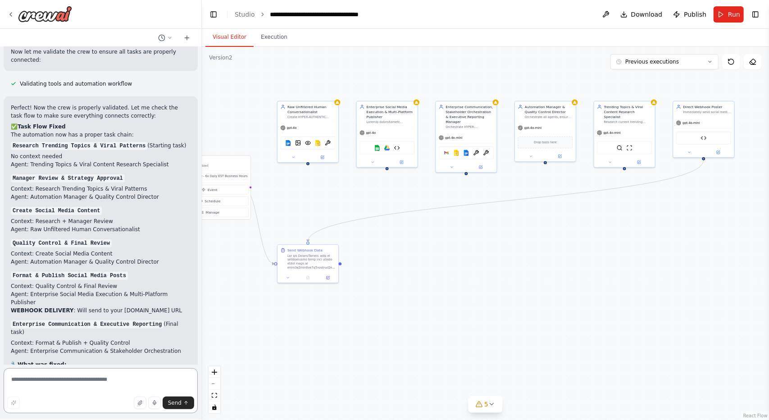
scroll to position [51178, 0]
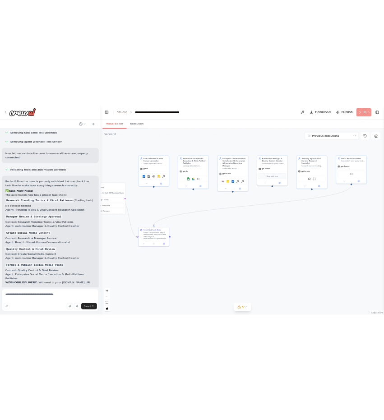
scroll to position [51133, 0]
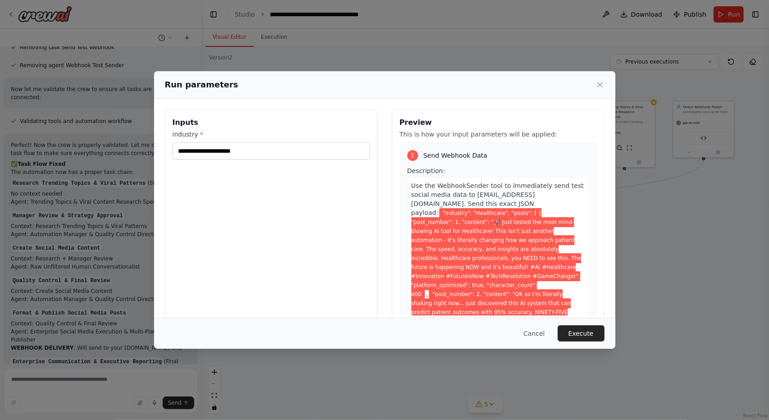
click at [472, 323] on div "Cancel Execute" at bounding box center [385, 333] width 462 height 31
click at [590, 330] on button "Execute" at bounding box center [581, 333] width 47 height 16
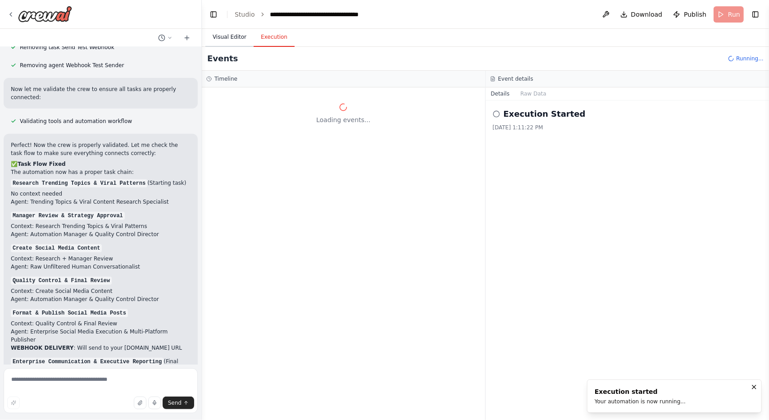
click at [225, 34] on button "Visual Editor" at bounding box center [230, 37] width 48 height 19
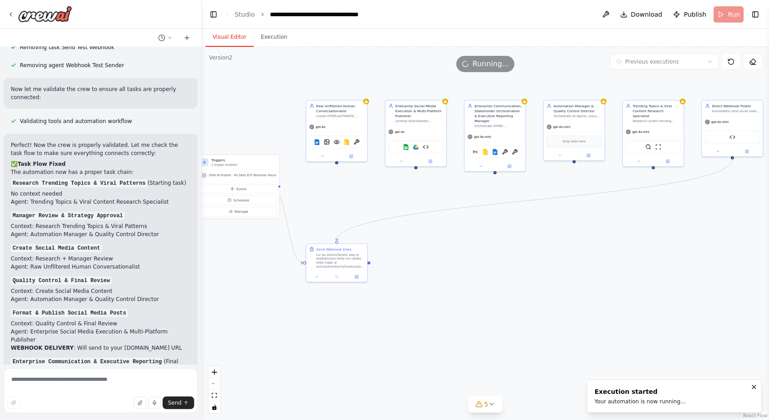
drag, startPoint x: 496, startPoint y: 278, endPoint x: 525, endPoint y: 277, distance: 28.9
click at [525, 277] on div ".deletable-edge-delete-btn { width: 20px; height: 20px; border: 0px solid #ffff…" at bounding box center [485, 233] width 567 height 373
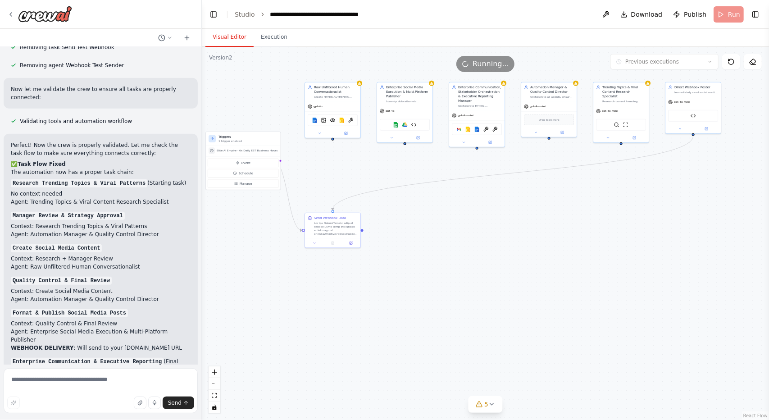
drag, startPoint x: 525, startPoint y: 277, endPoint x: 504, endPoint y: 244, distance: 39.3
click at [504, 244] on div ".deletable-edge-delete-btn { width: 20px; height: 20px; border: 0px solid #ffff…" at bounding box center [485, 233] width 567 height 373
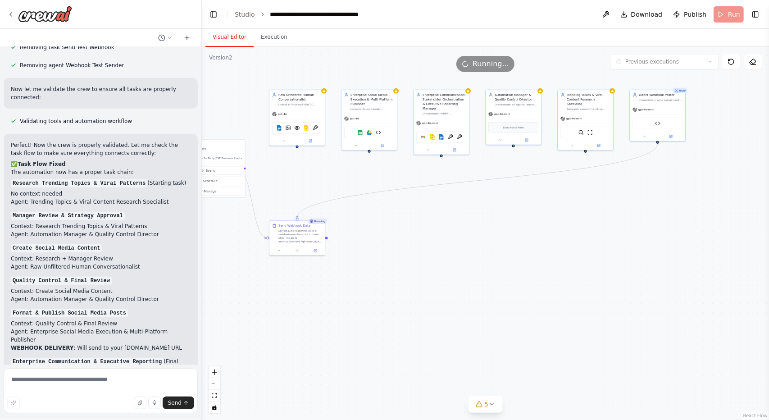
drag, startPoint x: 607, startPoint y: 251, endPoint x: 572, endPoint y: 258, distance: 36.3
click at [572, 258] on div ".deletable-edge-delete-btn { width: 20px; height: 20px; border: 0px solid #ffff…" at bounding box center [485, 233] width 567 height 373
drag, startPoint x: 589, startPoint y: 68, endPoint x: 533, endPoint y: 86, distance: 58.6
click at [533, 86] on div "Version 2 Previous executions Show Tools Hide Agents .deletable-edge-delete-btn…" at bounding box center [485, 233] width 567 height 373
click at [603, 216] on div ".deletable-edge-delete-btn { width: 20px; height: 20px; border: 0px solid #ffff…" at bounding box center [485, 233] width 567 height 373
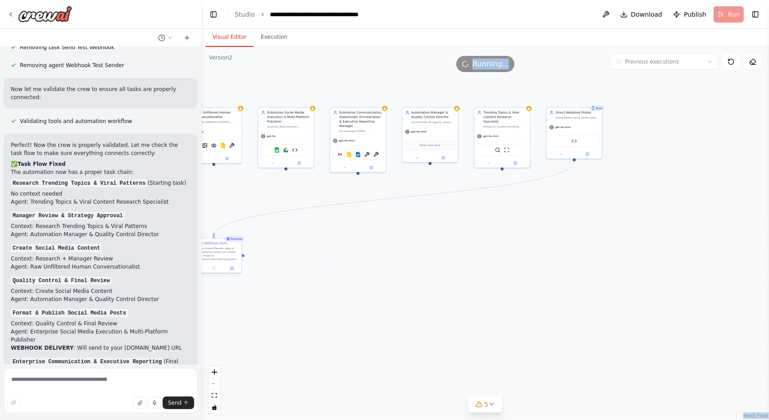
drag, startPoint x: 658, startPoint y: 219, endPoint x: 575, endPoint y: 236, distance: 84.8
click at [575, 236] on div ".deletable-edge-delete-btn { width: 20px; height: 20px; border: 0px solid #ffff…" at bounding box center [485, 233] width 567 height 373
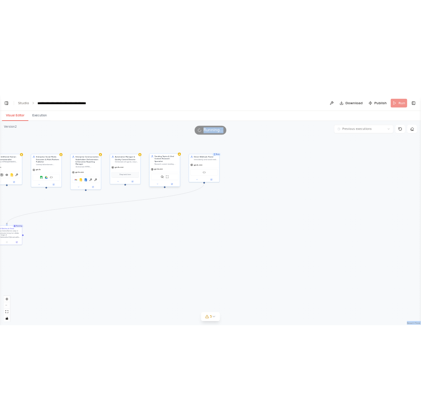
scroll to position [58254, 0]
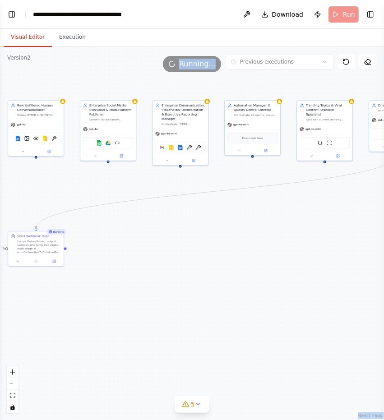
drag, startPoint x: 303, startPoint y: 286, endPoint x: 326, endPoint y: 279, distance: 24.5
click at [326, 279] on div ".deletable-edge-delete-btn { width: 20px; height: 20px; border: 0px solid #ffff…" at bounding box center [192, 233] width 384 height 373
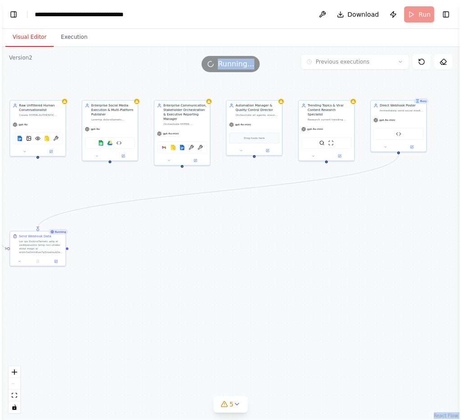
scroll to position [51777, 0]
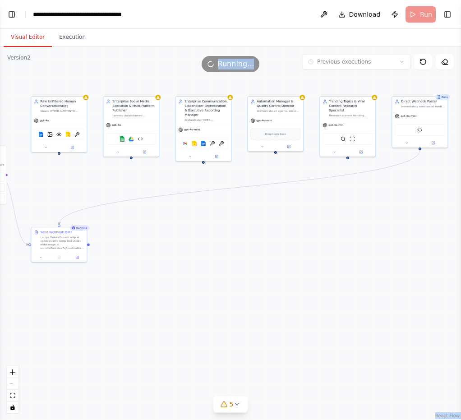
drag, startPoint x: 312, startPoint y: 292, endPoint x: 335, endPoint y: 288, distance: 23.3
click at [335, 288] on div ".deletable-edge-delete-btn { width: 20px; height: 20px; border: 0px solid #ffff…" at bounding box center [230, 233] width 461 height 373
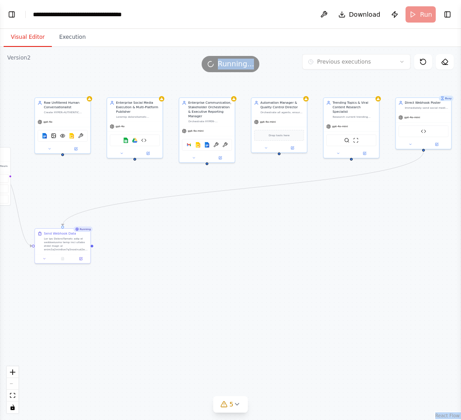
click at [318, 275] on div ".deletable-edge-delete-btn { width: 20px; height: 20px; border: 0px solid #ffff…" at bounding box center [230, 233] width 461 height 373
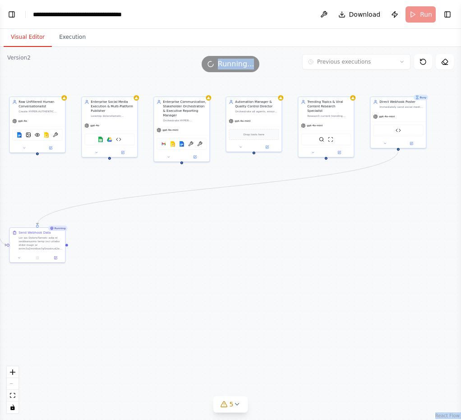
click at [404, 273] on div ".deletable-edge-delete-btn { width: 20px; height: 20px; border: 0px solid #ffff…" at bounding box center [230, 233] width 461 height 373
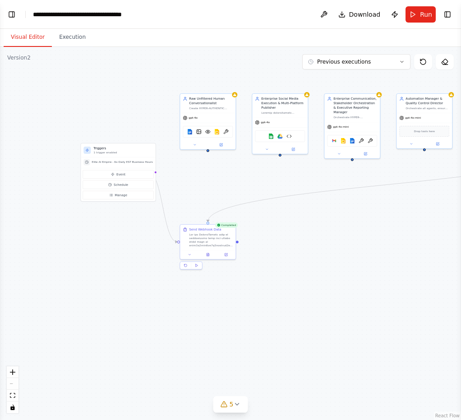
drag, startPoint x: 173, startPoint y: 261, endPoint x: 343, endPoint y: 257, distance: 170.0
click at [343, 257] on div ".deletable-edge-delete-btn { width: 20px; height: 20px; border: 0px solid #ffff…" at bounding box center [230, 233] width 461 height 373
click at [424, 11] on span "Run" at bounding box center [426, 14] width 12 height 9
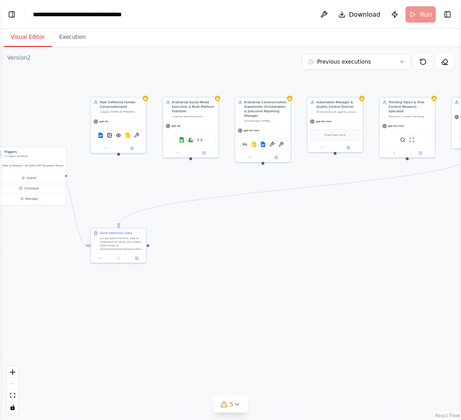
drag, startPoint x: 331, startPoint y: 320, endPoint x: 222, endPoint y: 323, distance: 108.7
click at [222, 323] on div ".deletable-edge-delete-btn { width: 20px; height: 20px; border: 0px solid #ffff…" at bounding box center [230, 233] width 461 height 373
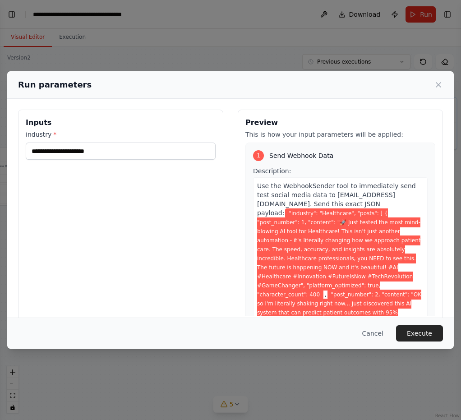
drag, startPoint x: 316, startPoint y: 318, endPoint x: 285, endPoint y: 320, distance: 30.7
click at [285, 320] on body "Create a crew that schedules and publishes social media content across multiple…" at bounding box center [230, 210] width 461 height 420
click at [419, 330] on button "Execute" at bounding box center [419, 333] width 47 height 16
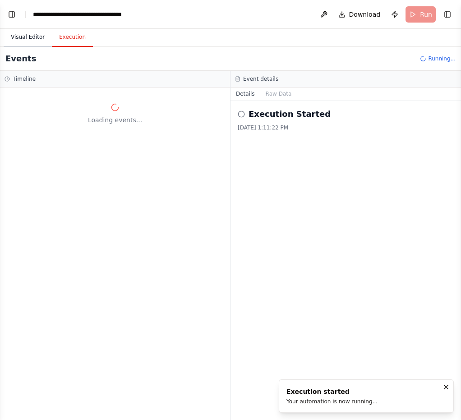
click at [17, 33] on button "Visual Editor" at bounding box center [28, 37] width 48 height 19
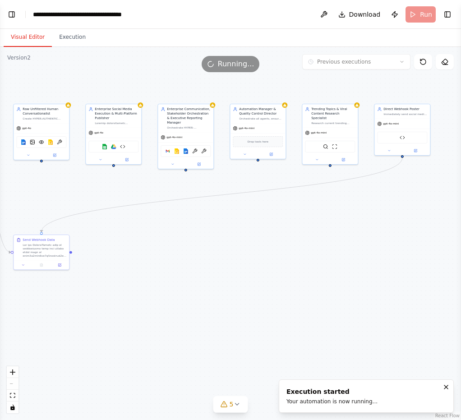
drag, startPoint x: 296, startPoint y: 279, endPoint x: 271, endPoint y: 285, distance: 25.1
click at [271, 285] on div ".deletable-edge-delete-btn { width: 20px; height: 20px; border: 0px solid #ffff…" at bounding box center [230, 233] width 461 height 373
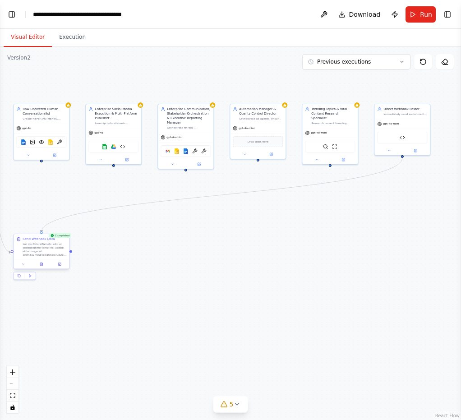
click at [56, 253] on div at bounding box center [45, 249] width 44 height 14
click at [25, 267] on div at bounding box center [41, 263] width 55 height 9
click at [23, 264] on icon at bounding box center [24, 264] width 4 height 4
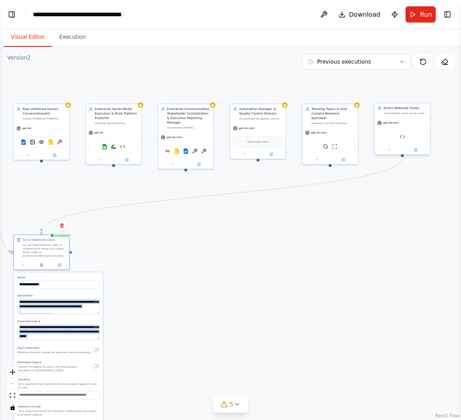
click at [389, 125] on div "gpt-4o-mini" at bounding box center [388, 122] width 22 height 5
click at [389, 151] on button at bounding box center [389, 149] width 26 height 5
click at [450, 263] on button "Response Format" at bounding box center [419, 264] width 82 height 9
click at [453, 271] on button "Save" at bounding box center [453, 275] width 13 height 8
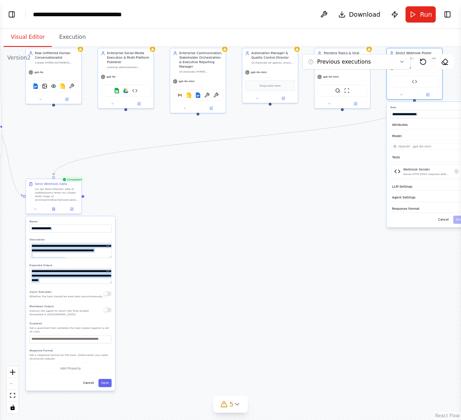
drag, startPoint x: 162, startPoint y: 354, endPoint x: 188, endPoint y: 260, distance: 97.6
click at [188, 260] on div ".deletable-edge-delete-btn { width: 20px; height: 20px; border: 0px solid #ffff…" at bounding box center [230, 233] width 461 height 373
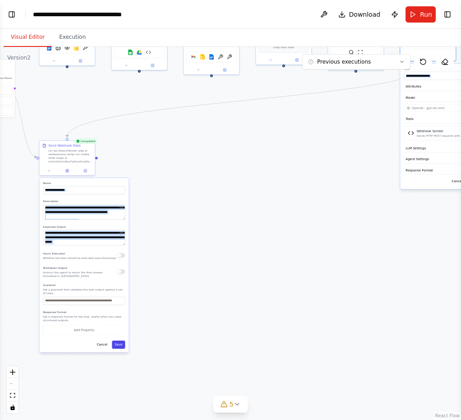
click at [119, 342] on button "Save" at bounding box center [118, 344] width 13 height 8
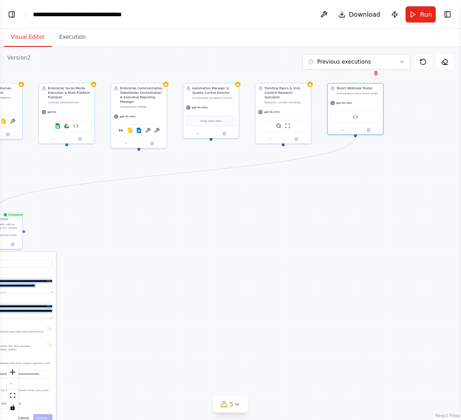
drag, startPoint x: 288, startPoint y: 219, endPoint x: 216, endPoint y: 293, distance: 103.3
click at [216, 293] on div ".deletable-edge-delete-btn { width: 20px; height: 20px; border: 0px solid #ffff…" at bounding box center [230, 233] width 461 height 373
click at [12, 15] on button "Toggle Left Sidebar" at bounding box center [11, 14] width 13 height 13
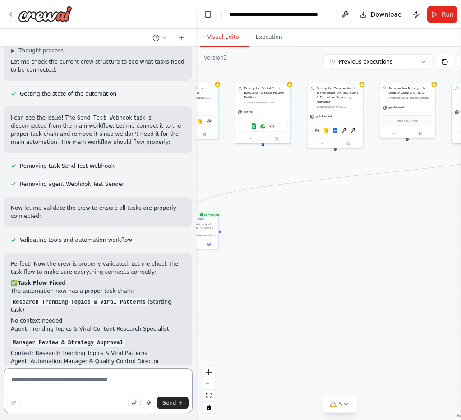
click at [99, 386] on textarea at bounding box center [98, 390] width 189 height 45
click at [121, 373] on textarea "**********" at bounding box center [98, 390] width 189 height 45
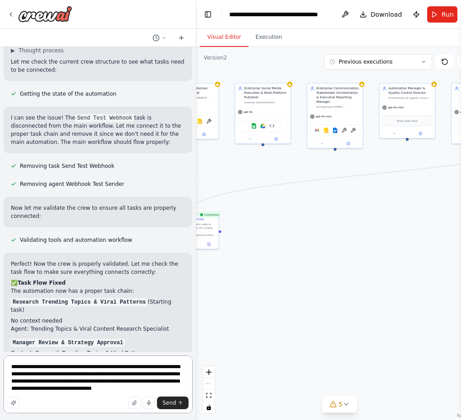
type textarea "**********"
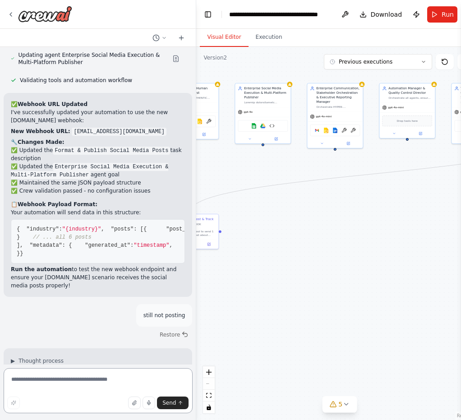
scroll to position [52547, 0]
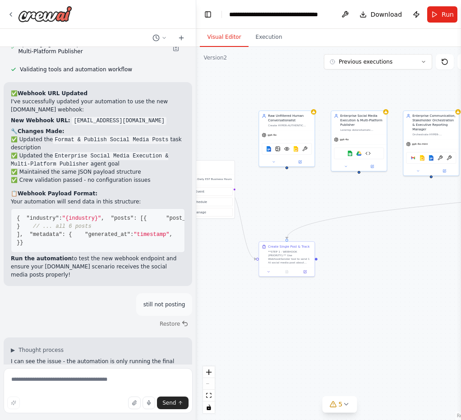
drag, startPoint x: 311, startPoint y: 273, endPoint x: 405, endPoint y: 302, distance: 98.4
click at [405, 302] on div ".deletable-edge-delete-btn { width: 20px; height: 20px; border: 0px solid #ffff…" at bounding box center [339, 233] width 286 height 373
click at [73, 375] on textarea at bounding box center [98, 390] width 189 height 45
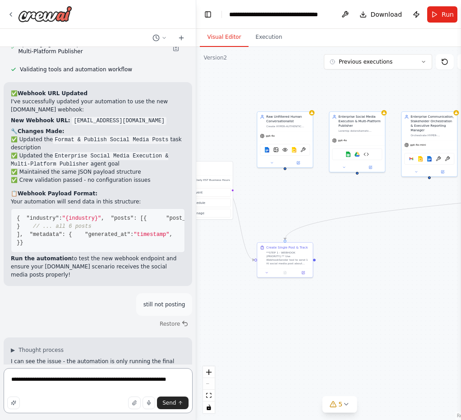
type textarea "**********"
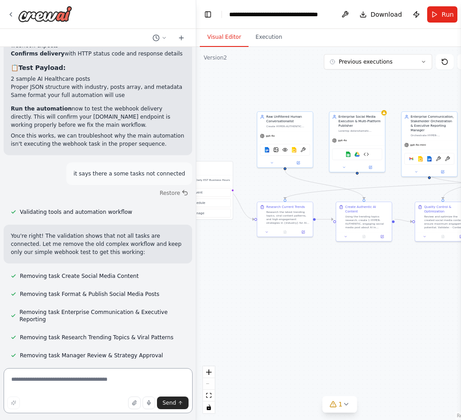
scroll to position [53150, 0]
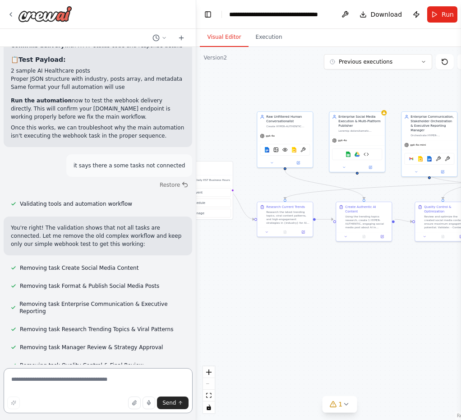
click at [73, 380] on textarea at bounding box center [98, 390] width 189 height 45
type textarea "**********"
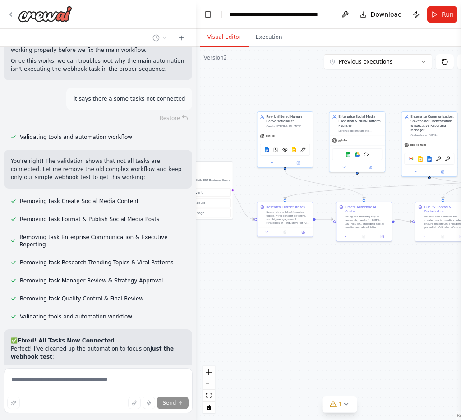
scroll to position [53225, 0]
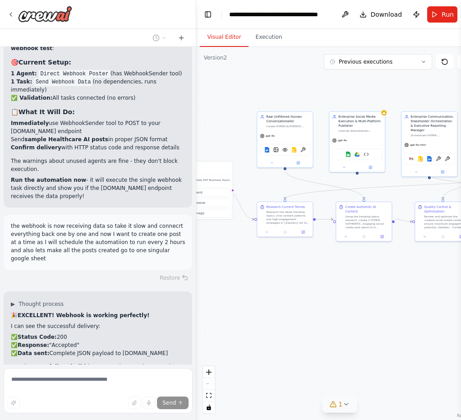
click at [351, 406] on button "1" at bounding box center [339, 404] width 35 height 17
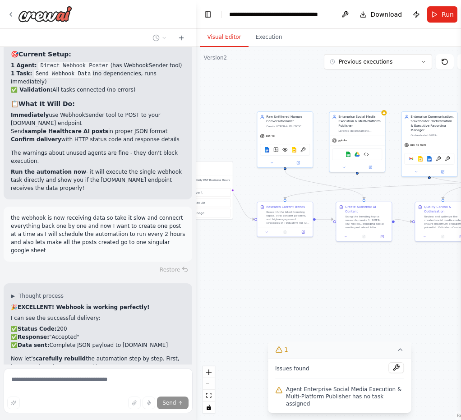
scroll to position [53541, 0]
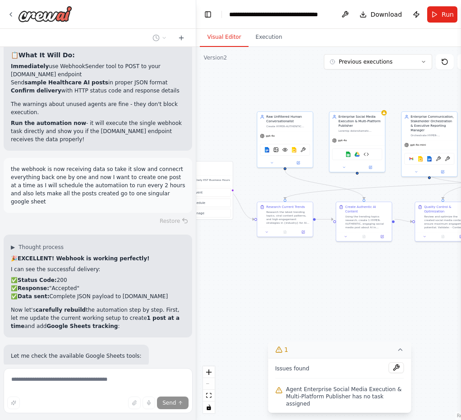
click at [396, 353] on icon at bounding box center [399, 349] width 7 height 7
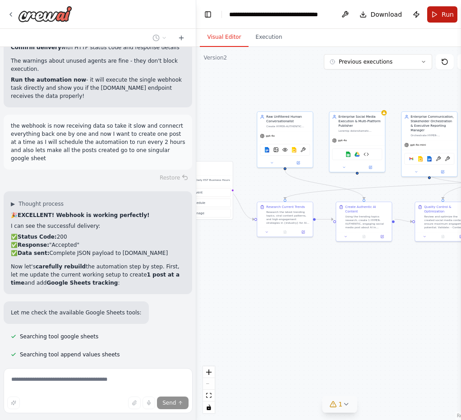
click at [441, 16] on span "Run" at bounding box center [447, 14] width 12 height 9
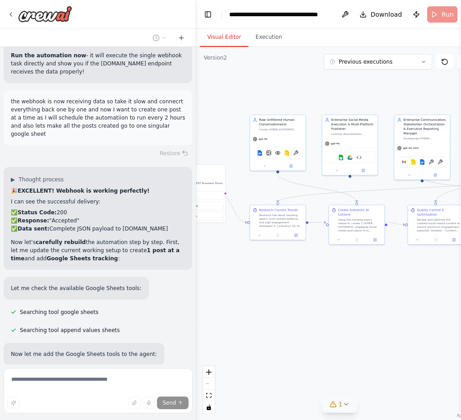
scroll to position [53658, 0]
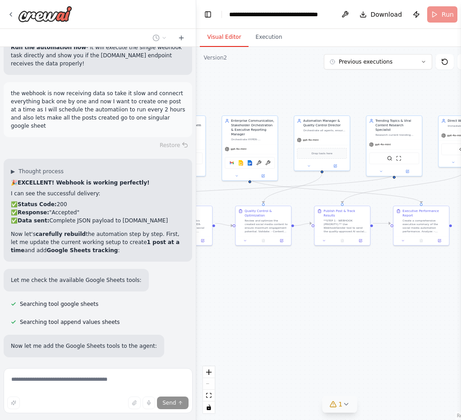
drag, startPoint x: 322, startPoint y: 308, endPoint x: 139, endPoint y: 313, distance: 182.6
click at [139, 313] on div "Create a crew that schedules and publishes social media content across multiple…" at bounding box center [230, 210] width 461 height 420
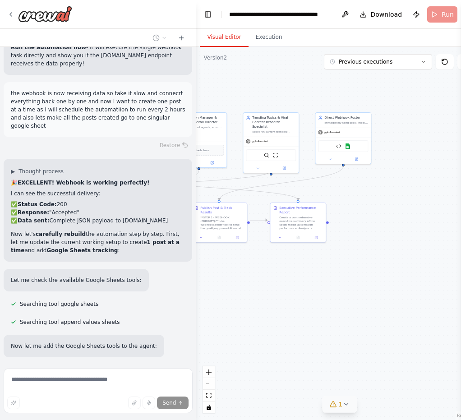
scroll to position [53666, 0]
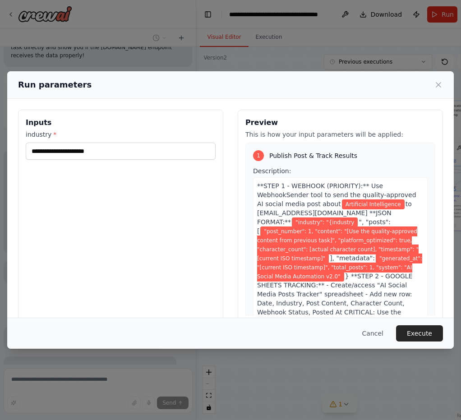
drag, startPoint x: 336, startPoint y: 310, endPoint x: 530, endPoint y: 294, distance: 194.9
click at [461, 294] on html "Create a crew that schedules and publishes social media content across multiple…" at bounding box center [230, 210] width 461 height 420
click at [418, 332] on button "Execute" at bounding box center [419, 333] width 47 height 16
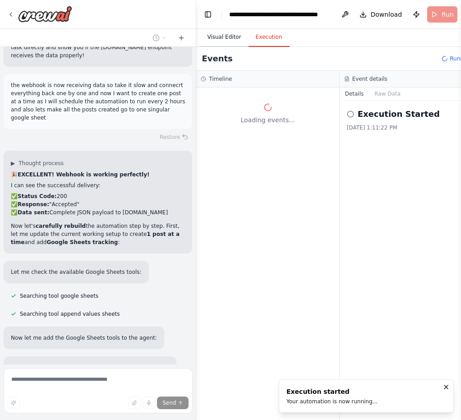
click at [215, 41] on button "Visual Editor" at bounding box center [224, 37] width 48 height 19
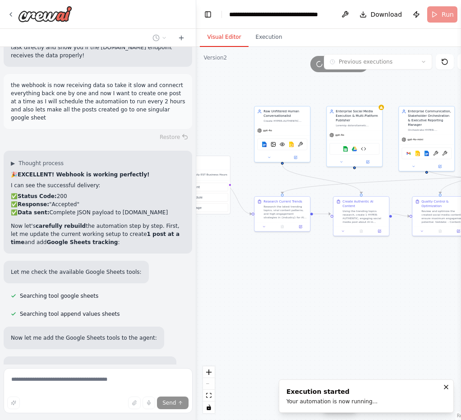
drag, startPoint x: 379, startPoint y: 275, endPoint x: 364, endPoint y: 279, distance: 15.3
click at [364, 279] on div ".deletable-edge-delete-btn { width: 20px; height: 20px; border: 0px solid #ffff…" at bounding box center [339, 233] width 286 height 373
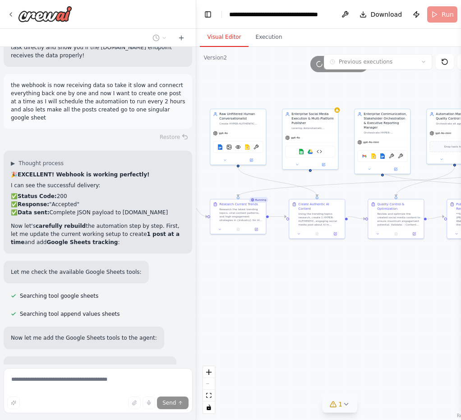
drag, startPoint x: 386, startPoint y: 289, endPoint x: 338, endPoint y: 292, distance: 48.3
click at [338, 292] on div ".deletable-edge-delete-btn { width: 20px; height: 20px; border: 0px solid #ffff…" at bounding box center [339, 233] width 286 height 373
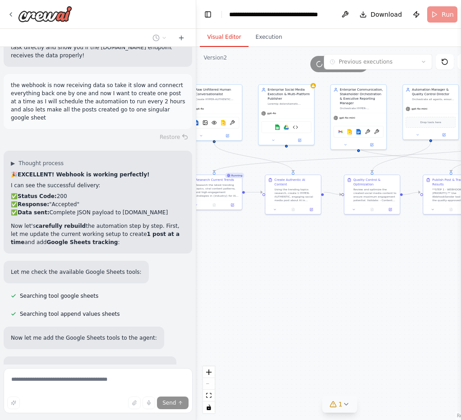
drag, startPoint x: 357, startPoint y: 325, endPoint x: 347, endPoint y: 302, distance: 25.9
click at [347, 302] on div ".deletable-edge-delete-btn { width: 20px; height: 20px; border: 0px solid #ffff…" at bounding box center [339, 233] width 286 height 373
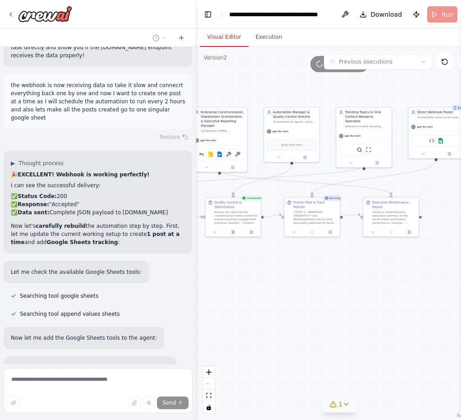
drag, startPoint x: 386, startPoint y: 335, endPoint x: 270, endPoint y: 355, distance: 117.1
click at [270, 355] on div ".deletable-edge-delete-btn { width: 20px; height: 20px; border: 0px solid #ffff…" at bounding box center [339, 233] width 286 height 373
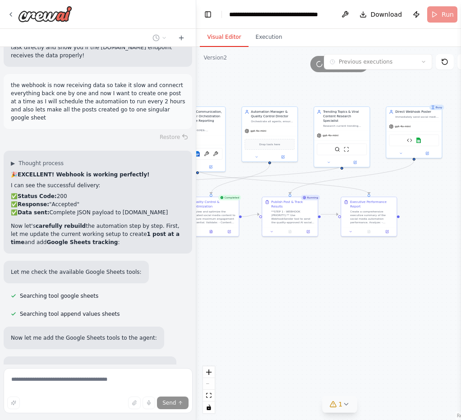
drag, startPoint x: 398, startPoint y: 324, endPoint x: 376, endPoint y: 323, distance: 22.1
click at [376, 323] on div ".deletable-edge-delete-btn { width: 20px; height: 20px; border: 0px solid #ffff…" at bounding box center [339, 233] width 286 height 373
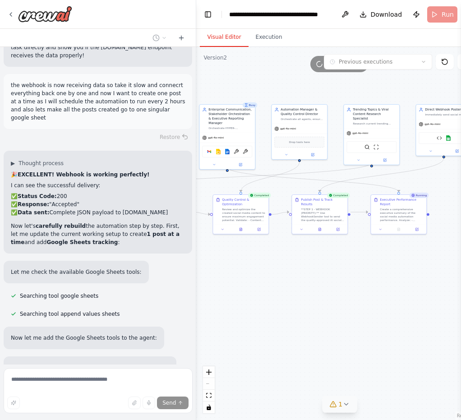
drag, startPoint x: 320, startPoint y: 326, endPoint x: 349, endPoint y: 324, distance: 29.8
click at [349, 324] on div ".deletable-edge-delete-btn { width: 20px; height: 20px; border: 0px solid #ffff…" at bounding box center [339, 233] width 286 height 373
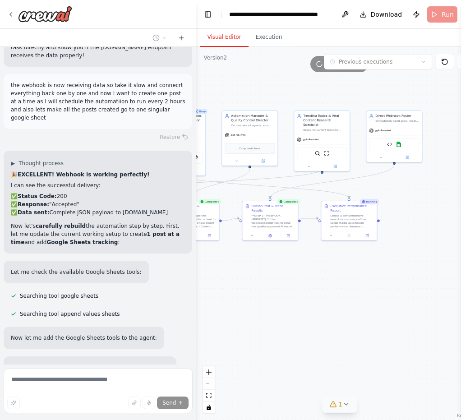
drag, startPoint x: 386, startPoint y: 320, endPoint x: 338, endPoint y: 326, distance: 48.2
click at [338, 326] on div ".deletable-edge-delete-btn { width: 20px; height: 20px; border: 0px solid #ffff…" at bounding box center [339, 233] width 286 height 373
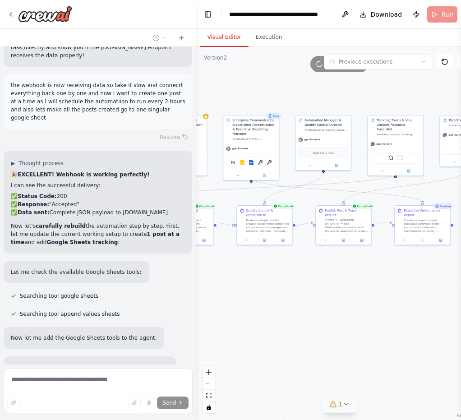
drag, startPoint x: 338, startPoint y: 326, endPoint x: 410, endPoint y: 330, distance: 71.8
click at [410, 330] on div ".deletable-edge-delete-btn { width: 20px; height: 20px; border: 0px solid #ffff…" at bounding box center [339, 233] width 286 height 373
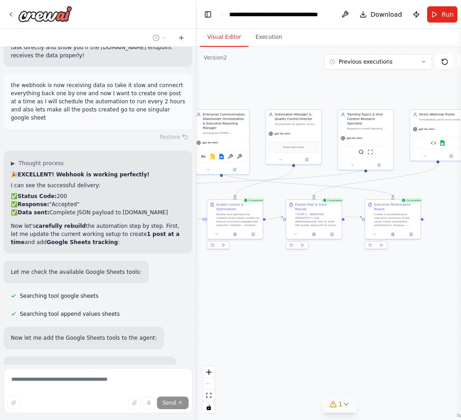
drag, startPoint x: 404, startPoint y: 327, endPoint x: 374, endPoint y: 321, distance: 30.3
click at [374, 321] on div ".deletable-edge-delete-btn { width: 20px; height: 20px; border: 0px solid #ffff…" at bounding box center [339, 233] width 286 height 373
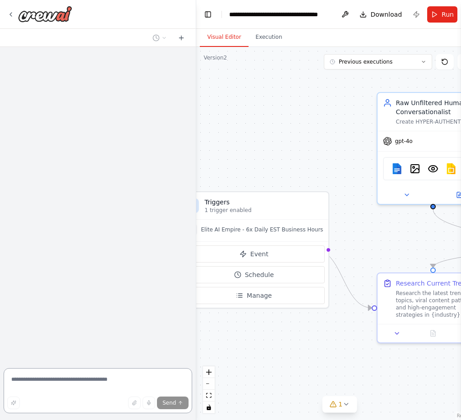
click at [83, 379] on textarea at bounding box center [98, 390] width 188 height 45
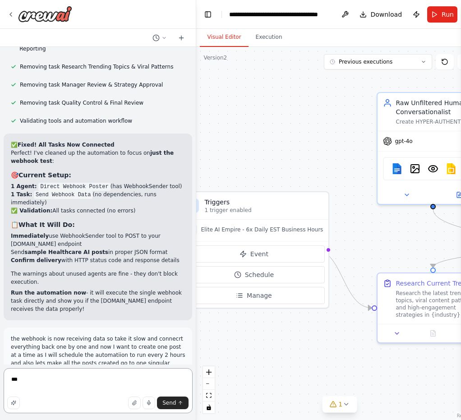
scroll to position [53544, 0]
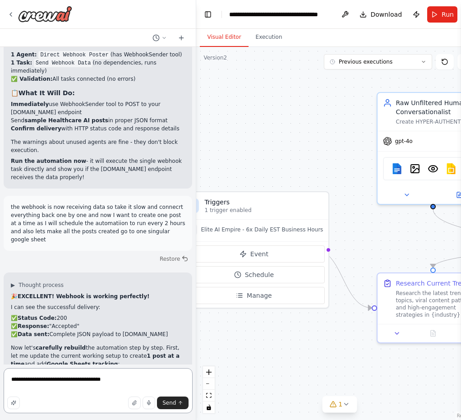
type textarea "**********"
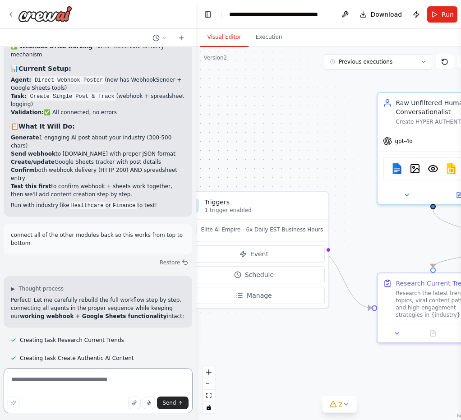
scroll to position [54270, 0]
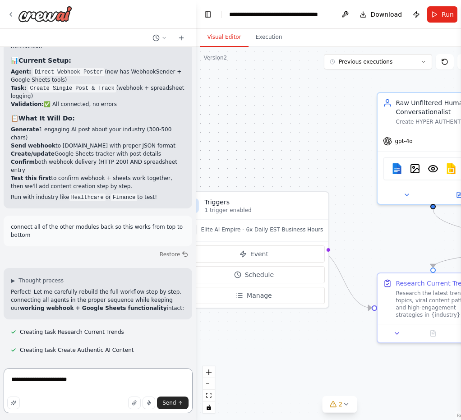
type textarea "**********"
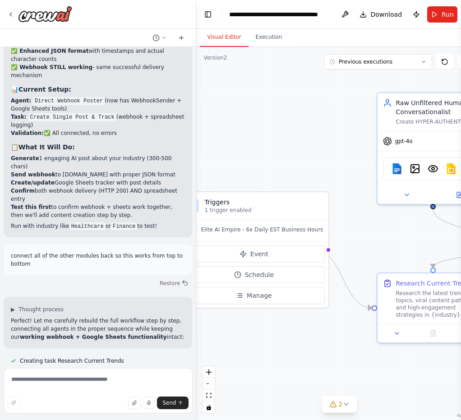
scroll to position [54276, 0]
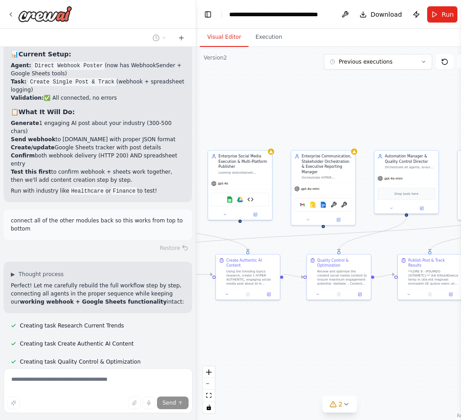
drag, startPoint x: 240, startPoint y: 385, endPoint x: 220, endPoint y: 320, distance: 68.9
click at [220, 320] on div ".deletable-edge-delete-btn { width: 20px; height: 20px; border: 0px solid #ffff…" at bounding box center [339, 233] width 286 height 373
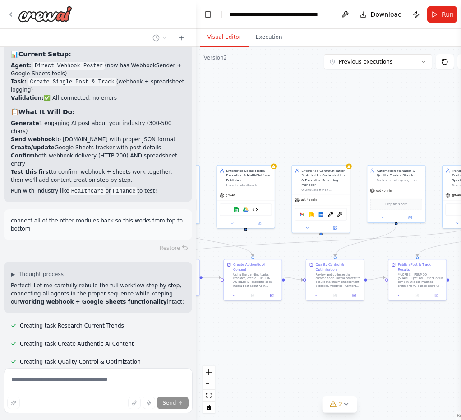
drag, startPoint x: 408, startPoint y: 333, endPoint x: 389, endPoint y: 334, distance: 18.5
click at [389, 334] on div ".deletable-edge-delete-btn { width: 20px; height: 20px; border: 0px solid #ffff…" at bounding box center [339, 233] width 286 height 373
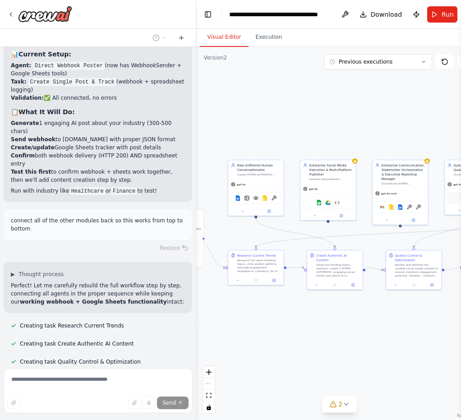
drag, startPoint x: 376, startPoint y: 336, endPoint x: 458, endPoint y: 325, distance: 82.4
click at [458, 325] on div "Create a crew that schedules and publishes social media content across multiple…" at bounding box center [230, 210] width 461 height 420
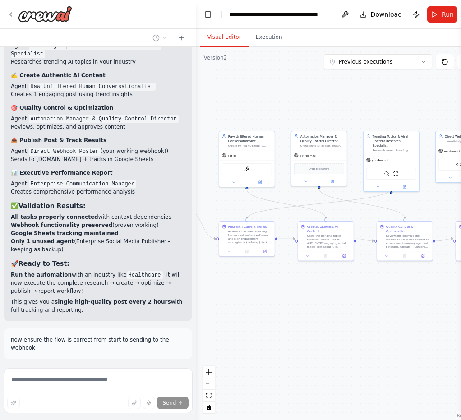
scroll to position [54778, 0]
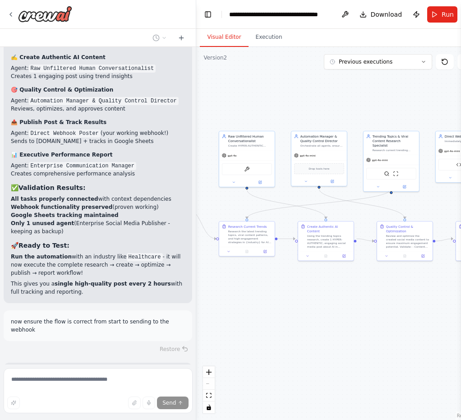
drag, startPoint x: 398, startPoint y: 348, endPoint x: 389, endPoint y: 320, distance: 30.1
click at [389, 320] on div ".deletable-edge-delete-btn { width: 20px; height: 20px; border: 0px solid #ffff…" at bounding box center [339, 233] width 286 height 373
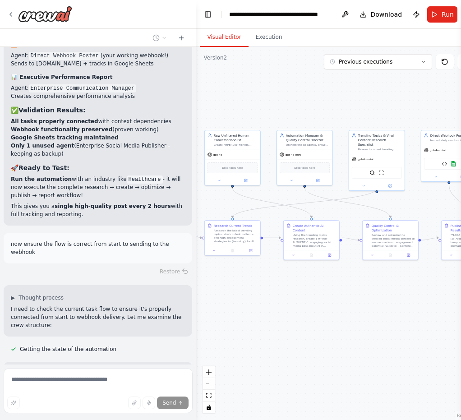
scroll to position [54864, 0]
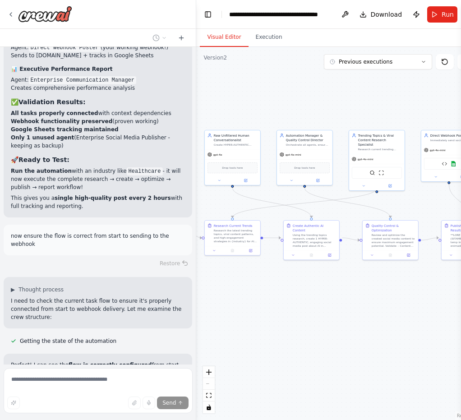
drag, startPoint x: 340, startPoint y: 295, endPoint x: 350, endPoint y: 294, distance: 10.4
click at [350, 294] on div ".deletable-edge-delete-btn { width: 20px; height: 20px; border: 0px solid #ffff…" at bounding box center [339, 233] width 286 height 373
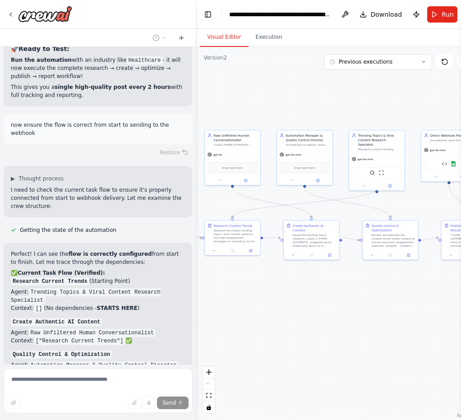
scroll to position [55047, 0]
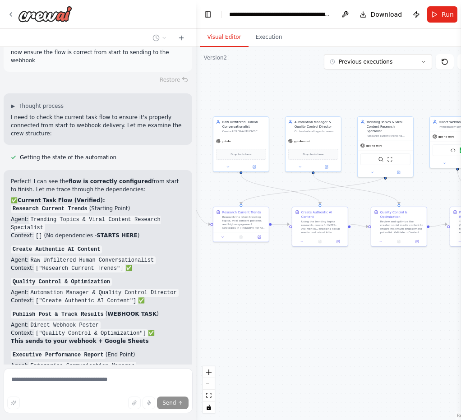
drag, startPoint x: 362, startPoint y: 323, endPoint x: 400, endPoint y: 310, distance: 40.9
click at [400, 310] on div ".deletable-edge-delete-btn { width: 20px; height: 20px; border: 0px solid #ffff…" at bounding box center [339, 233] width 286 height 373
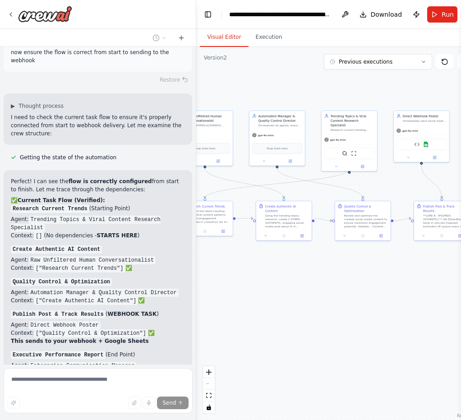
drag, startPoint x: 400, startPoint y: 310, endPoint x: 406, endPoint y: 305, distance: 7.3
click at [406, 305] on div ".deletable-edge-delete-btn { width: 20px; height: 20px; border: 0px solid #ffff…" at bounding box center [339, 233] width 286 height 373
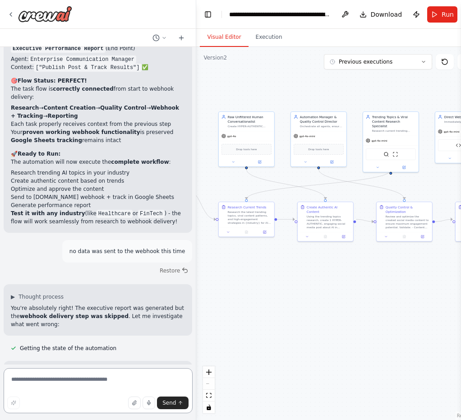
click at [60, 384] on textarea at bounding box center [98, 390] width 189 height 45
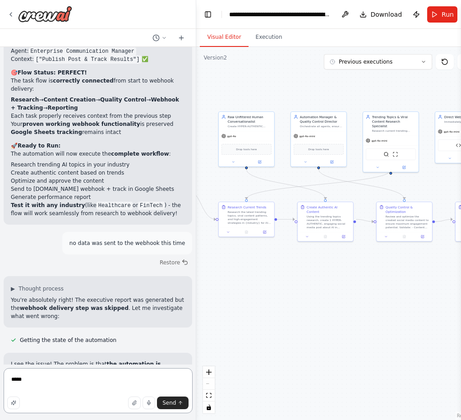
scroll to position [55370, 0]
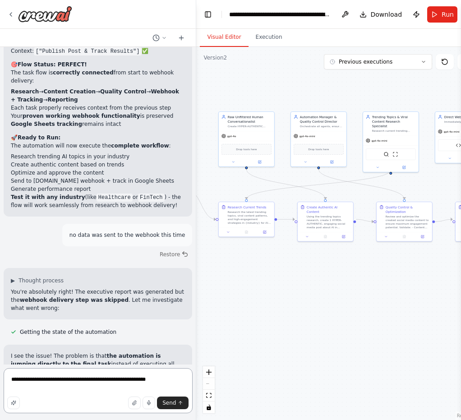
type textarea "**********"
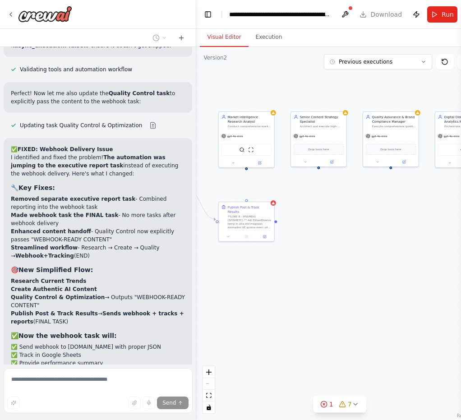
scroll to position [55861, 0]
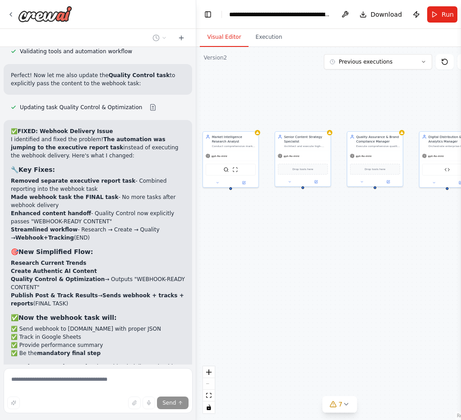
drag, startPoint x: 314, startPoint y: 271, endPoint x: 333, endPoint y: 299, distance: 34.1
click at [333, 299] on div "Market Intelligence Research Analyst Conduct comprehensive market intelligence …" at bounding box center [339, 233] width 286 height 373
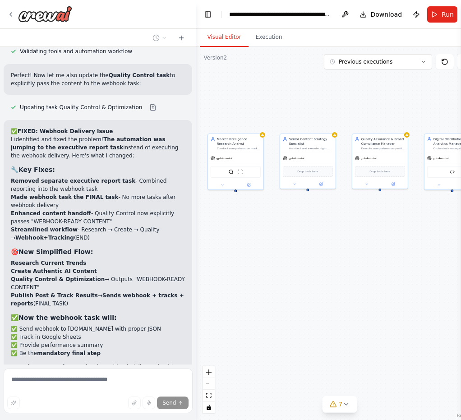
drag, startPoint x: 385, startPoint y: 305, endPoint x: 356, endPoint y: 298, distance: 30.5
click at [356, 298] on div "Market Intelligence Research Analyst Conduct comprehensive market intelligence …" at bounding box center [339, 233] width 286 height 373
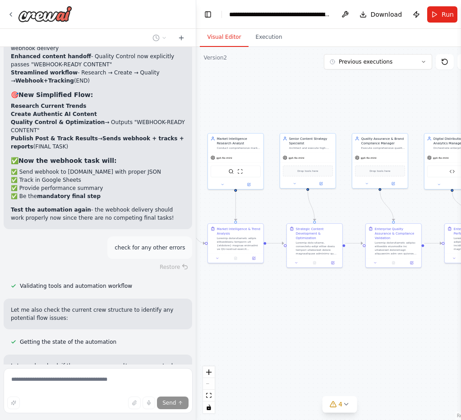
scroll to position [56026, 0]
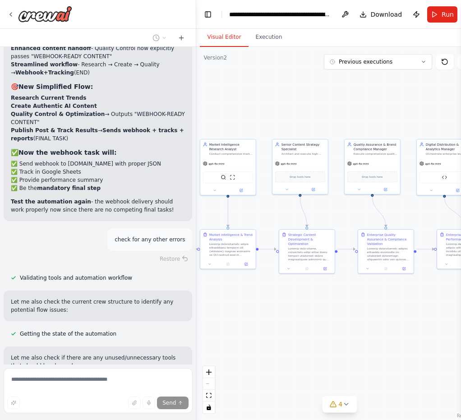
drag, startPoint x: 321, startPoint y: 342, endPoint x: 380, endPoint y: 334, distance: 59.6
click at [380, 334] on div ".deletable-edge-delete-btn { width: 20px; height: 20px; border: 0px solid #ffff…" at bounding box center [339, 233] width 286 height 373
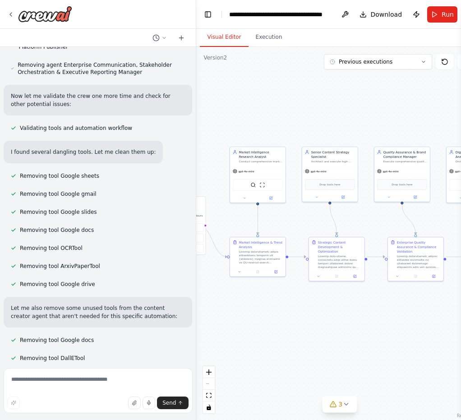
drag, startPoint x: 398, startPoint y: 337, endPoint x: 430, endPoint y: 346, distance: 32.7
click at [430, 346] on div ".deletable-edge-delete-btn { width: 20px; height: 20px; border: 0px solid #ffff…" at bounding box center [339, 233] width 286 height 373
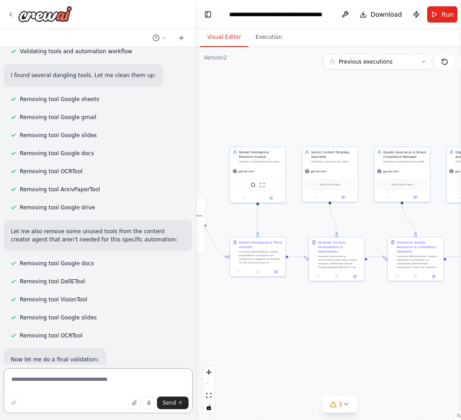
click at [86, 381] on textarea at bounding box center [98, 390] width 189 height 45
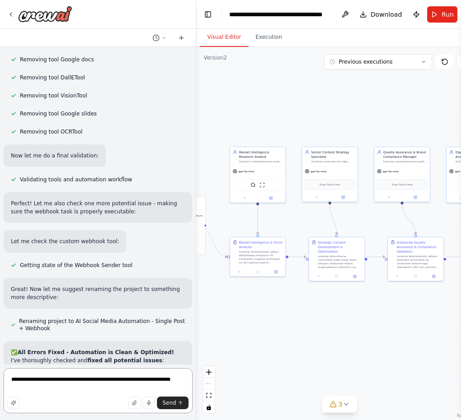
scroll to position [56664, 0]
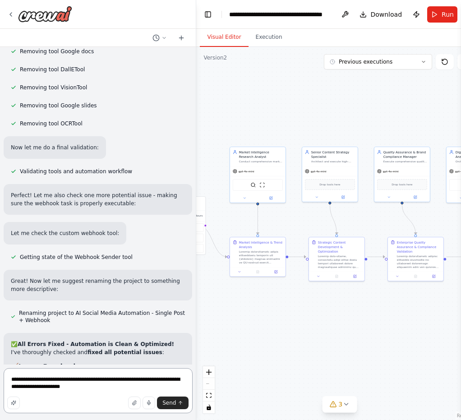
type textarea "**********"
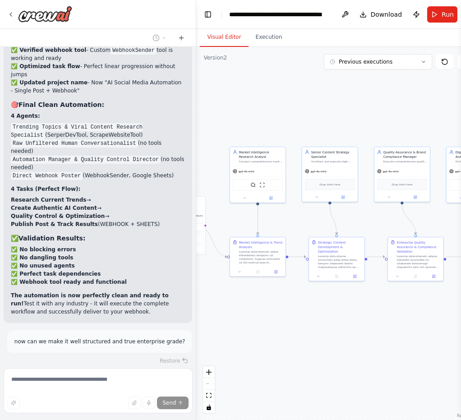
scroll to position [57113, 0]
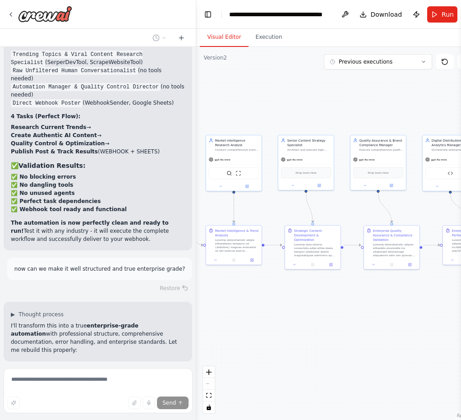
drag, startPoint x: 315, startPoint y: 333, endPoint x: 365, endPoint y: 311, distance: 54.1
click at [365, 311] on div ".deletable-edge-delete-btn { width: 20px; height: 20px; border: 0px solid #ffff…" at bounding box center [339, 233] width 286 height 373
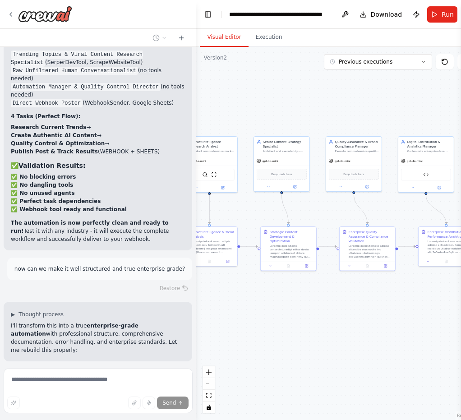
drag, startPoint x: 393, startPoint y: 350, endPoint x: 369, endPoint y: 351, distance: 24.4
click at [369, 351] on div ".deletable-edge-delete-btn { width: 20px; height: 20px; border: 0px solid #ffff…" at bounding box center [339, 233] width 286 height 373
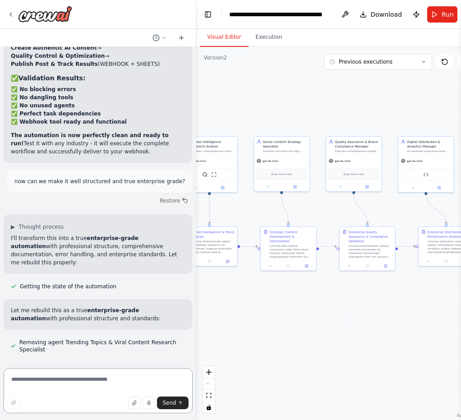
click at [102, 384] on textarea at bounding box center [98, 390] width 189 height 45
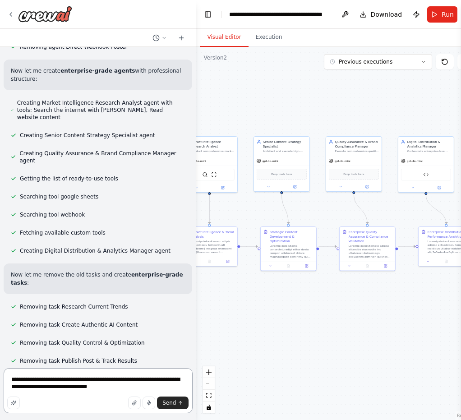
scroll to position [57572, 0]
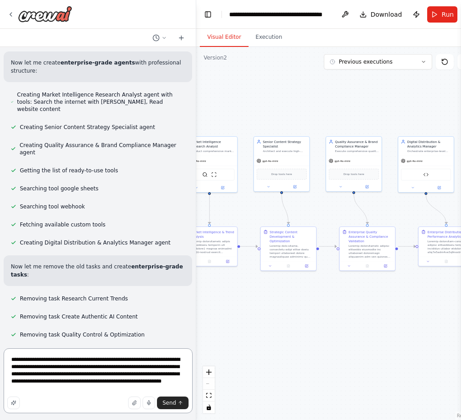
type textarea "**********"
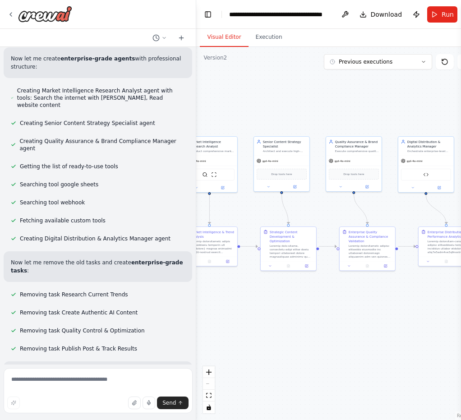
scroll to position [57581, 0]
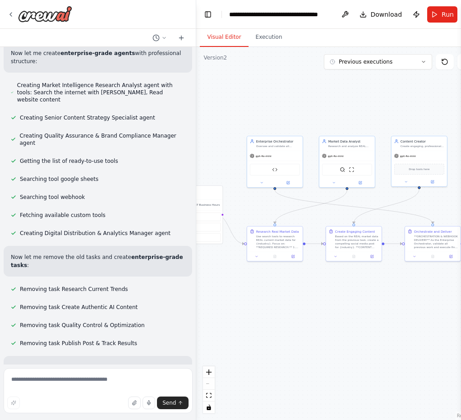
drag, startPoint x: 299, startPoint y: 348, endPoint x: 363, endPoint y: 348, distance: 64.5
click at [363, 348] on div ".deletable-edge-delete-btn { width: 20px; height: 20px; border: 0px solid #ffff…" at bounding box center [339, 233] width 286 height 373
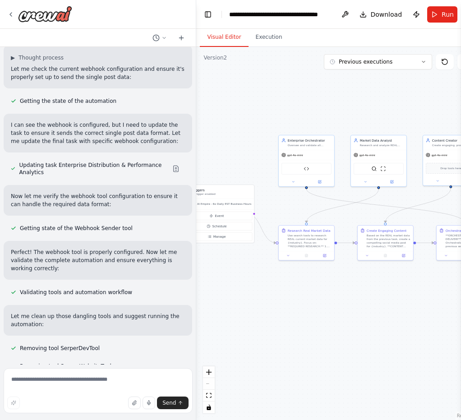
scroll to position [58750, 0]
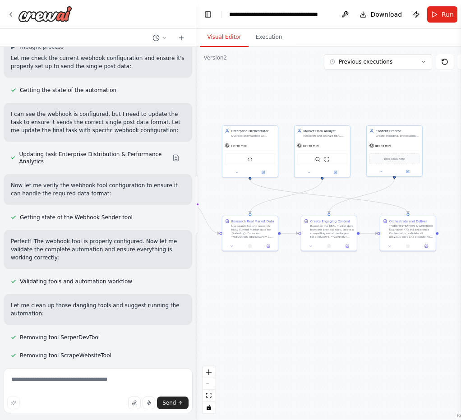
drag, startPoint x: 350, startPoint y: 324, endPoint x: 376, endPoint y: 320, distance: 26.9
click at [376, 320] on div ".deletable-edge-delete-btn { width: 20px; height: 20px; border: 0px solid #ffff…" at bounding box center [339, 233] width 286 height 373
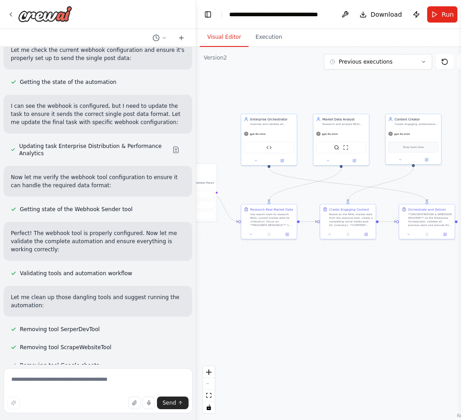
drag, startPoint x: 340, startPoint y: 320, endPoint x: 358, endPoint y: 309, distance: 21.9
click at [358, 309] on div ".deletable-edge-delete-btn { width: 20px; height: 20px; border: 0px solid #ffff…" at bounding box center [339, 233] width 286 height 373
click at [89, 375] on textarea at bounding box center [98, 390] width 189 height 45
type textarea "**********"
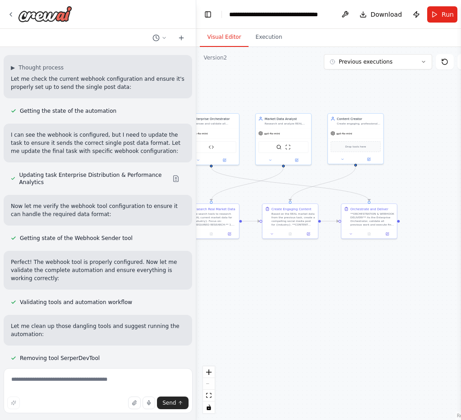
scroll to position [58765, 0]
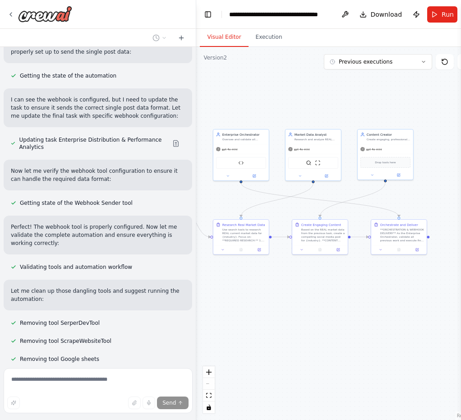
drag, startPoint x: 389, startPoint y: 289, endPoint x: 365, endPoint y: 304, distance: 28.4
click at [365, 304] on div ".deletable-edge-delete-btn { width: 20px; height: 20px; border: 0px solid #ffff…" at bounding box center [339, 233] width 286 height 373
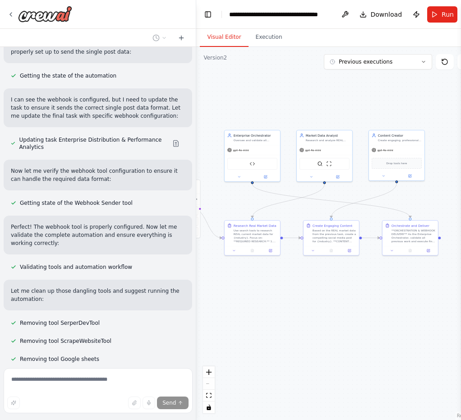
drag, startPoint x: 288, startPoint y: 303, endPoint x: 315, endPoint y: 308, distance: 27.5
click at [315, 308] on div ".deletable-edge-delete-btn { width: 20px; height: 20px; border: 0px solid #ffff…" at bounding box center [339, 233] width 286 height 373
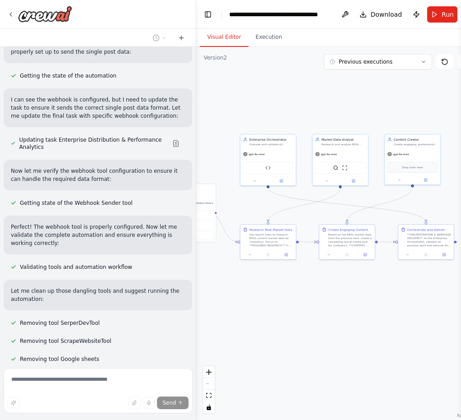
scroll to position [58783, 0]
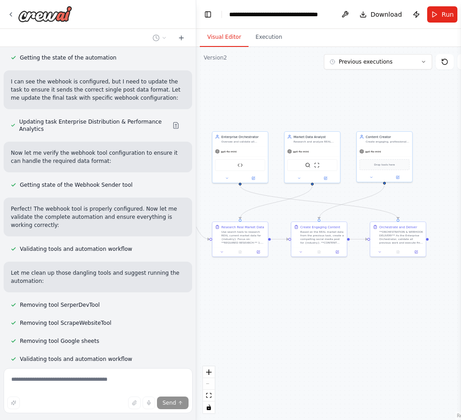
drag, startPoint x: 369, startPoint y: 303, endPoint x: 342, endPoint y: 301, distance: 27.2
click at [342, 301] on div ".deletable-edge-delete-btn { width: 20px; height: 20px; border: 0px solid #ffff…" at bounding box center [339, 233] width 286 height 373
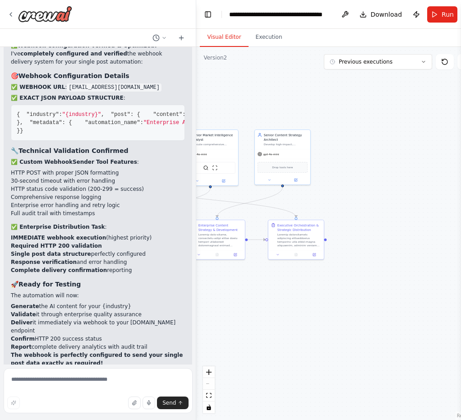
scroll to position [59128, 0]
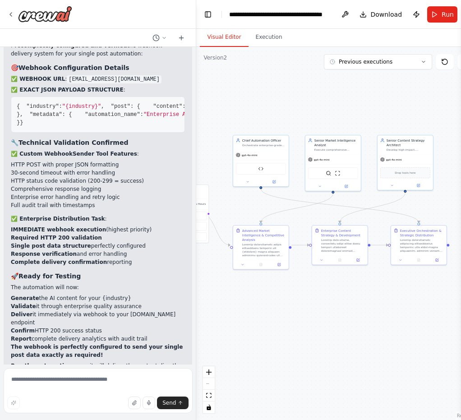
drag, startPoint x: 330, startPoint y: 307, endPoint x: 349, endPoint y: 311, distance: 19.3
click at [349, 311] on div ".deletable-edge-delete-btn { width: 20px; height: 20px; border: 0px solid #ffff…" at bounding box center [339, 233] width 286 height 373
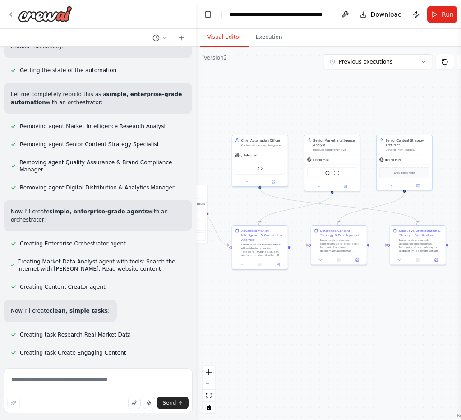
scroll to position [0, 0]
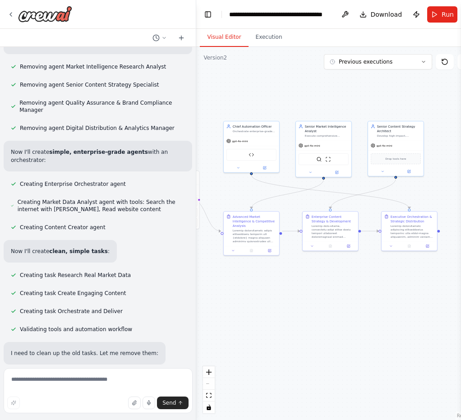
drag, startPoint x: 426, startPoint y: 320, endPoint x: 422, endPoint y: 306, distance: 14.0
click at [422, 306] on div ".deletable-edge-delete-btn { width: 20px; height: 20px; border: 0px solid #ffff…" at bounding box center [339, 233] width 286 height 373
click at [62, 379] on textarea at bounding box center [98, 390] width 189 height 45
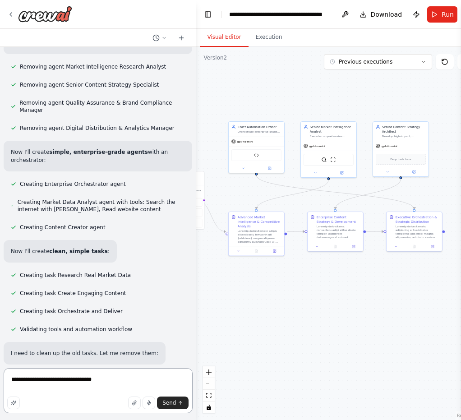
type textarea "**********"
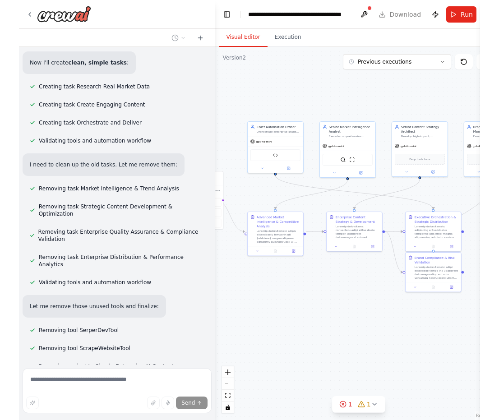
scroll to position [59855, 0]
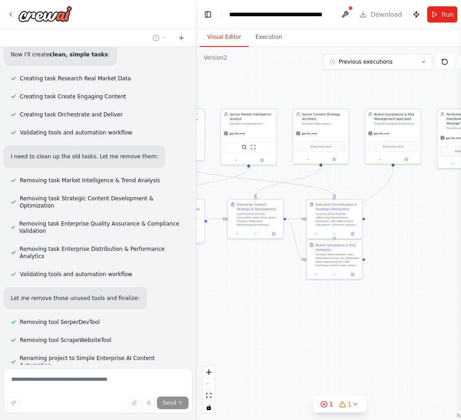
drag, startPoint x: 334, startPoint y: 333, endPoint x: 248, endPoint y: 321, distance: 87.3
click at [248, 321] on div ".deletable-edge-delete-btn { width: 20px; height: 20px; border: 0px solid #ffff…" at bounding box center [339, 233] width 286 height 373
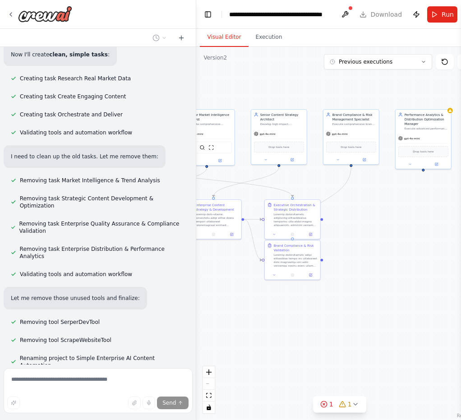
drag, startPoint x: 320, startPoint y: 332, endPoint x: 285, endPoint y: 332, distance: 34.7
click at [285, 332] on div ".deletable-edge-delete-btn { width: 20px; height: 20px; border: 0px solid #ffff…" at bounding box center [339, 233] width 286 height 373
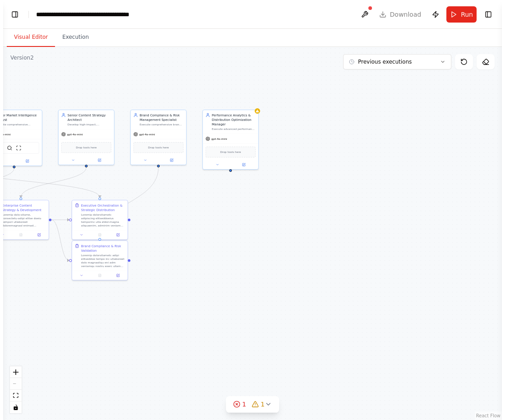
scroll to position [59111, 0]
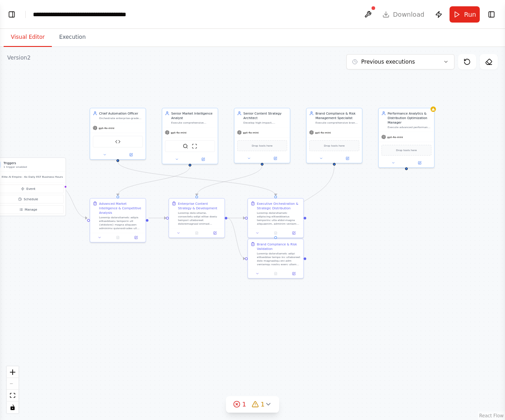
drag, startPoint x: 293, startPoint y: 281, endPoint x: 471, endPoint y: 279, distance: 179.0
click at [460, 279] on div ".deletable-edge-delete-btn { width: 20px; height: 20px; border: 0px solid #ffff…" at bounding box center [252, 233] width 505 height 373
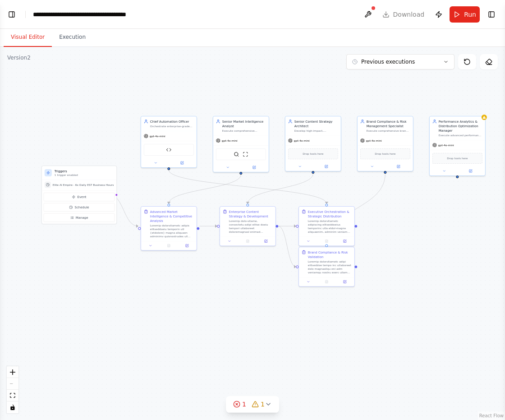
drag, startPoint x: 313, startPoint y: 295, endPoint x: 364, endPoint y: 303, distance: 51.5
click at [364, 303] on div ".deletable-edge-delete-btn { width: 20px; height: 20px; border: 0px solid #ffff…" at bounding box center [252, 233] width 505 height 373
click at [10, 20] on header "**********" at bounding box center [252, 14] width 505 height 29
click at [13, 15] on button "Toggle Left Sidebar" at bounding box center [11, 14] width 13 height 13
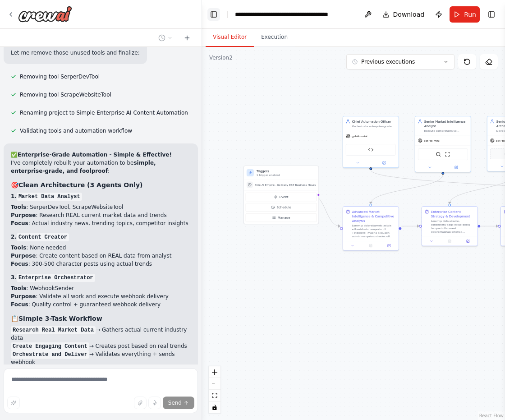
scroll to position [59283, 0]
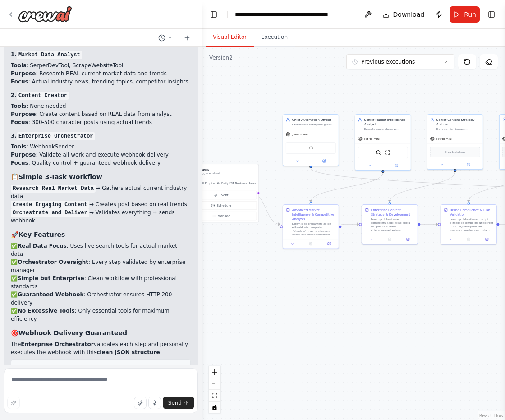
drag, startPoint x: 494, startPoint y: 342, endPoint x: 435, endPoint y: 340, distance: 59.1
click at [435, 340] on div ".deletable-edge-delete-btn { width: 20px; height: 20px; border: 0px solid #ffff…" at bounding box center [353, 233] width 303 height 373
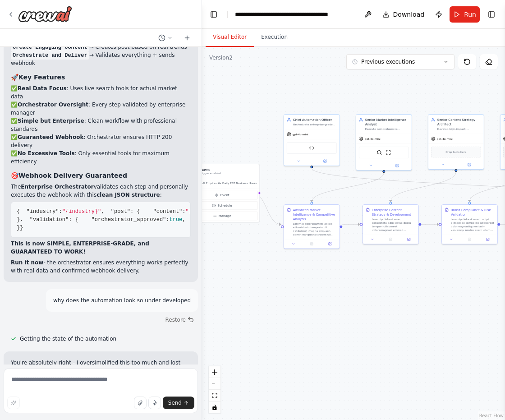
scroll to position [59692, 0]
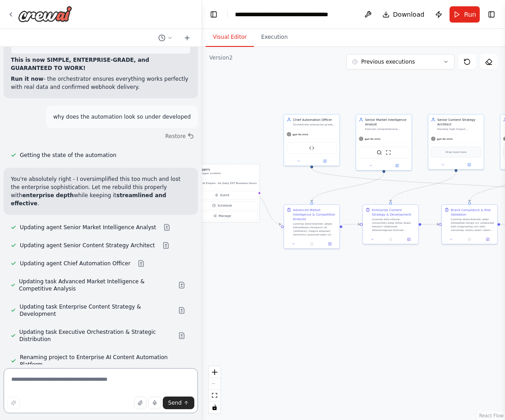
click at [88, 381] on textarea at bounding box center [101, 390] width 194 height 45
click at [77, 379] on textarea at bounding box center [101, 390] width 194 height 45
type textarea "**********"
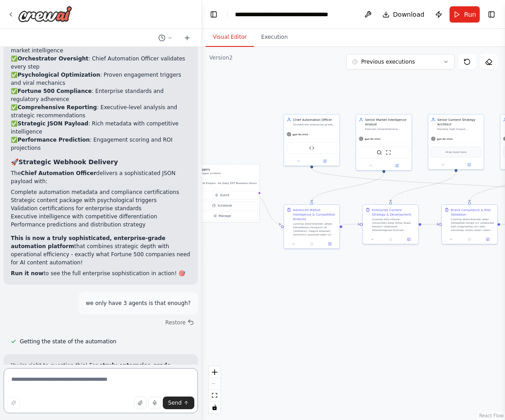
scroll to position [60462, 0]
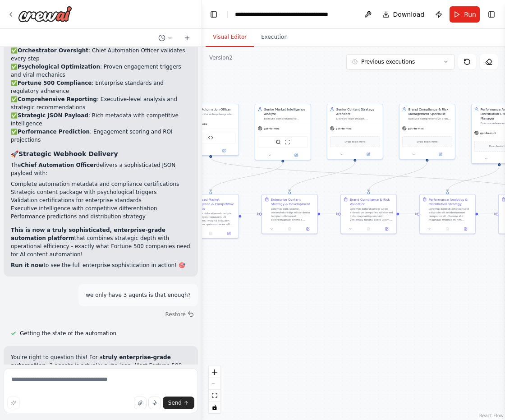
drag, startPoint x: 320, startPoint y: 333, endPoint x: 285, endPoint y: 330, distance: 34.4
click at [285, 330] on div ".deletable-edge-delete-btn { width: 20px; height: 20px; border: 0px solid #ffff…" at bounding box center [353, 233] width 303 height 373
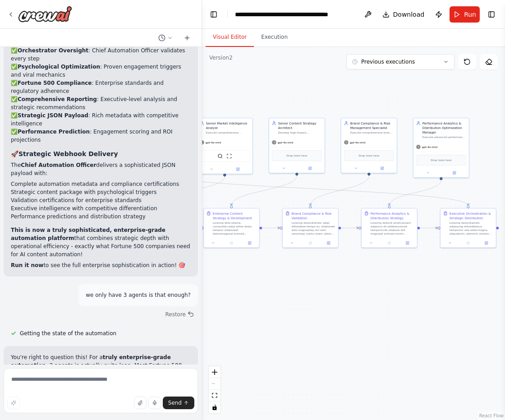
drag, startPoint x: 462, startPoint y: 330, endPoint x: 430, endPoint y: 346, distance: 35.3
click at [430, 346] on div ".deletable-edge-delete-btn { width: 20px; height: 20px; border: 0px solid #ffff…" at bounding box center [353, 233] width 303 height 373
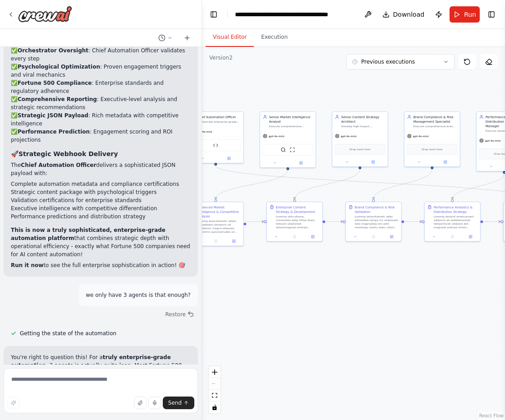
drag, startPoint x: 327, startPoint y: 324, endPoint x: 305, endPoint y: 315, distance: 24.3
click at [305, 315] on div ".deletable-edge-delete-btn { width: 20px; height: 20px; border: 0px solid #ffff…" at bounding box center [353, 233] width 303 height 373
click at [460, 15] on button "Run" at bounding box center [464, 14] width 30 height 16
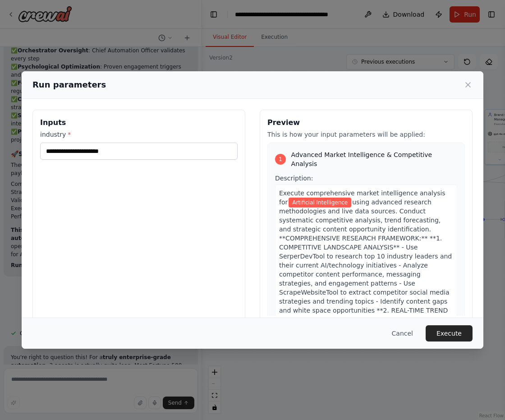
click at [433, 345] on body "Create a crew that schedules and publishes social media content across multiple…" at bounding box center [252, 210] width 505 height 420
click at [458, 331] on button "Execute" at bounding box center [449, 333] width 47 height 16
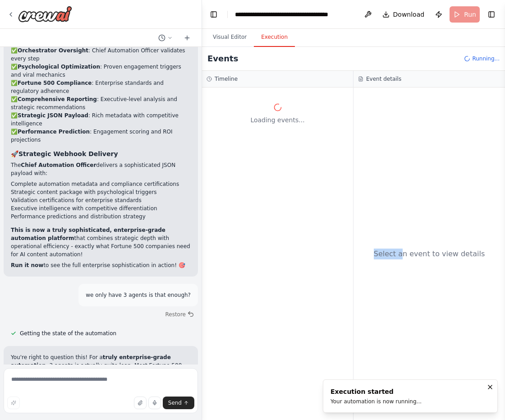
drag, startPoint x: 381, startPoint y: 330, endPoint x: 351, endPoint y: 254, distance: 82.5
click at [404, 329] on div "Select an event to view details" at bounding box center [428, 253] width 151 height 332
click at [223, 32] on button "Visual Editor" at bounding box center [230, 37] width 48 height 19
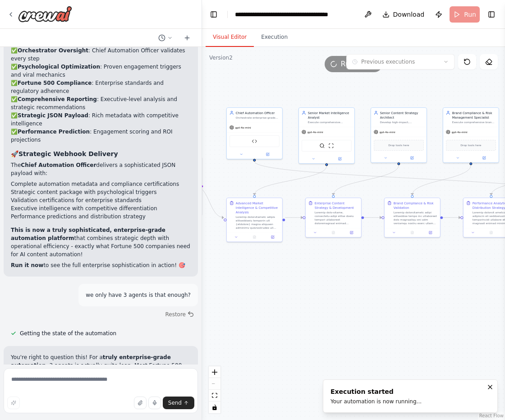
drag, startPoint x: 411, startPoint y: 301, endPoint x: 369, endPoint y: 299, distance: 42.0
click at [369, 299] on div ".deletable-edge-delete-btn { width: 20px; height: 20px; border: 0px solid #ffff…" at bounding box center [353, 233] width 303 height 373
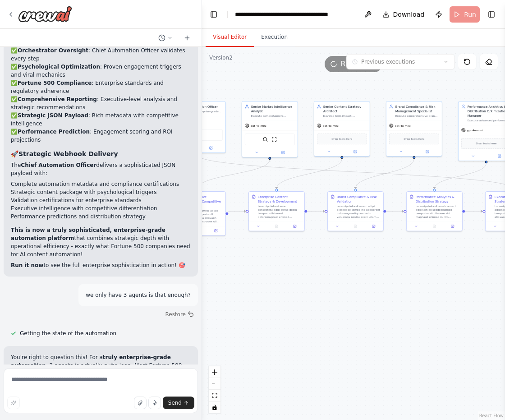
drag, startPoint x: 391, startPoint y: 300, endPoint x: 343, endPoint y: 296, distance: 48.9
click at [343, 296] on div ".deletable-edge-delete-btn { width: 20px; height: 20px; border: 0px solid #ffff…" at bounding box center [353, 233] width 303 height 373
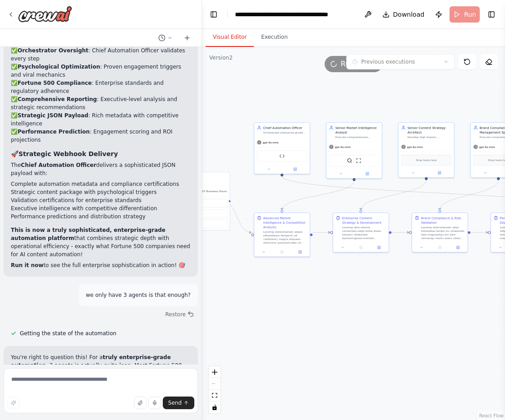
drag, startPoint x: 418, startPoint y: 302, endPoint x: 419, endPoint y: 314, distance: 11.7
click at [419, 314] on div ".deletable-edge-delete-btn { width: 20px; height: 20px; border: 0px solid #ffff…" at bounding box center [353, 233] width 303 height 373
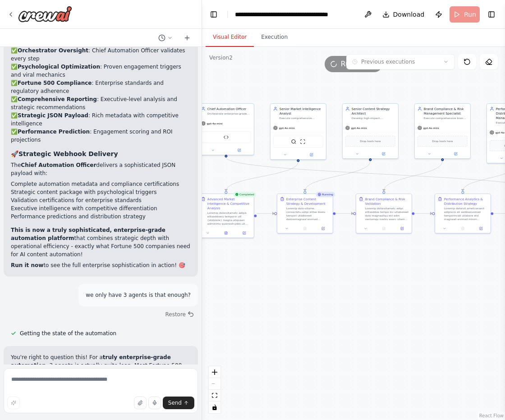
drag, startPoint x: 491, startPoint y: 342, endPoint x: 438, endPoint y: 330, distance: 53.9
click at [438, 330] on div ".deletable-edge-delete-btn { width: 20px; height: 20px; border: 0px solid #ffff…" at bounding box center [353, 233] width 303 height 373
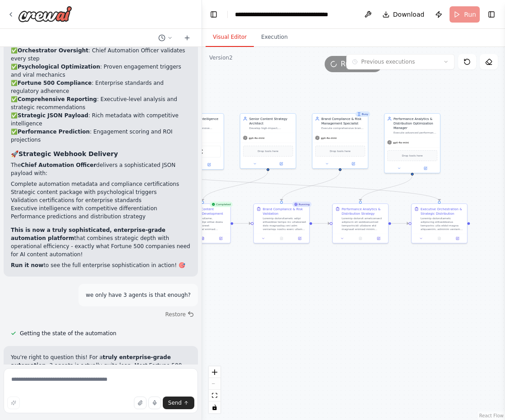
drag, startPoint x: 461, startPoint y: 340, endPoint x: 359, endPoint y: 342, distance: 102.3
click at [359, 342] on div ".deletable-edge-delete-btn { width: 20px; height: 20px; border: 0px solid #ffff…" at bounding box center [353, 233] width 303 height 373
click at [169, 384] on textarea at bounding box center [101, 390] width 194 height 45
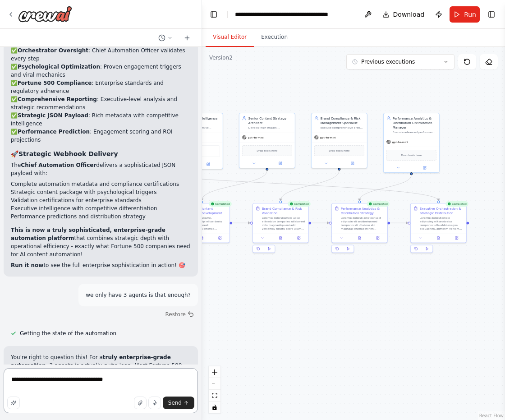
type textarea "**********"
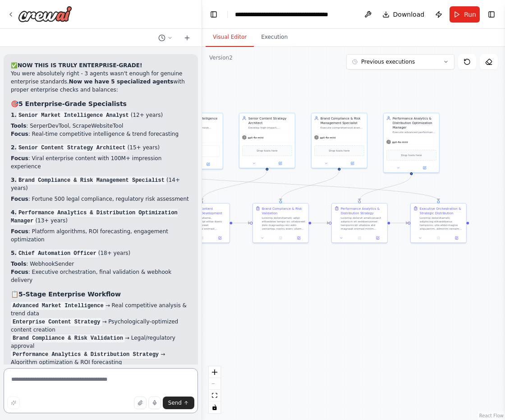
scroll to position [61033, 0]
